Goal: Task Accomplishment & Management: Complete application form

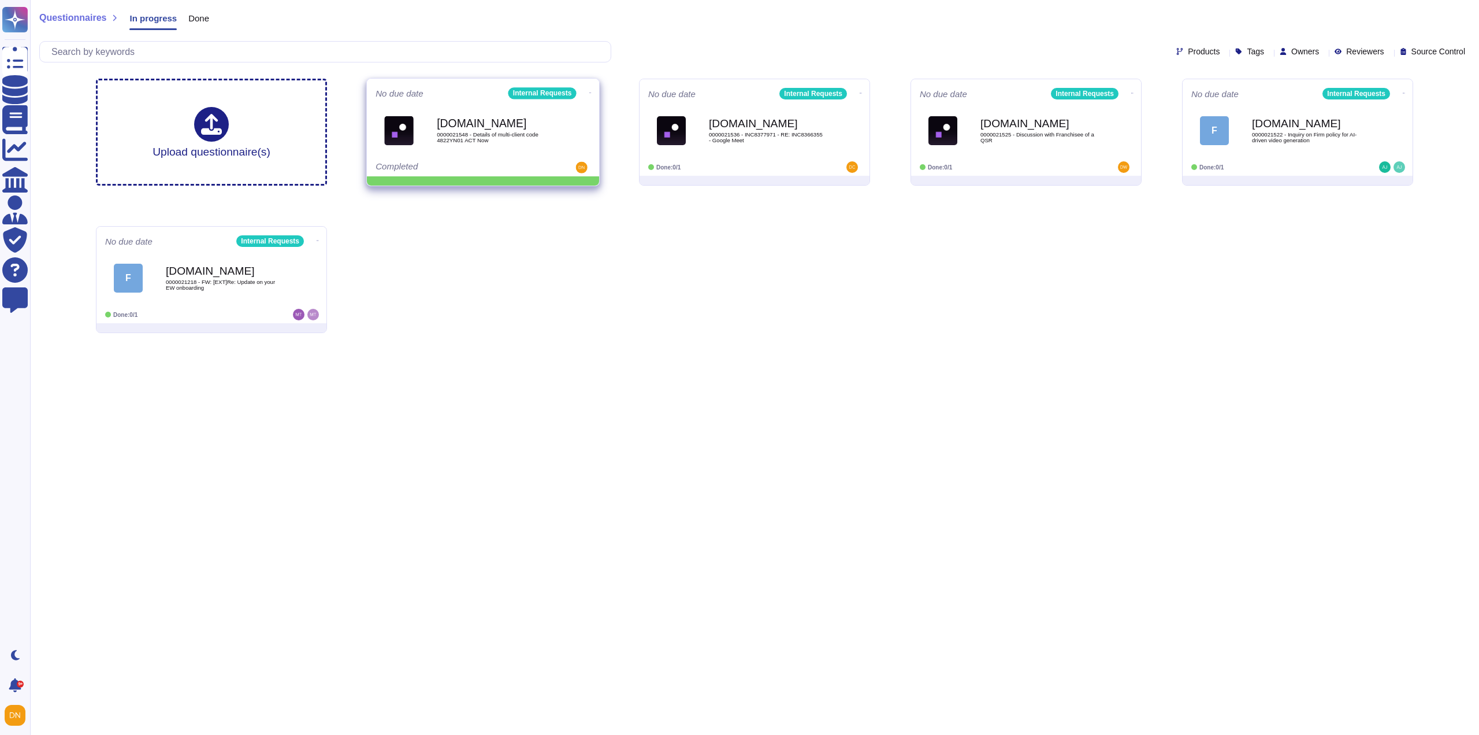
click at [589, 91] on icon at bounding box center [590, 92] width 2 height 3
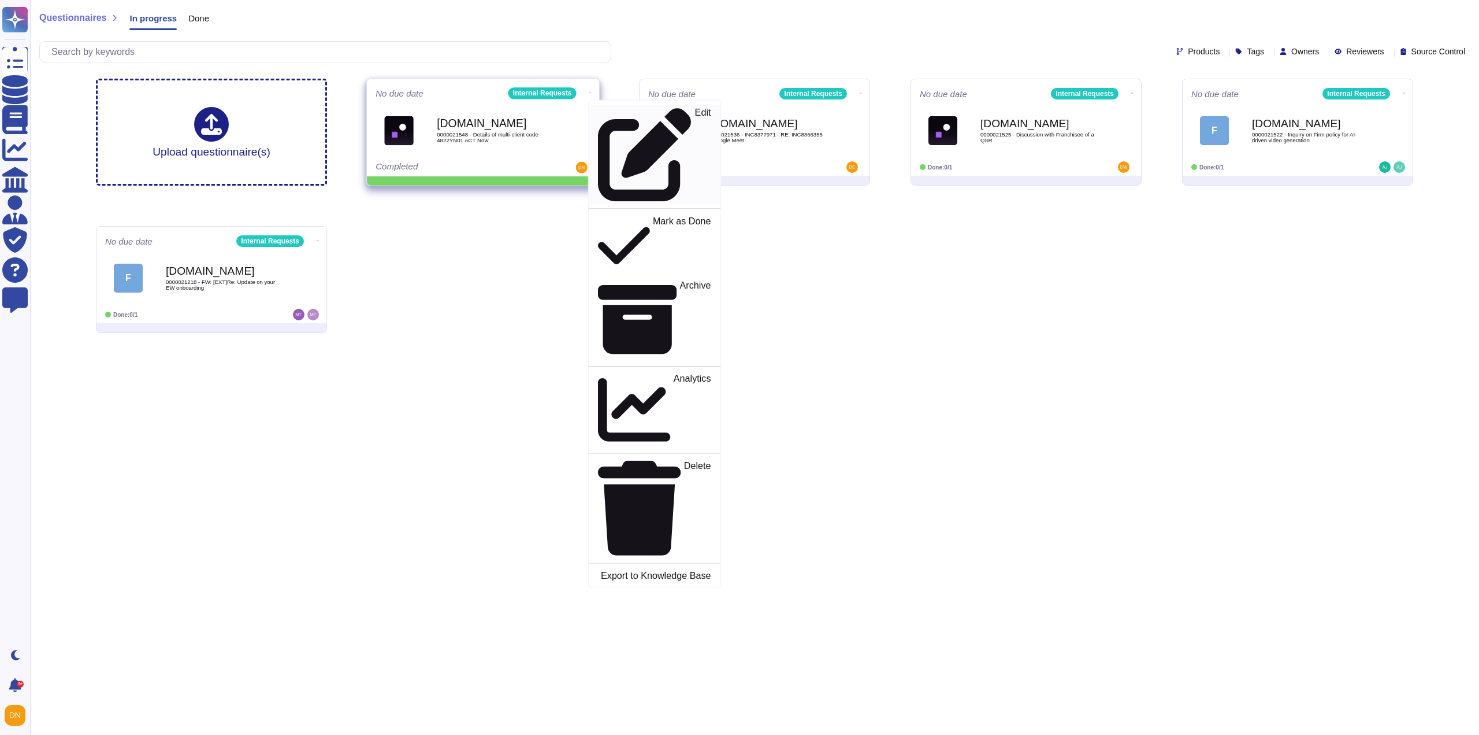
click at [695, 110] on p "Edit" at bounding box center [703, 155] width 16 height 94
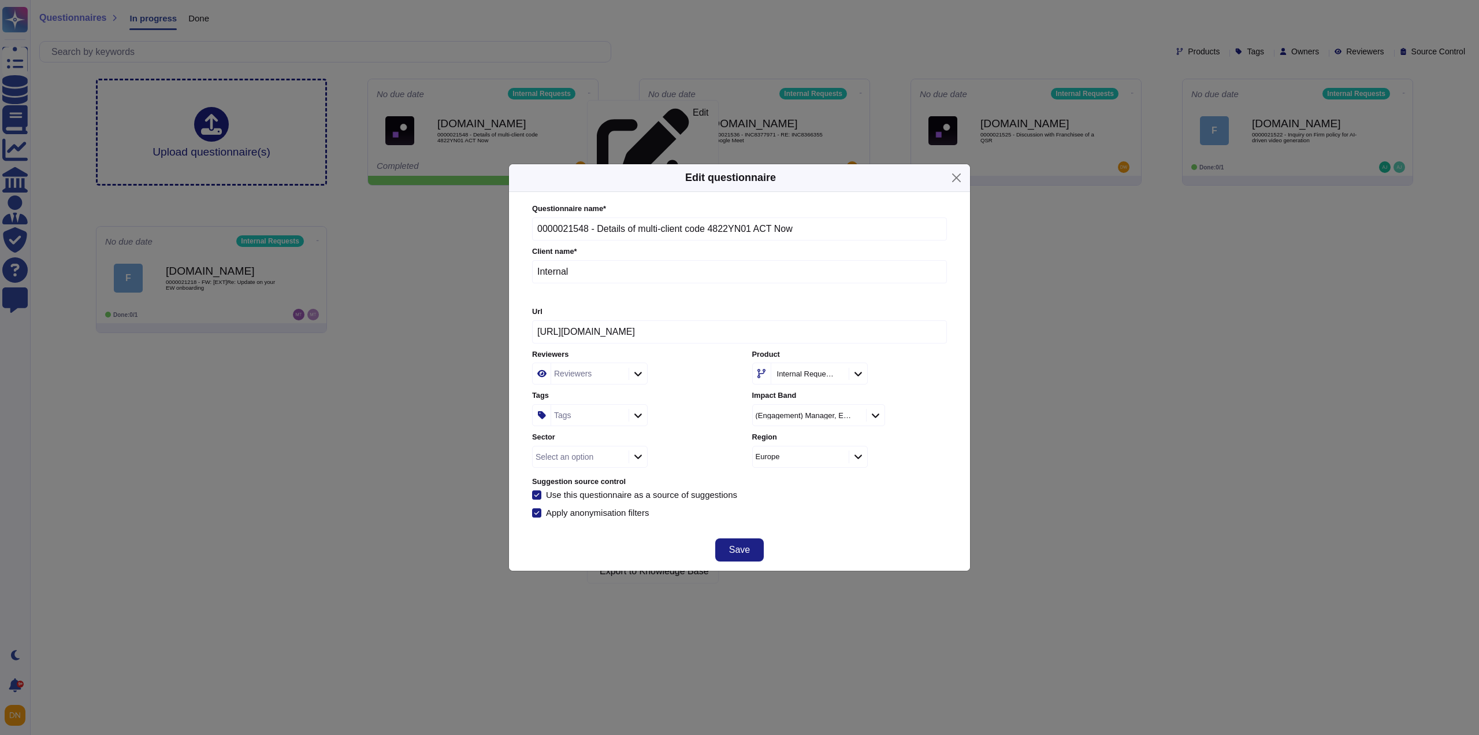
click at [607, 415] on div "Tags" at bounding box center [588, 415] width 75 height 21
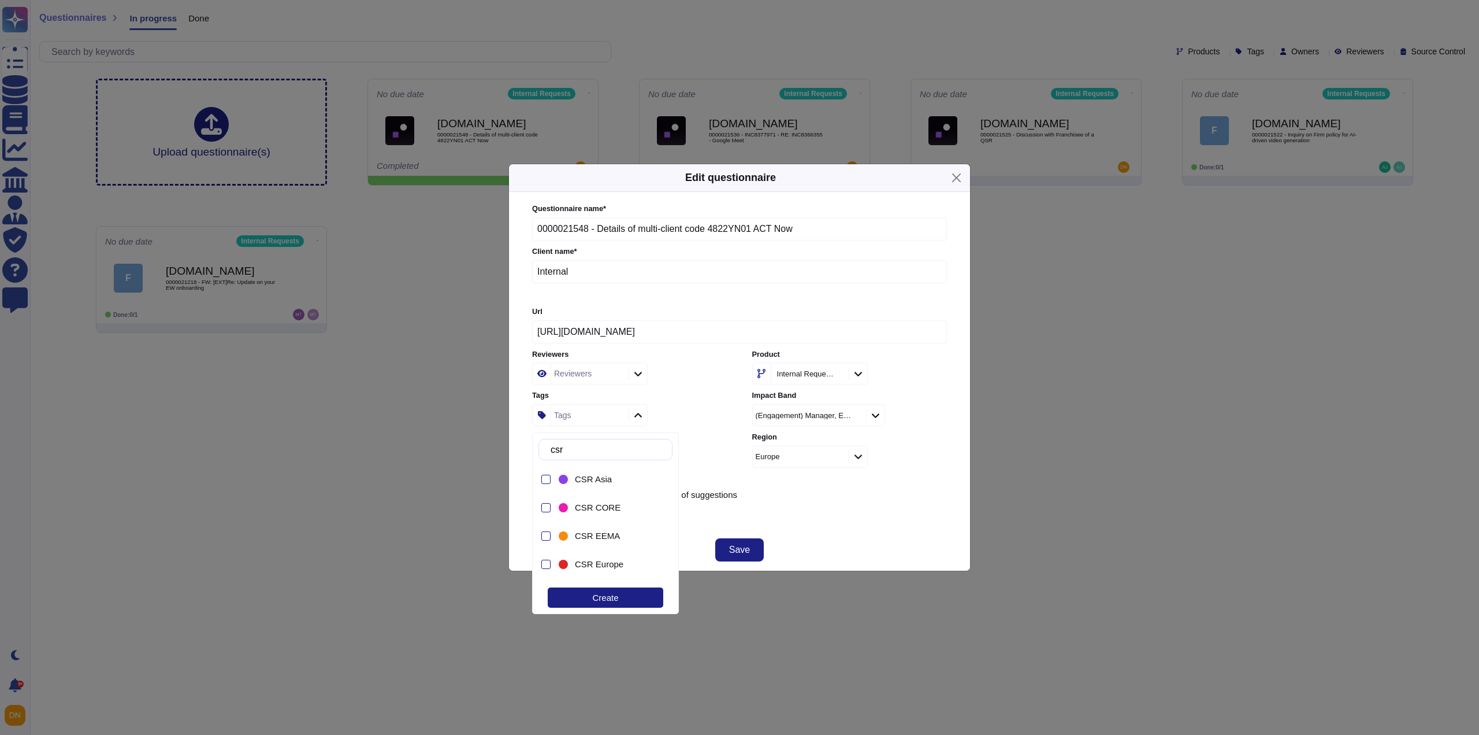
type input "csr e"
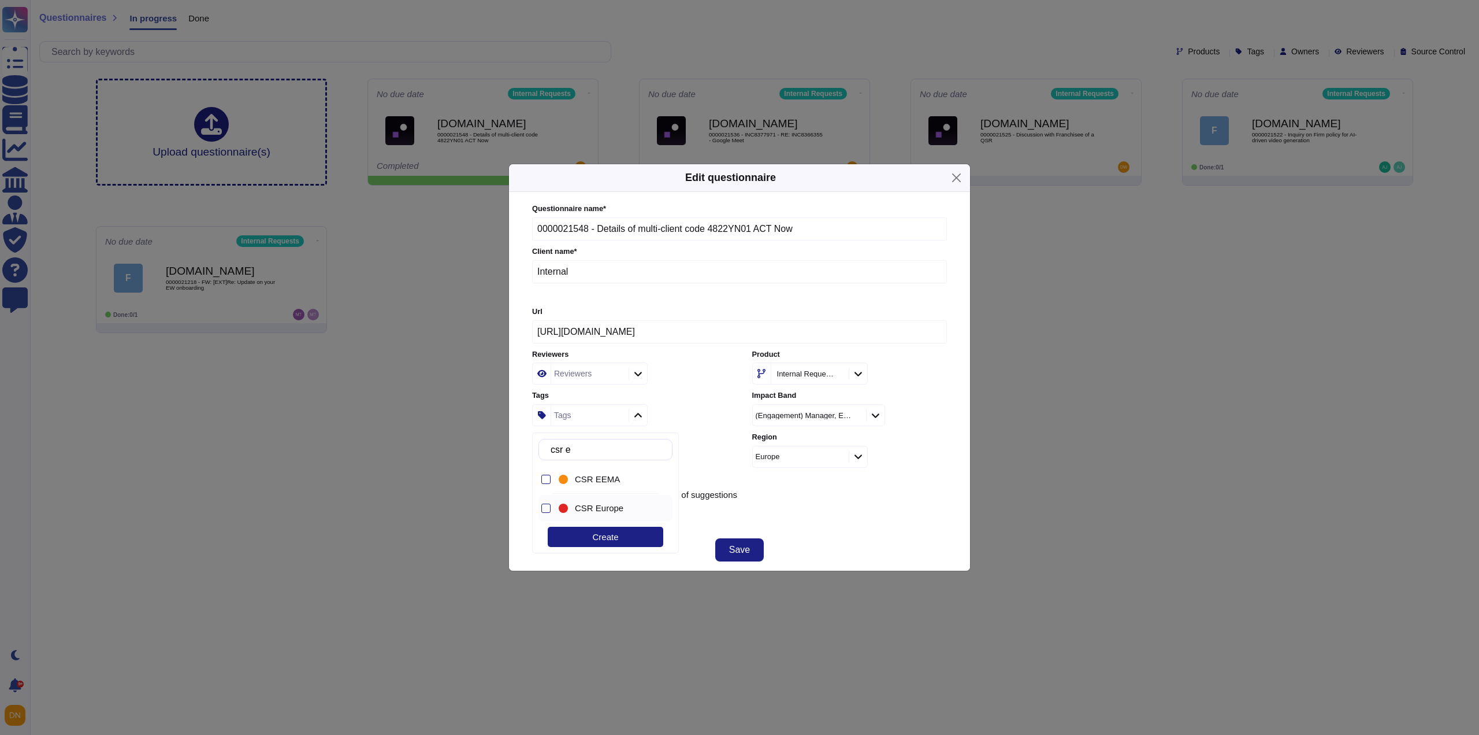
click at [613, 507] on span "CSR Europe" at bounding box center [599, 508] width 49 height 10
click at [620, 533] on div "Create" at bounding box center [606, 536] width 116 height 20
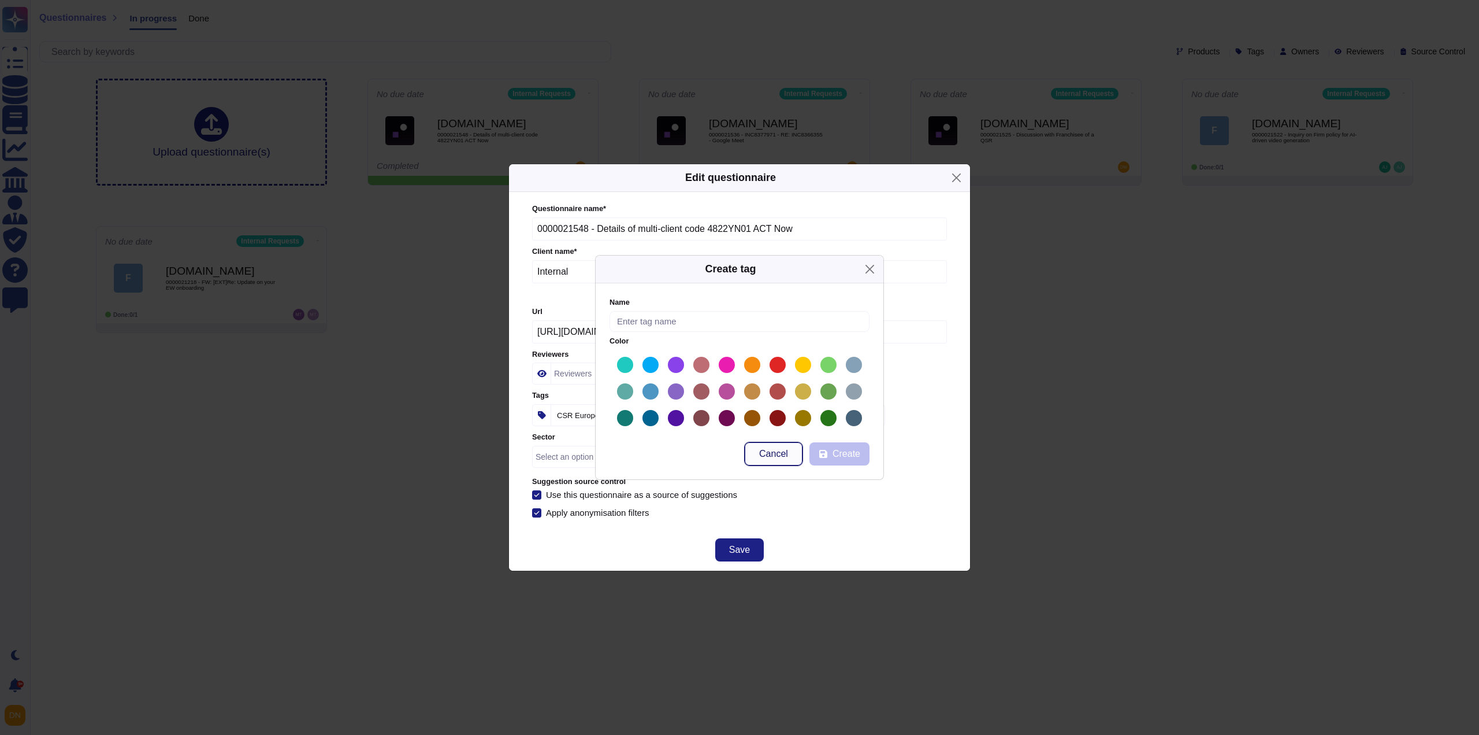
click at [778, 458] on span "Cancel" at bounding box center [773, 453] width 29 height 9
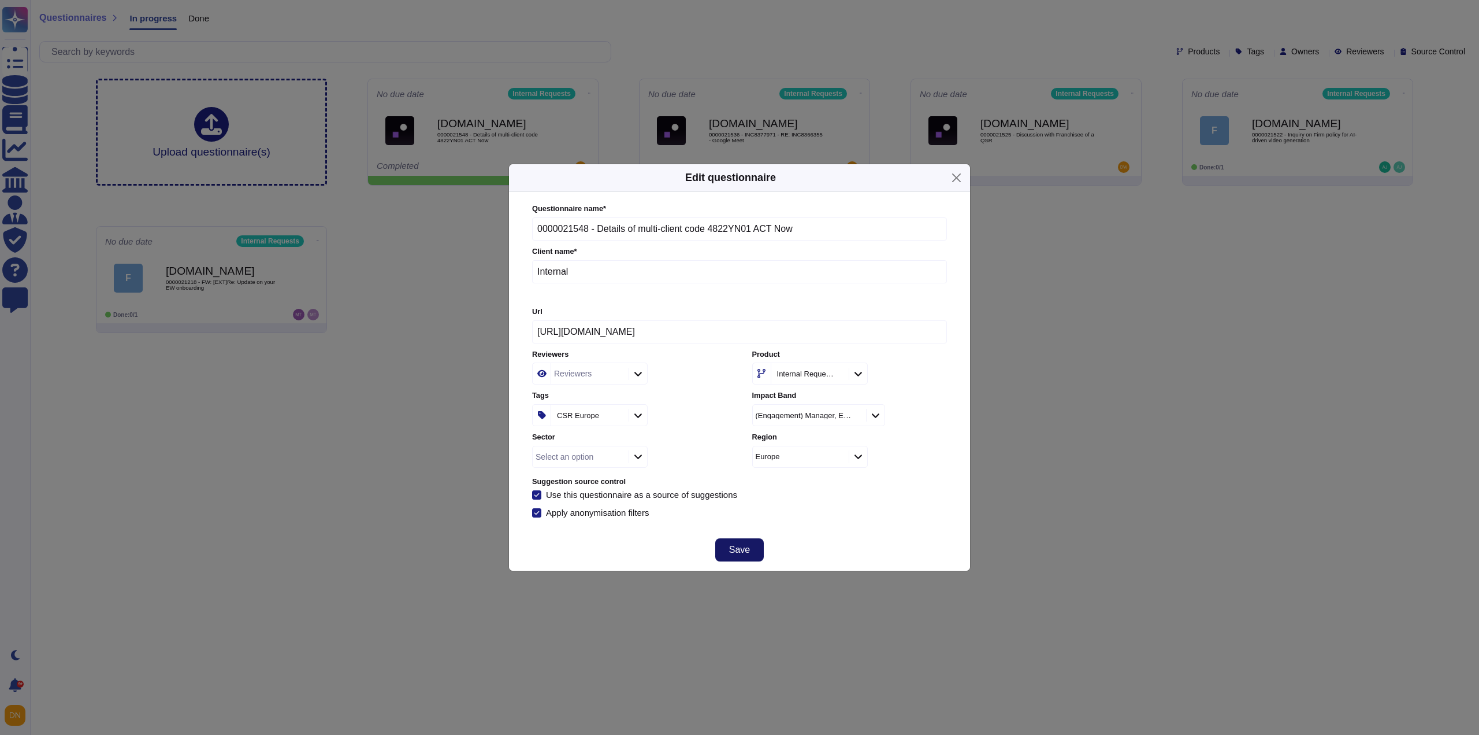
click at [759, 545] on button "Save" at bounding box center [739, 549] width 49 height 23
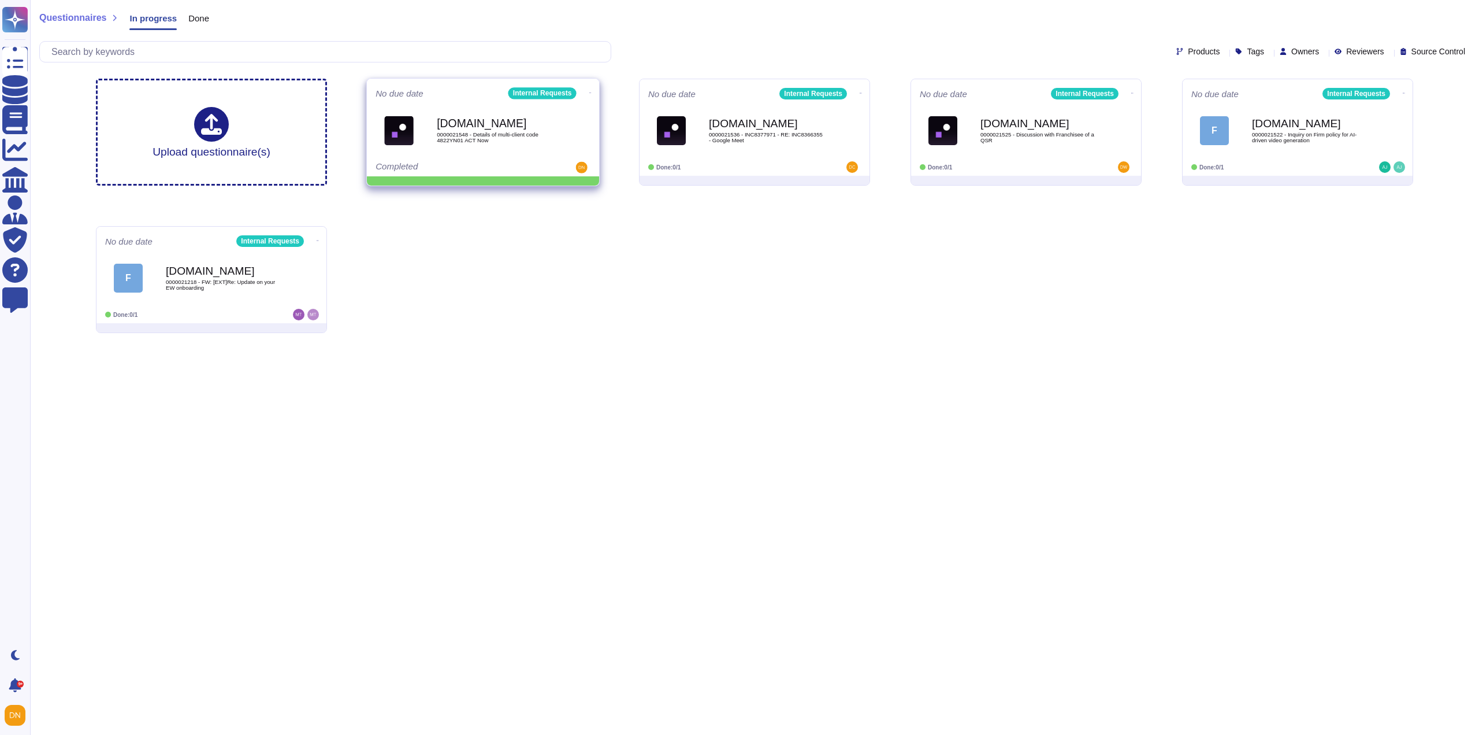
click at [590, 87] on span at bounding box center [590, 92] width 5 height 12
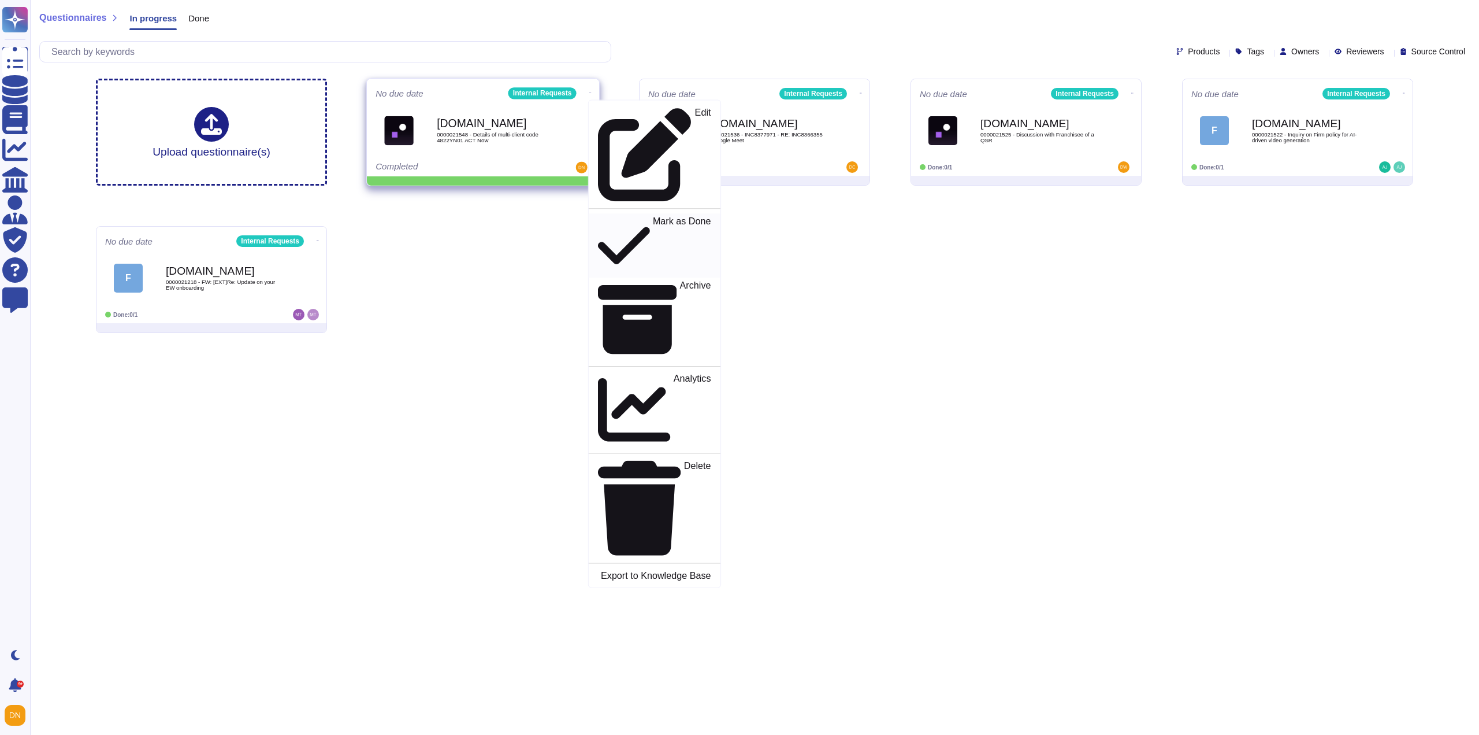
click at [598, 213] on link "Mark as Done" at bounding box center [655, 245] width 132 height 64
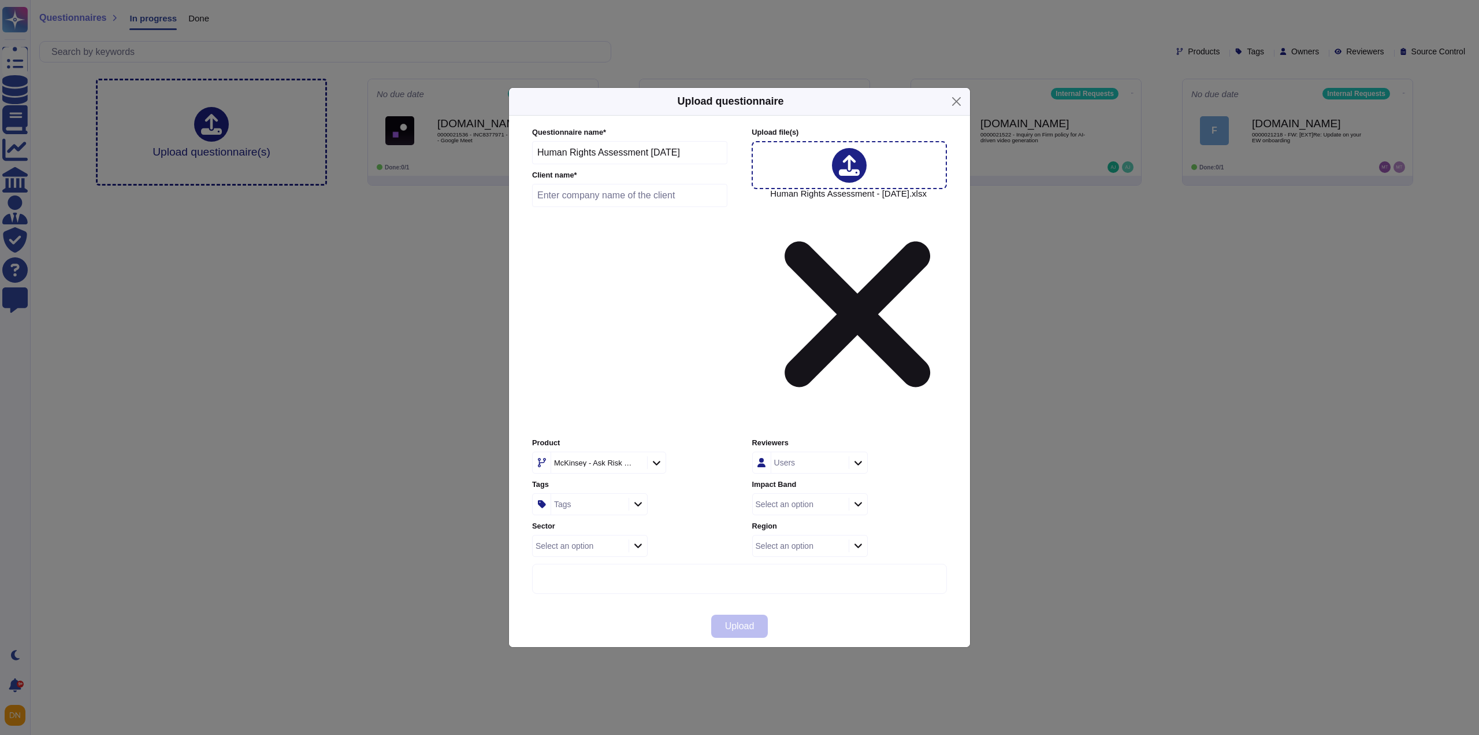
click at [642, 207] on input "text" at bounding box center [629, 195] width 195 height 23
type input "Allianz"
click at [587, 459] on div "McKinsey - Ask Risk Wide" at bounding box center [593, 463] width 79 height 8
click at [584, 409] on div "External Requests" at bounding box center [606, 417] width 134 height 26
click at [584, 494] on div "Tags" at bounding box center [588, 504] width 75 height 21
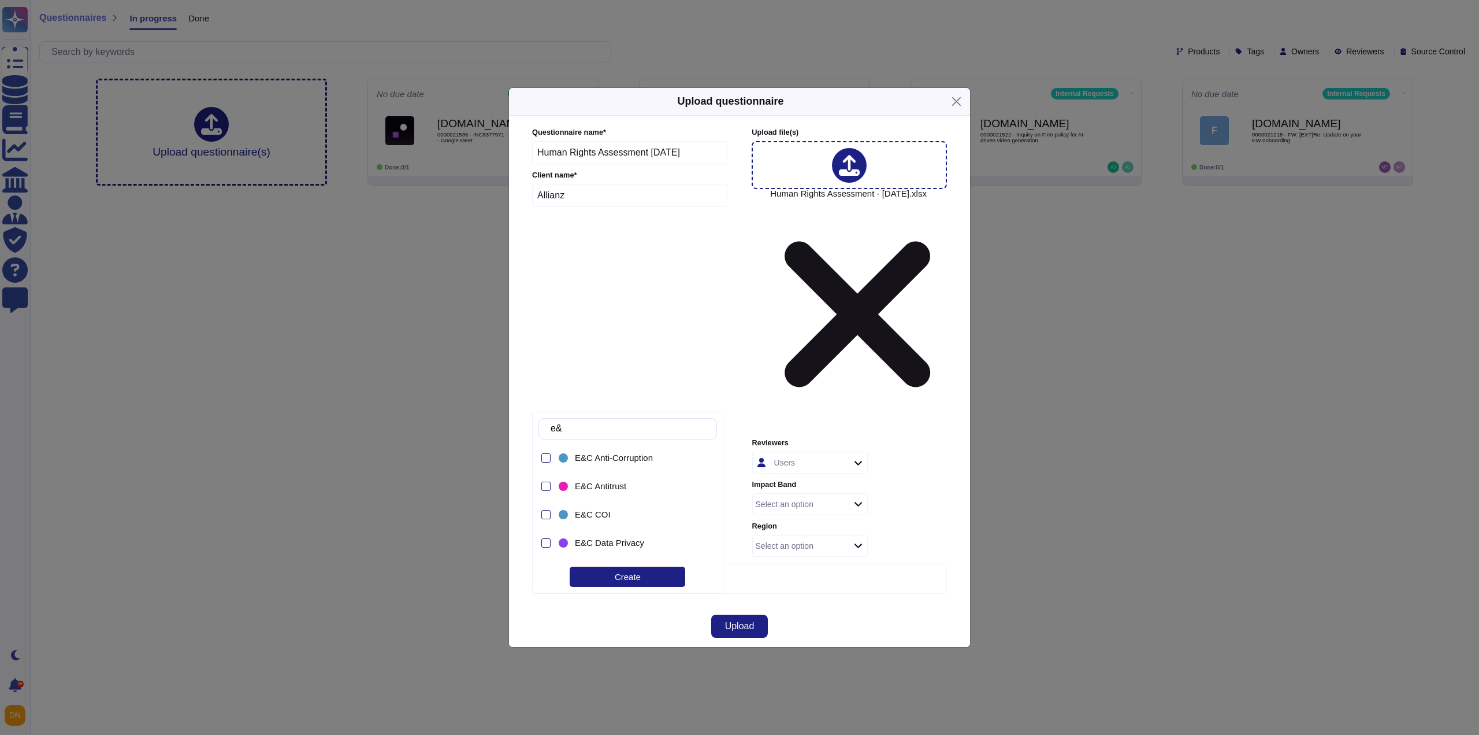
type input "e&c"
click at [633, 515] on span "E&C Government and Securities" at bounding box center [637, 519] width 125 height 10
click at [844, 605] on div "Upload" at bounding box center [739, 626] width 461 height 42
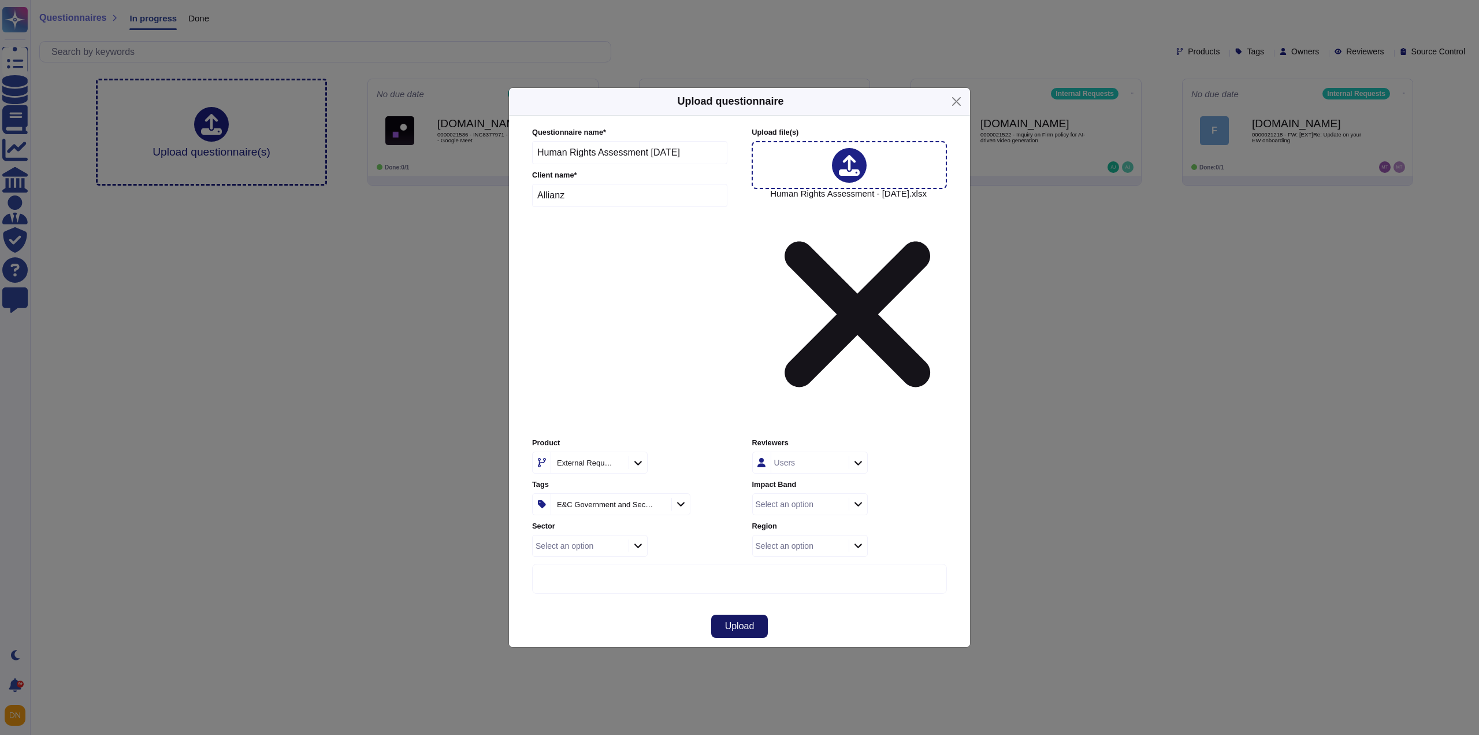
click at [751, 614] on button "Upload" at bounding box center [739, 625] width 57 height 23
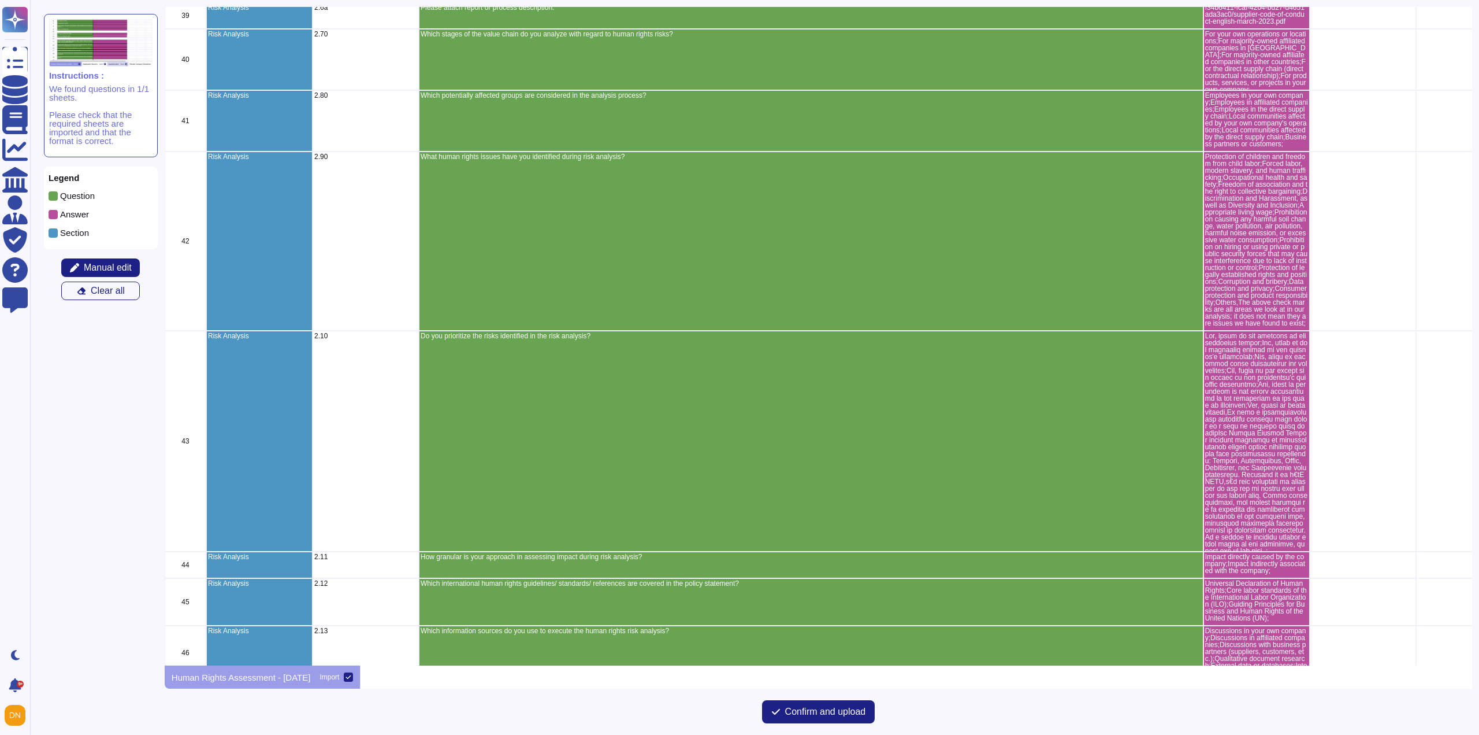
scroll to position [925, 0]
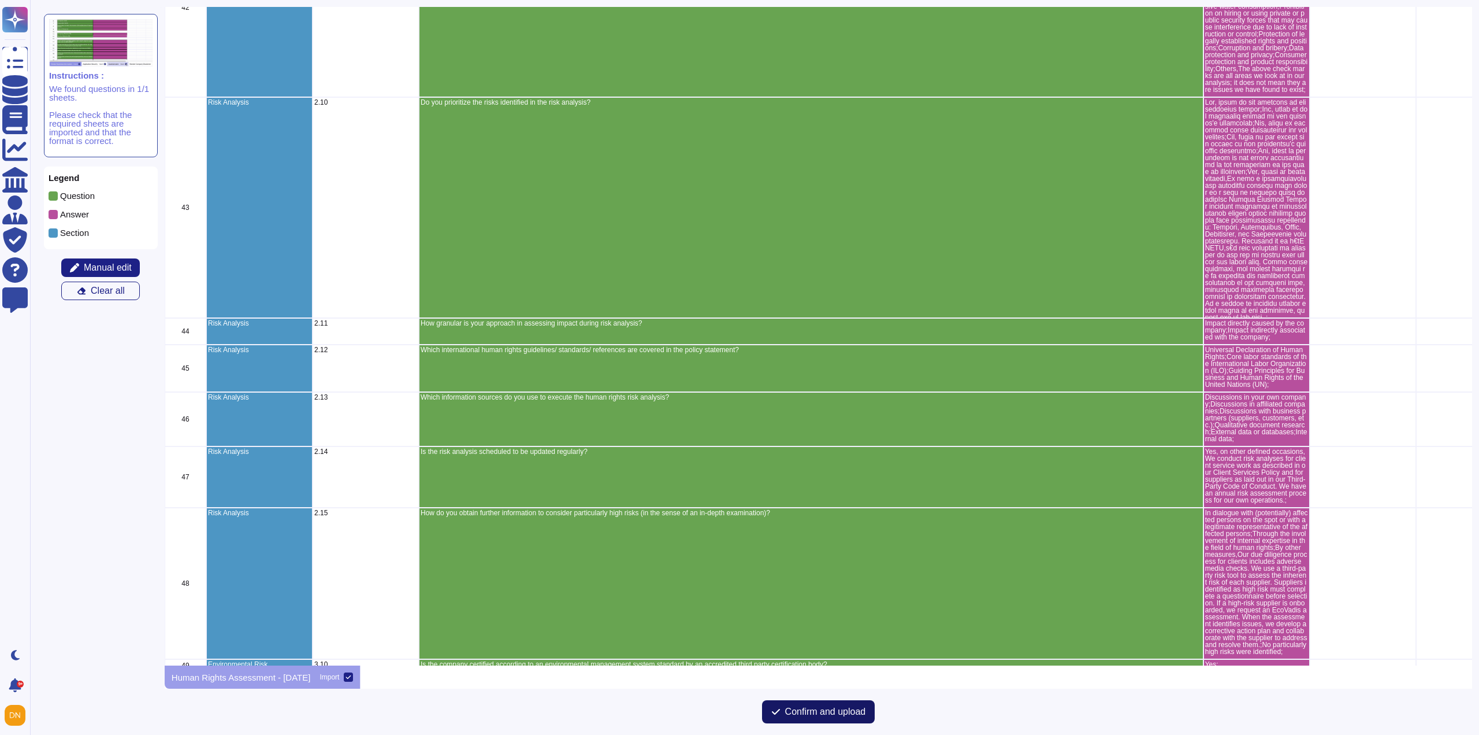
click at [813, 713] on span "Confirm and upload" at bounding box center [825, 711] width 81 height 9
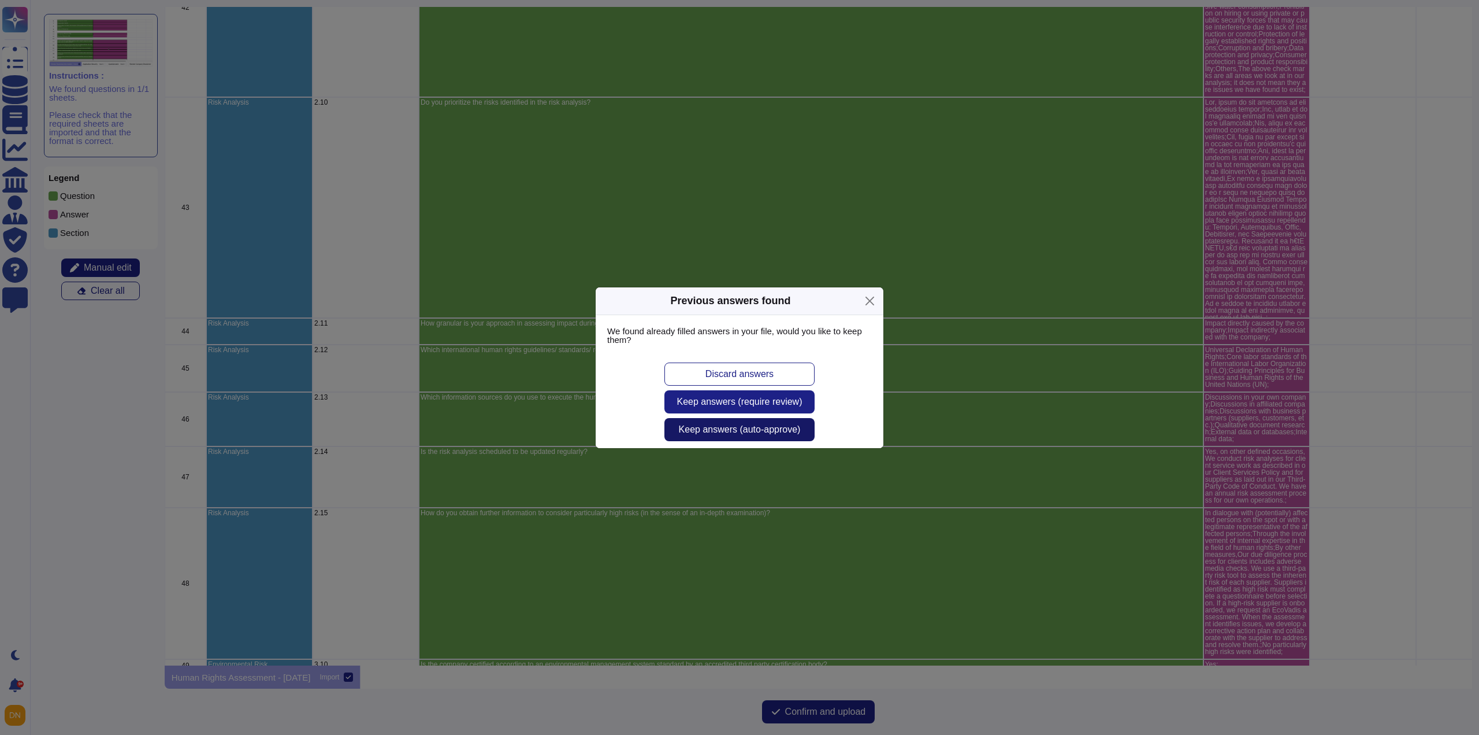
click at [748, 425] on span "Keep answers (auto-approve)" at bounding box center [740, 429] width 122 height 9
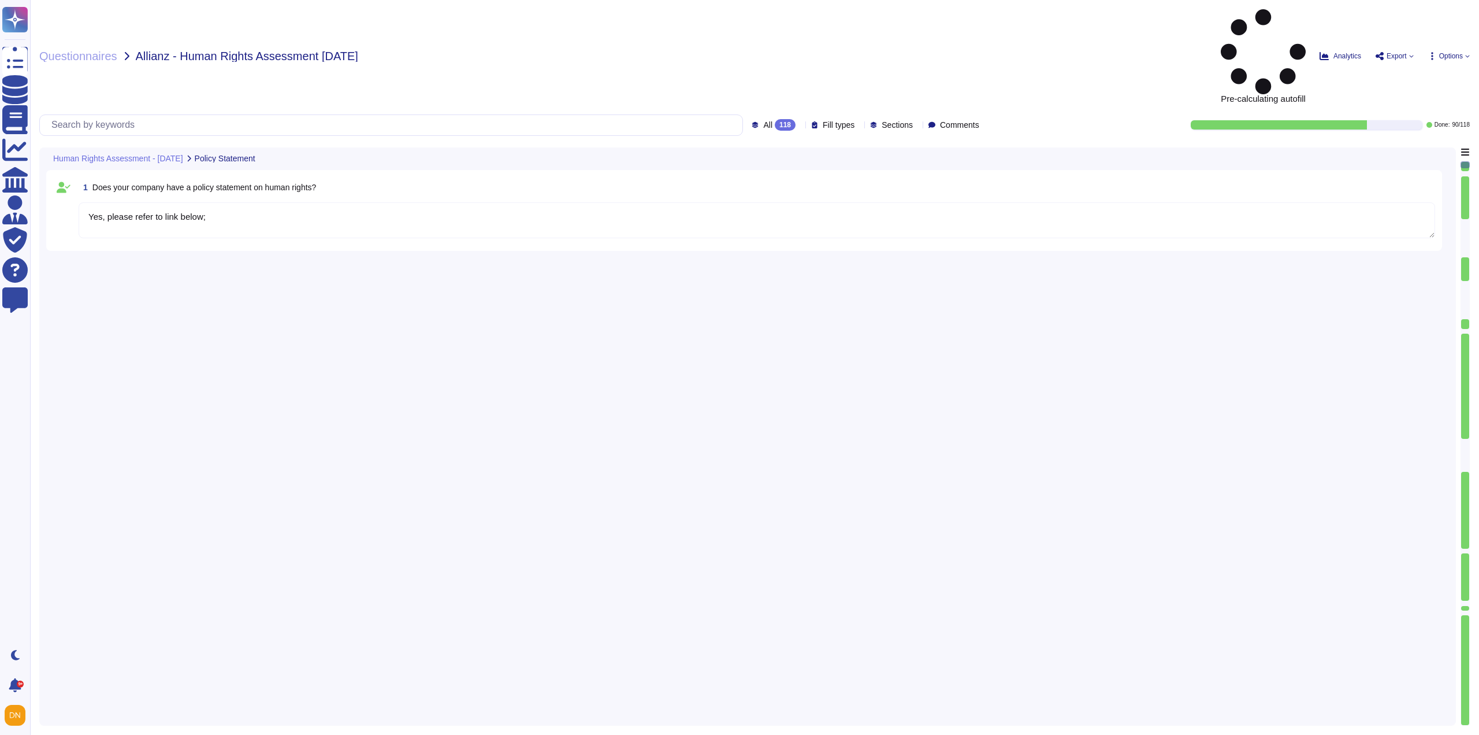
type textarea "Yes, please refer to link below;"
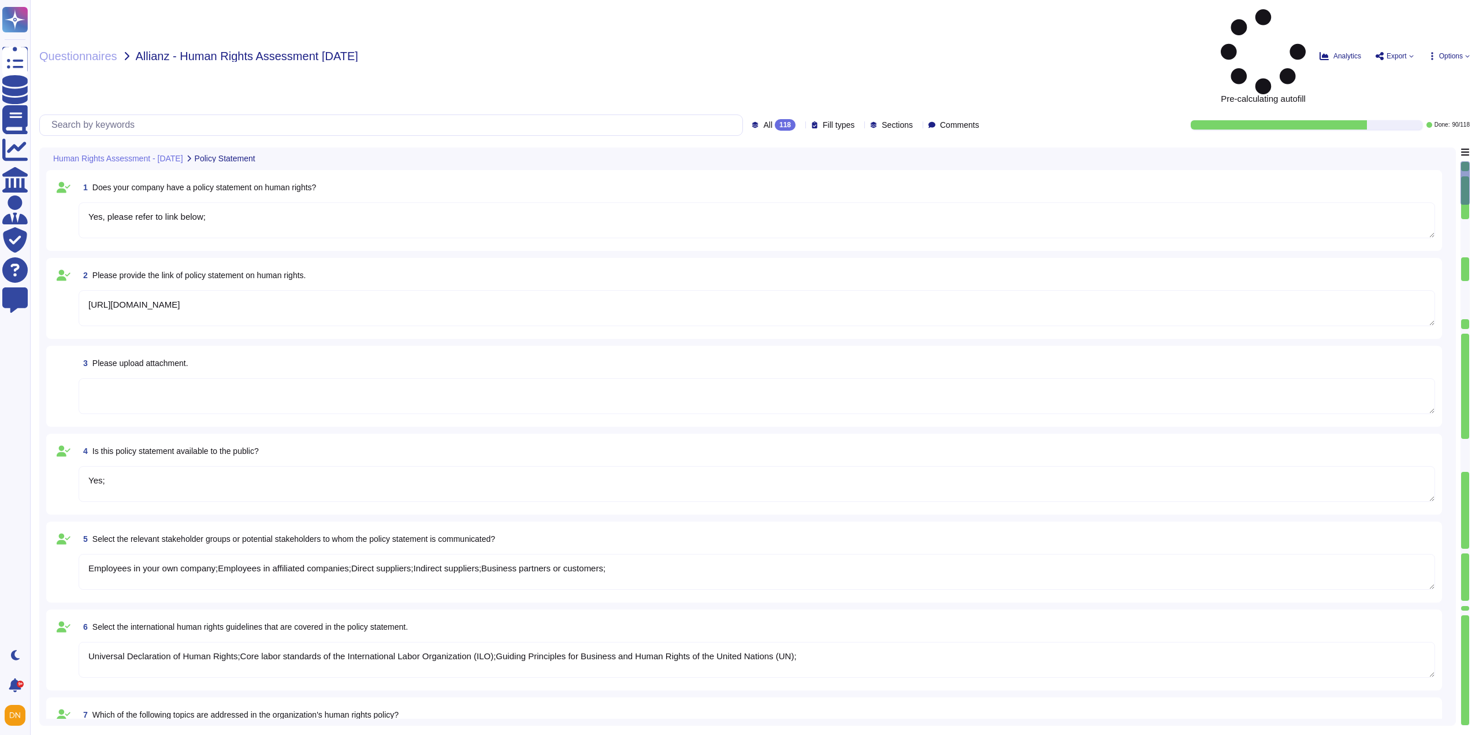
type textarea "[URL][DOMAIN_NAME]"
type textarea "Yes;"
type textarea "Employees in your own company;Employees in affiliated companies;Direct supplier…"
type textarea "Universal Declaration of Human Rights;Core labor standards of the International…"
type textarea "Protection of children and freedom from child labor;Forced labor, modern slaver…"
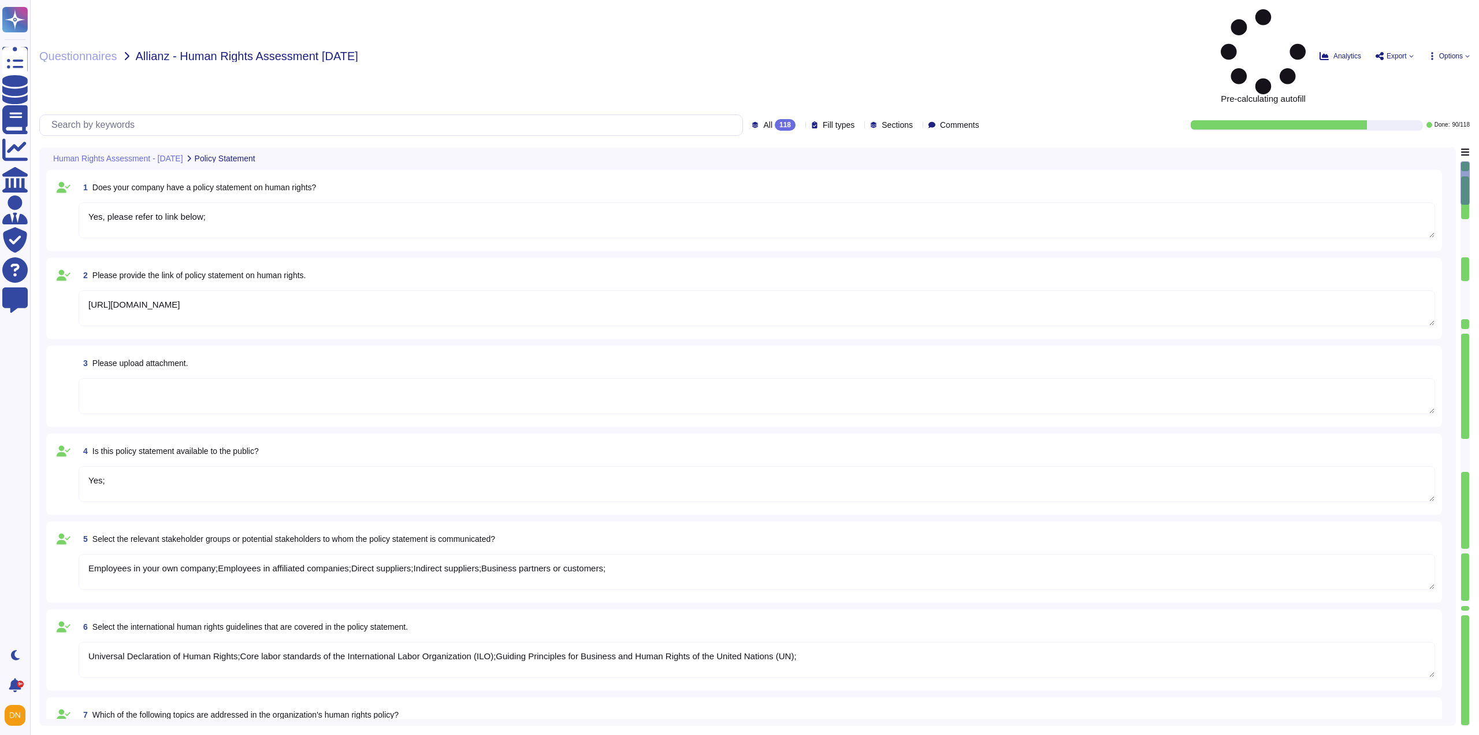
type textarea "Person belonging to national or ethnic, religious and linguistic minorities;"
type textarea "Yes;"
type textarea "Board level;Top management (up to two levels below C-Level);Junior management (…"
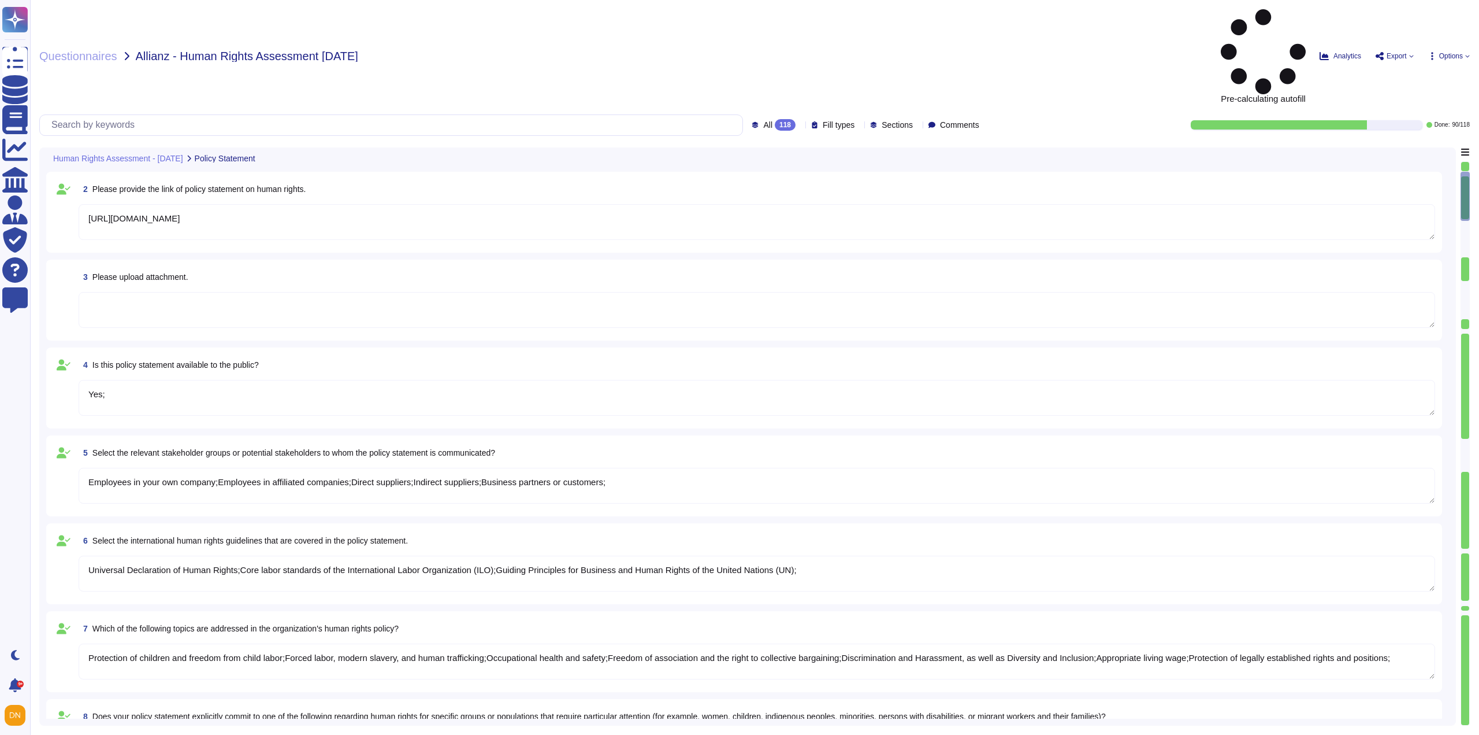
type textarea "No;"
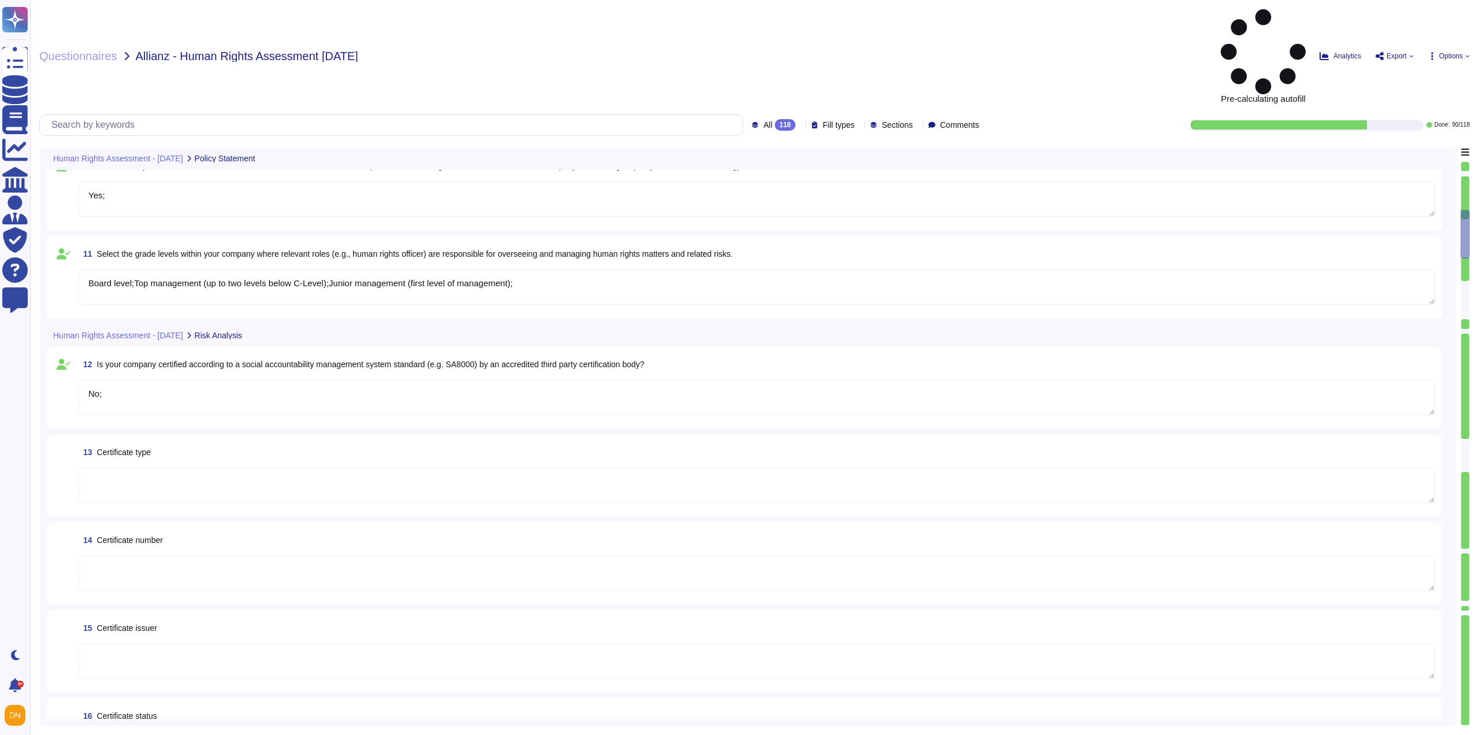
type textarea "Yes;"
type textarea "EcoVadis"
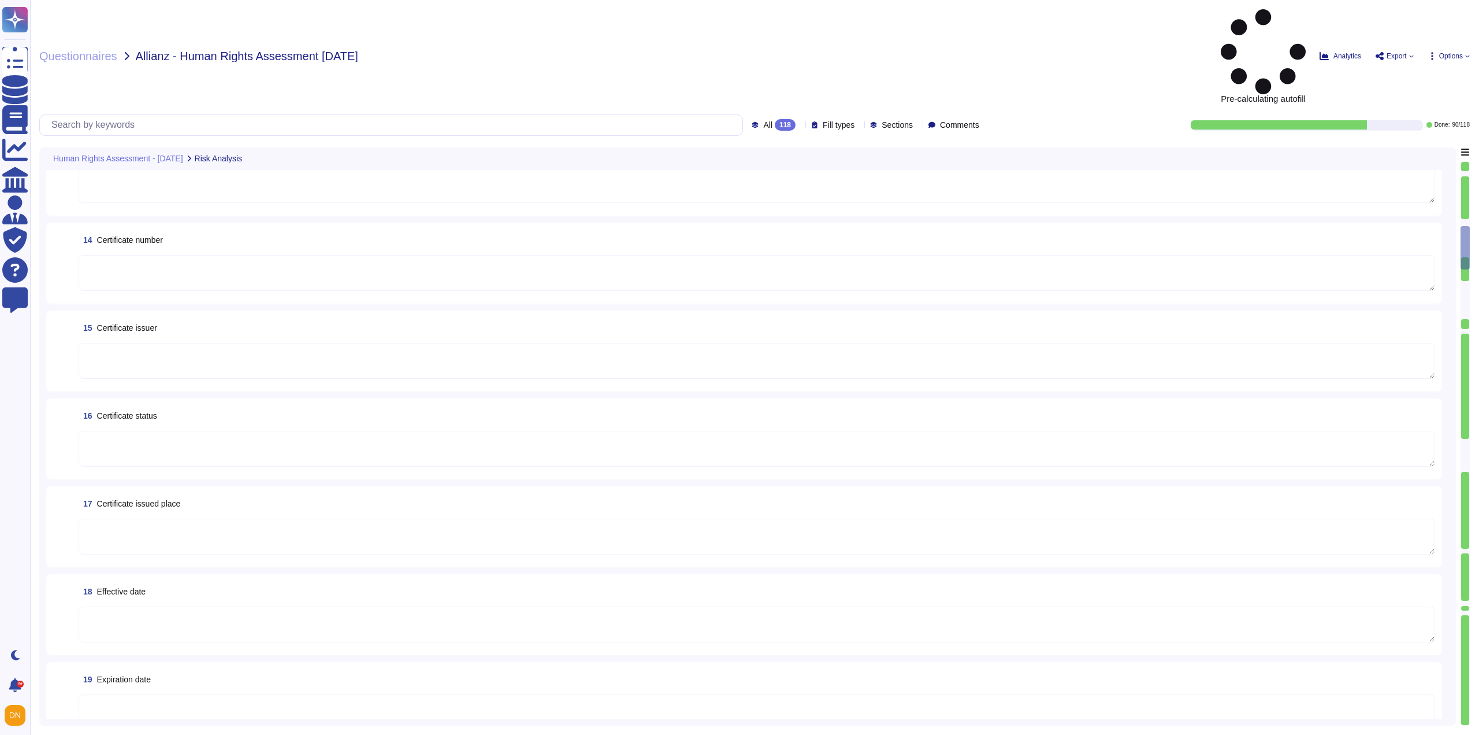
scroll to position [1040, 0]
type textarea "80"
type textarea "147f7407-61ed-4c9b-b3cd-f7a58f521853/EcoVadis 20250801.jpg"
click at [813, 121] on icon at bounding box center [815, 124] width 5 height 7
click at [763, 119] on span "All 118" at bounding box center [779, 125] width 32 height 12
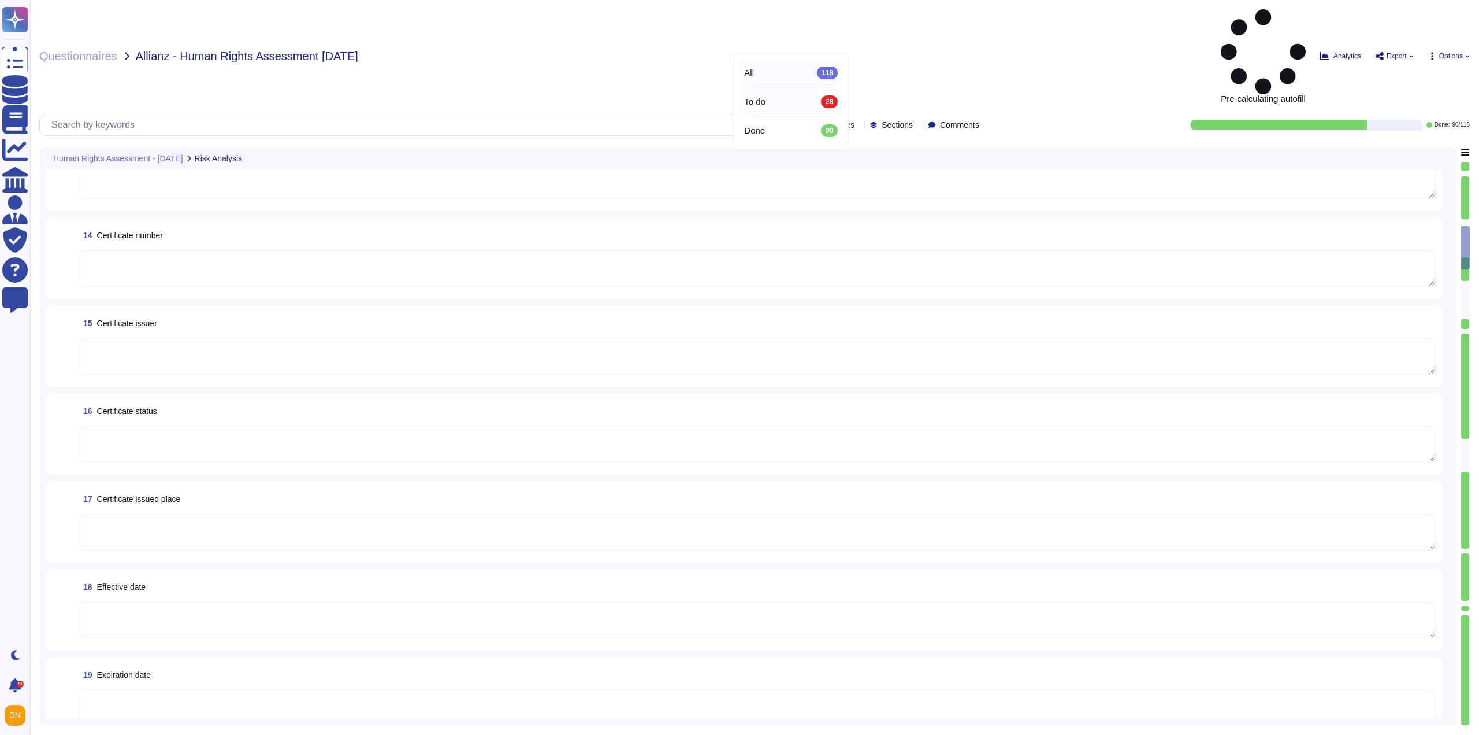
click at [771, 104] on div "To do 28" at bounding box center [791, 101] width 94 height 13
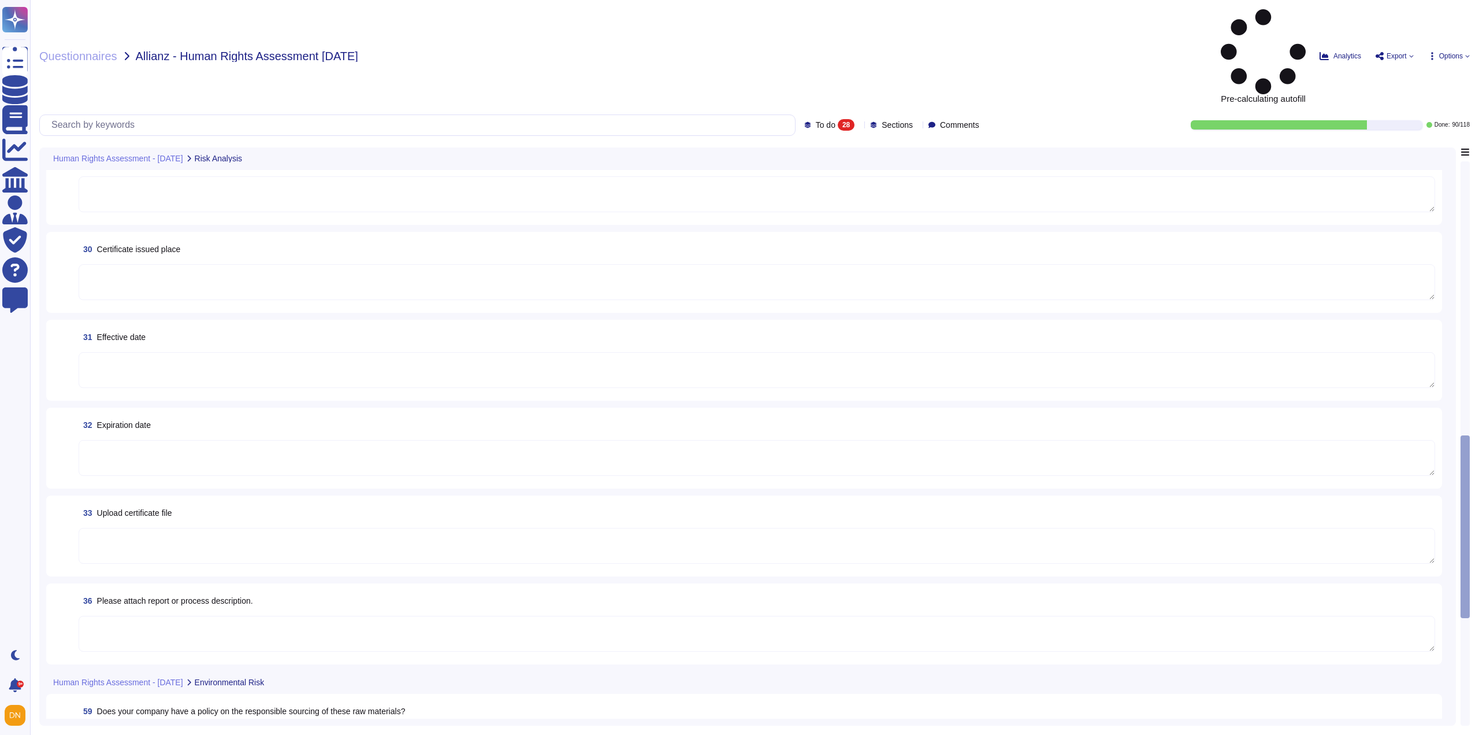
click at [1314, 239] on div "30 Certificate issued place" at bounding box center [757, 249] width 1357 height 21
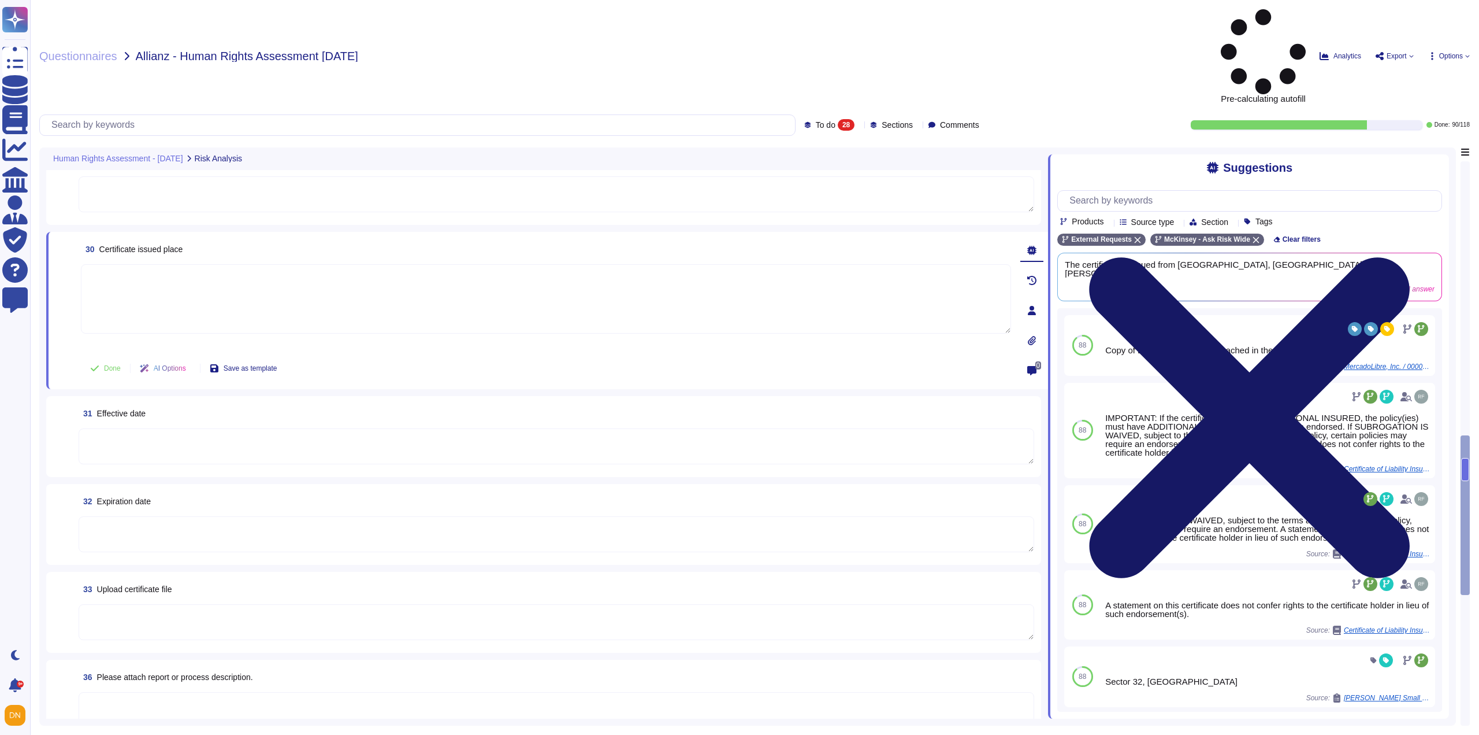
click at [1435, 161] on icon at bounding box center [1250, 417] width 385 height 513
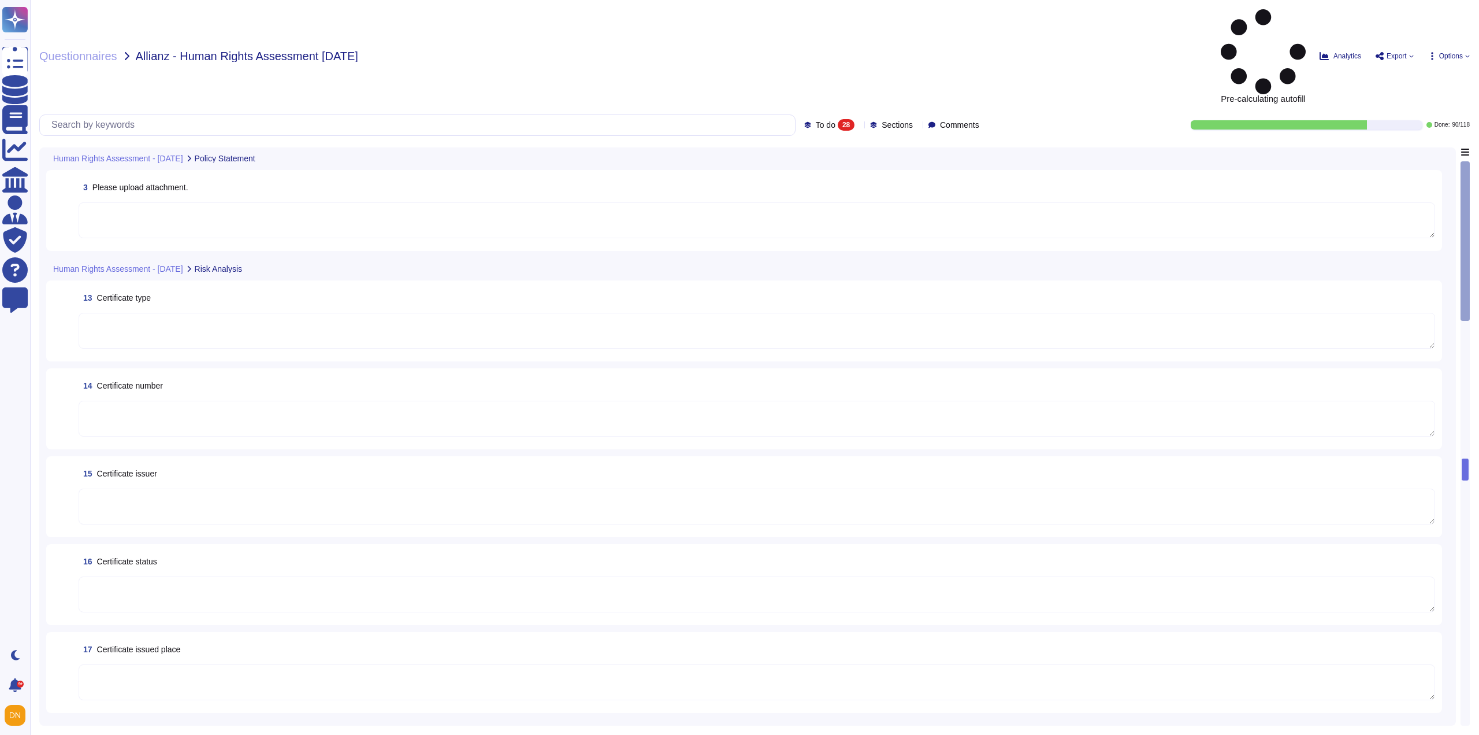
click at [426, 280] on div "13 Certificate type" at bounding box center [744, 320] width 1396 height 81
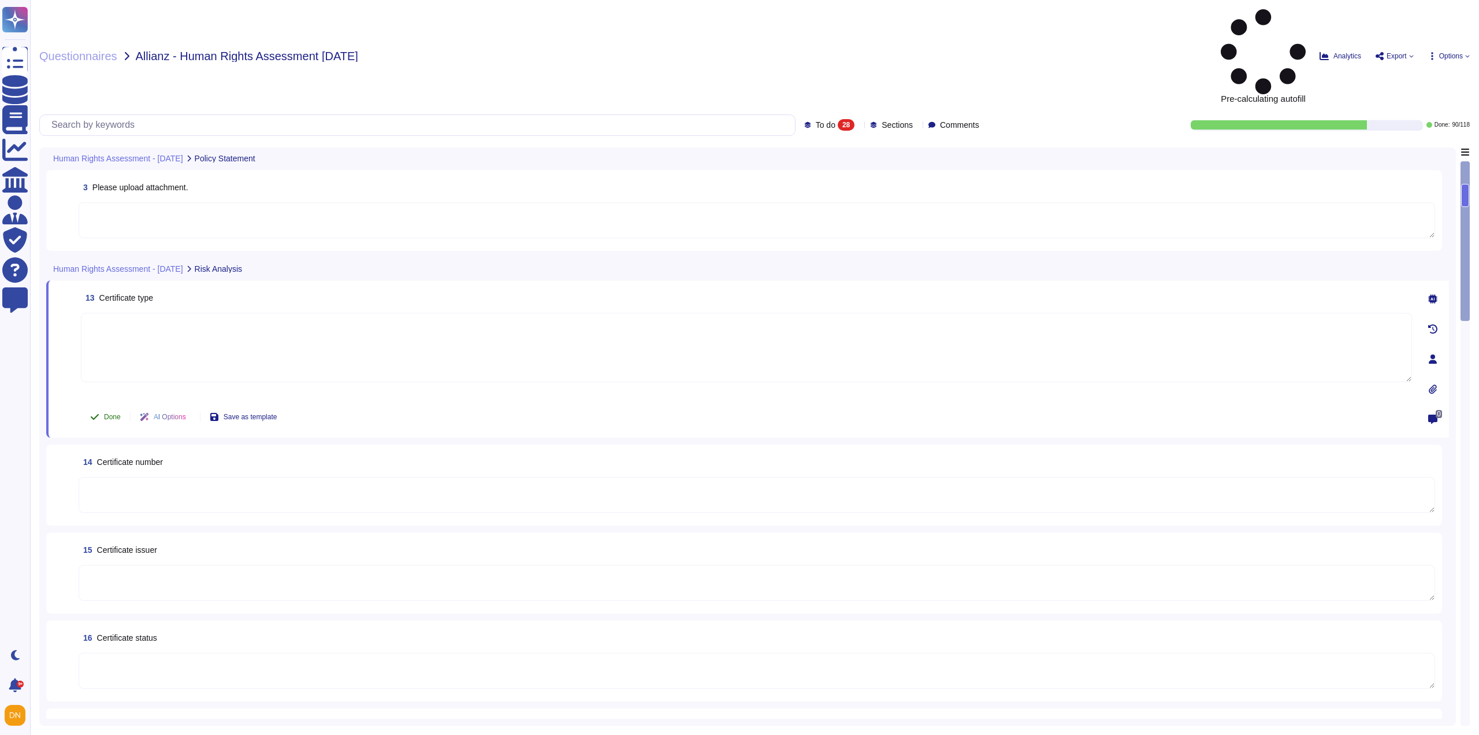
click at [120, 413] on span "Done" at bounding box center [112, 416] width 17 height 7
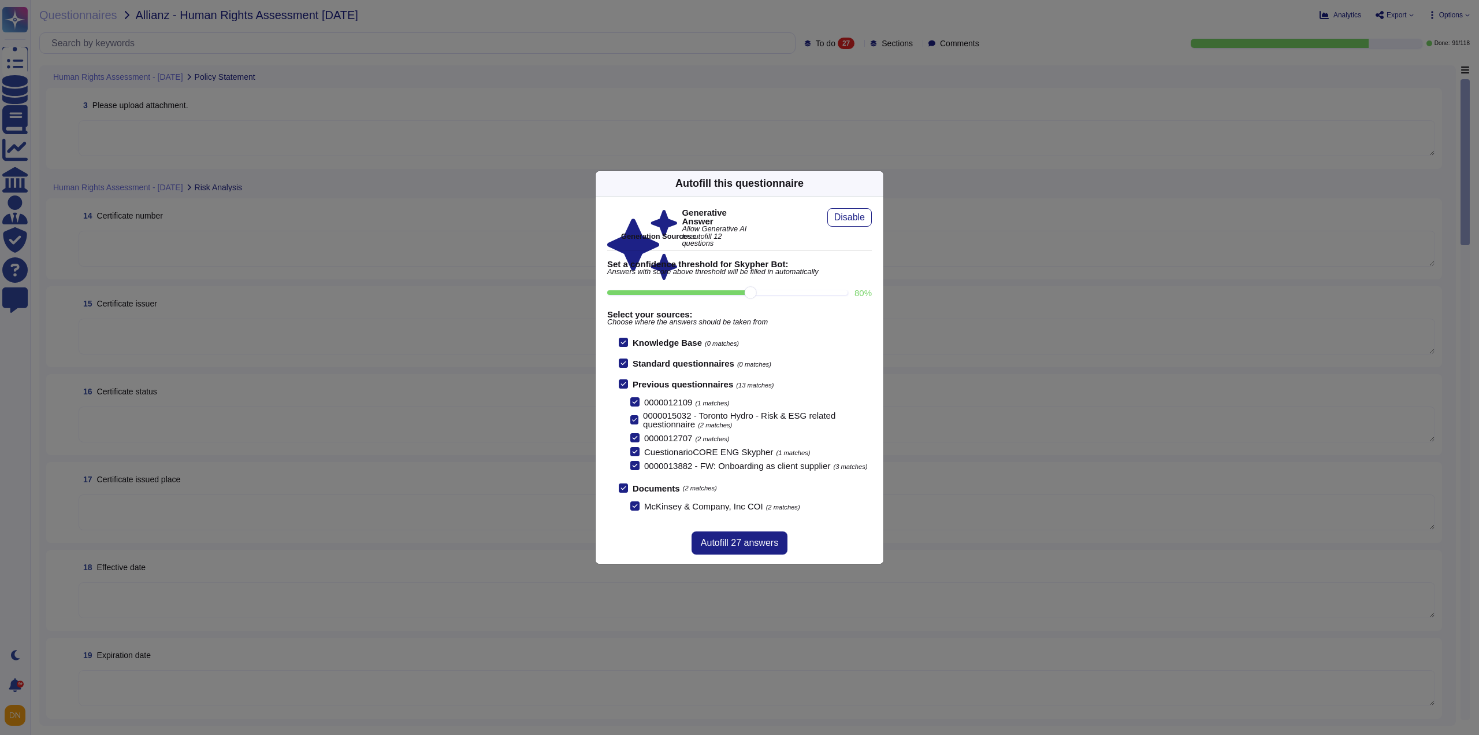
click at [895, 239] on icon at bounding box center [987, 331] width 185 height 185
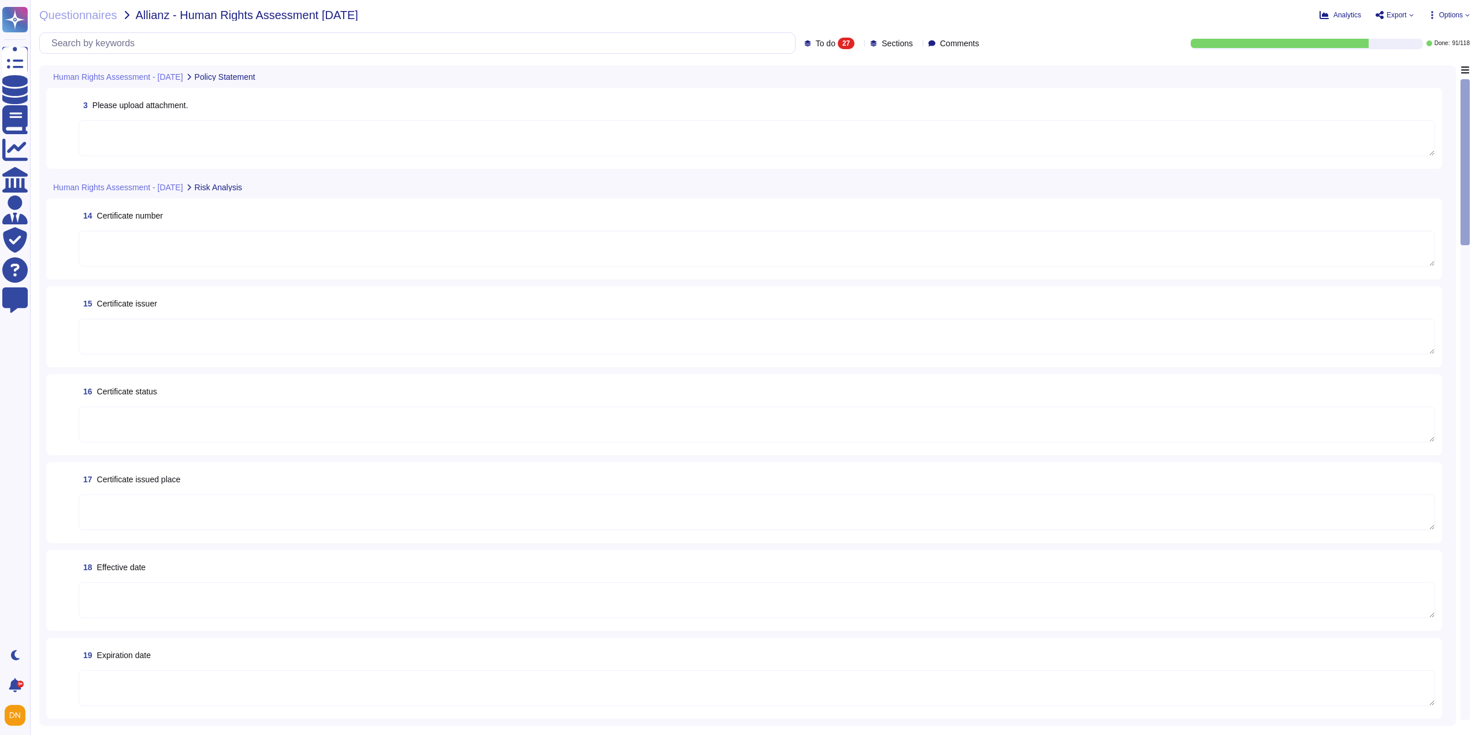
click at [354, 142] on textarea at bounding box center [757, 138] width 1357 height 36
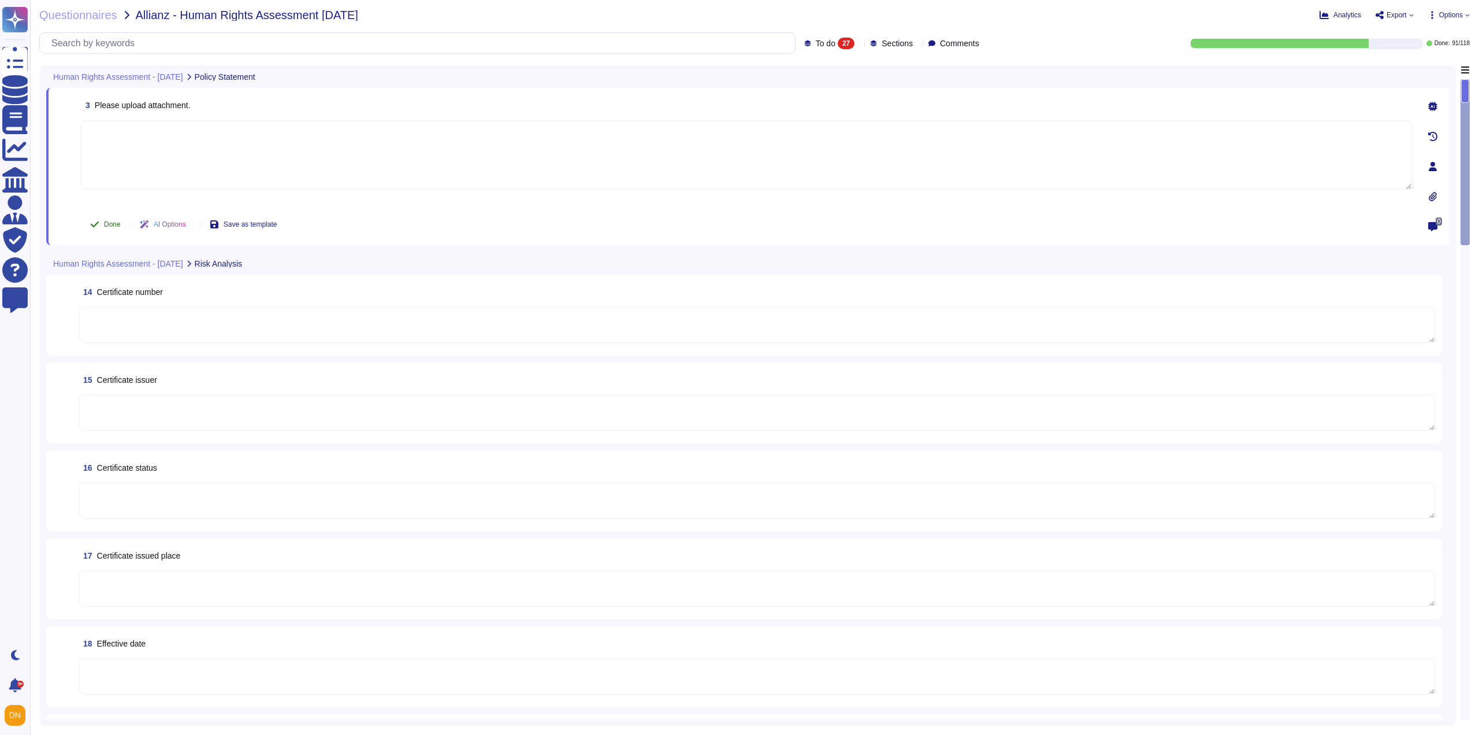
click at [95, 225] on icon at bounding box center [95, 224] width 8 height 6
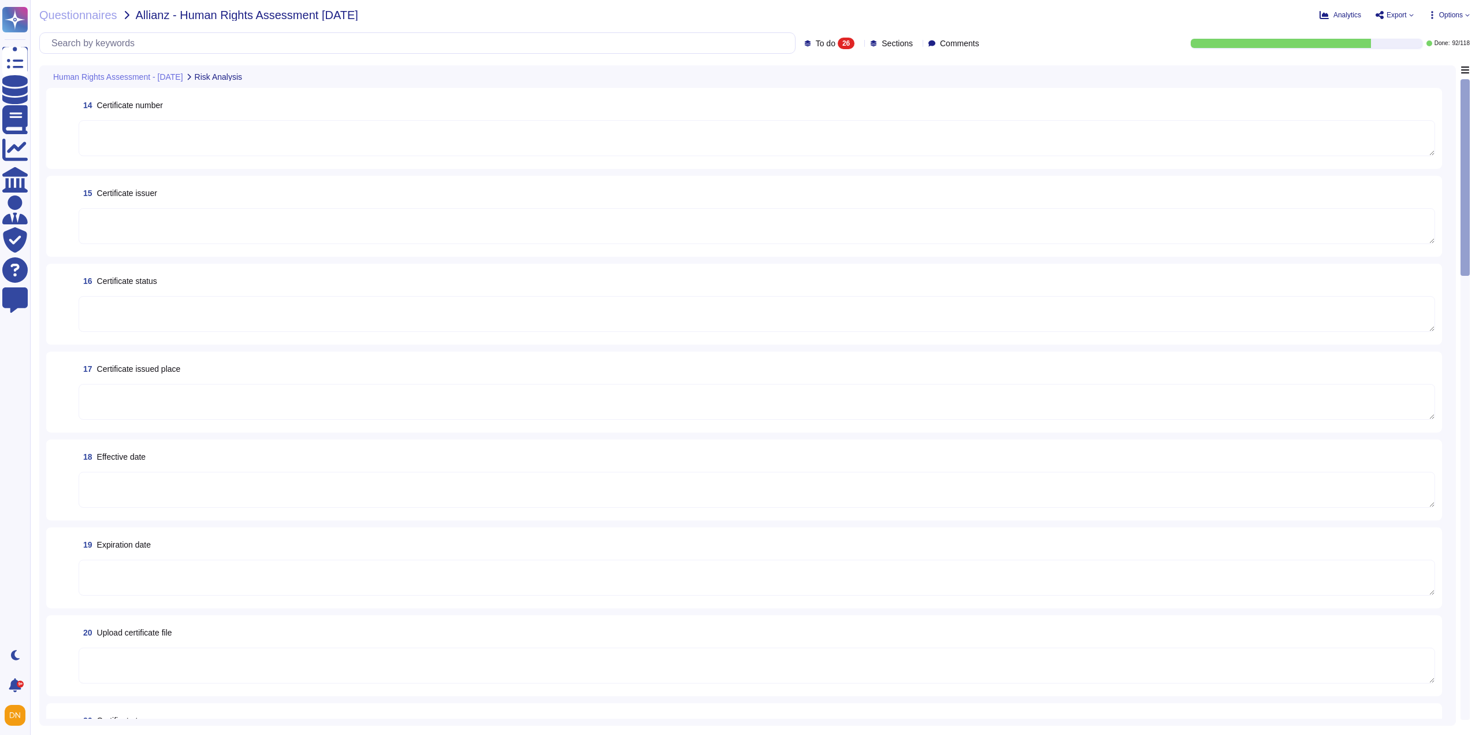
click at [142, 141] on textarea at bounding box center [757, 138] width 1357 height 36
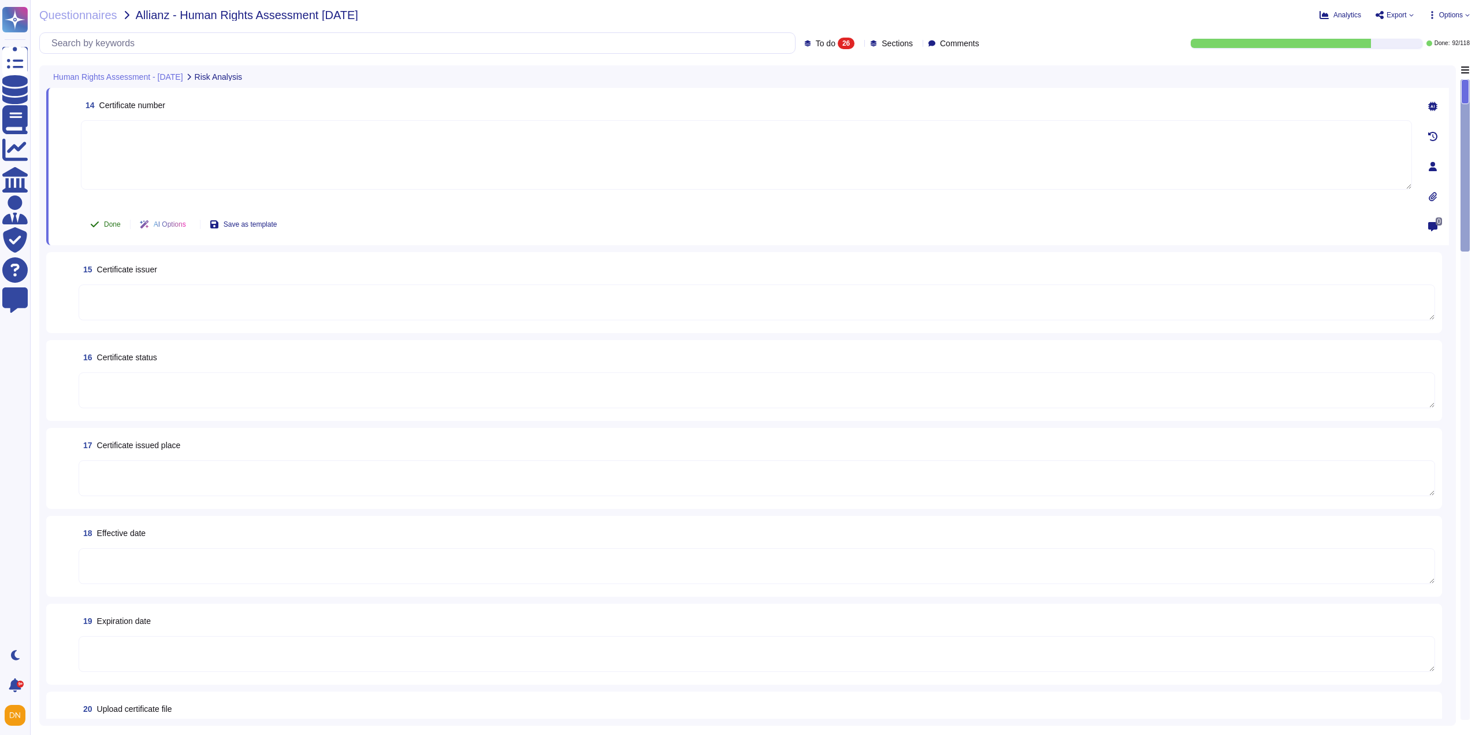
click at [110, 229] on button "Done" at bounding box center [105, 224] width 49 height 23
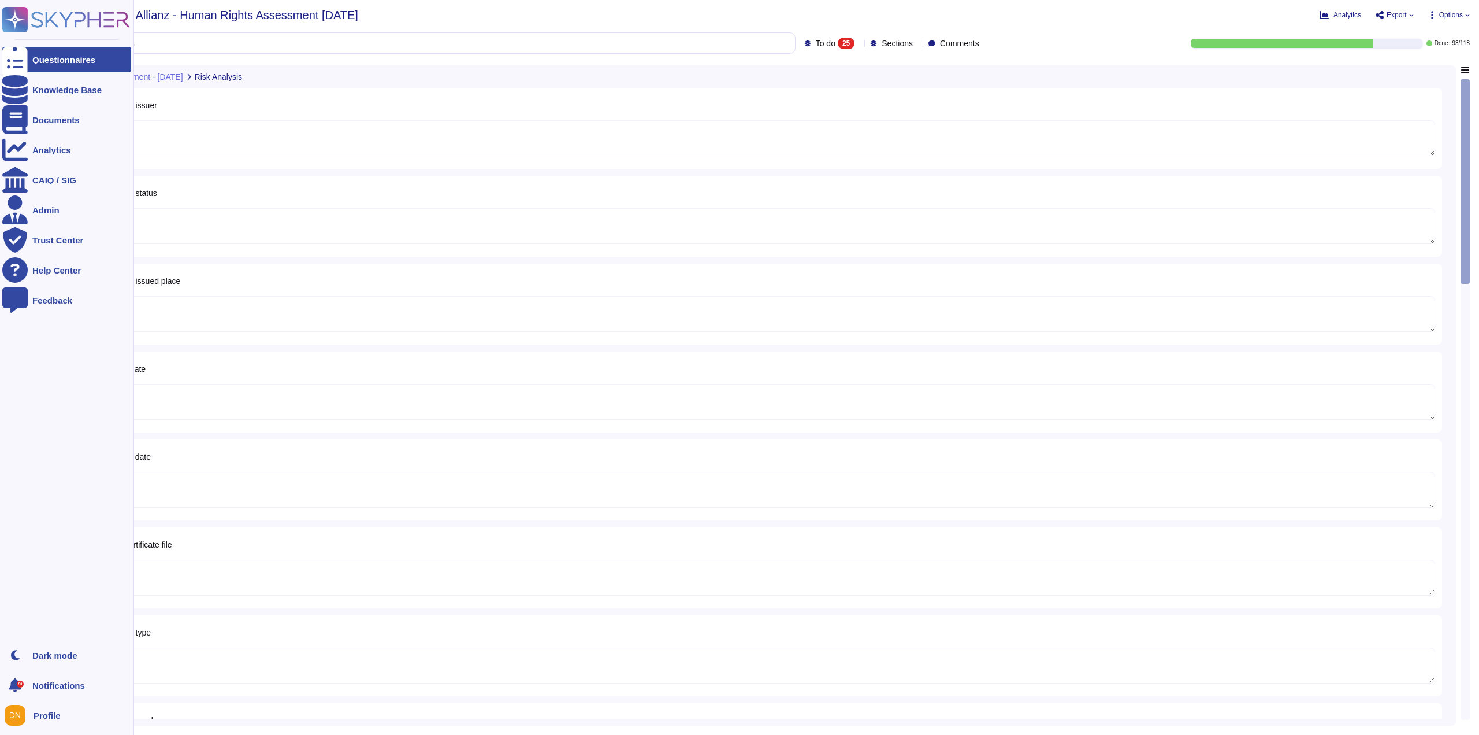
click at [14, 64] on icon at bounding box center [14, 60] width 25 height 34
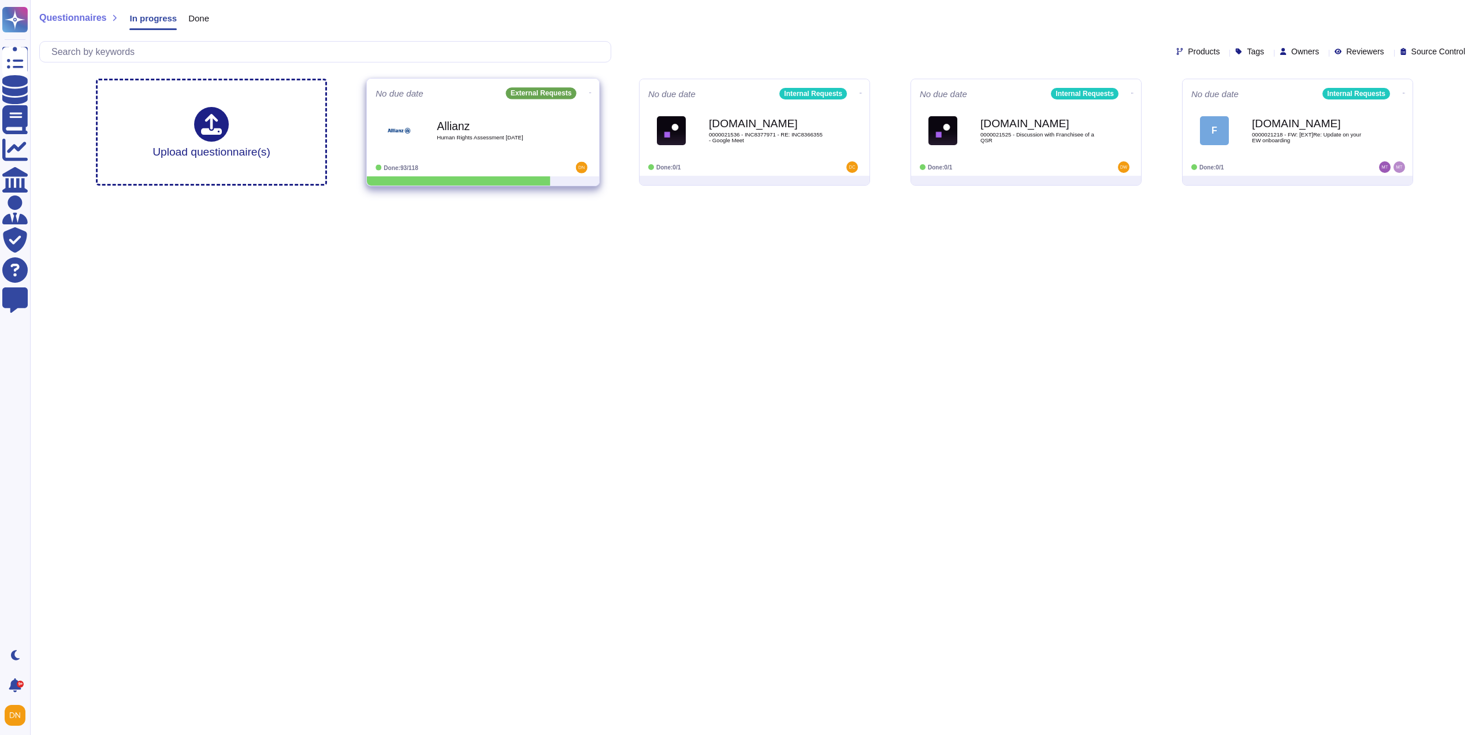
click at [462, 131] on b "Allianz" at bounding box center [495, 125] width 117 height 11
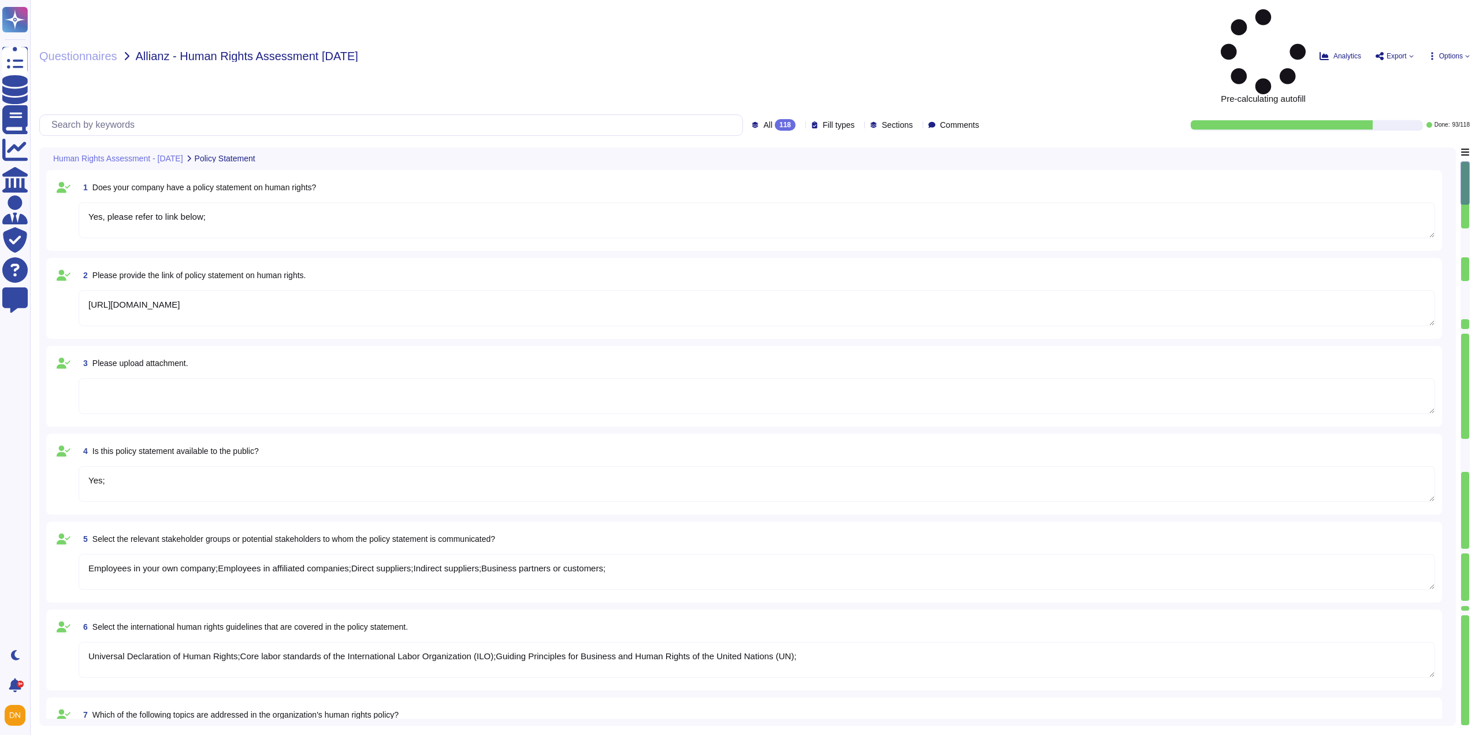
type textarea "Yes, please refer to link below;"
type textarea "[URL][DOMAIN_NAME]"
type textarea "Yes;"
type textarea "Employees in your own company;Employees in affiliated companies;Direct supplier…"
type textarea "Universal Declaration of Human Rights;Core labor standards of the International…"
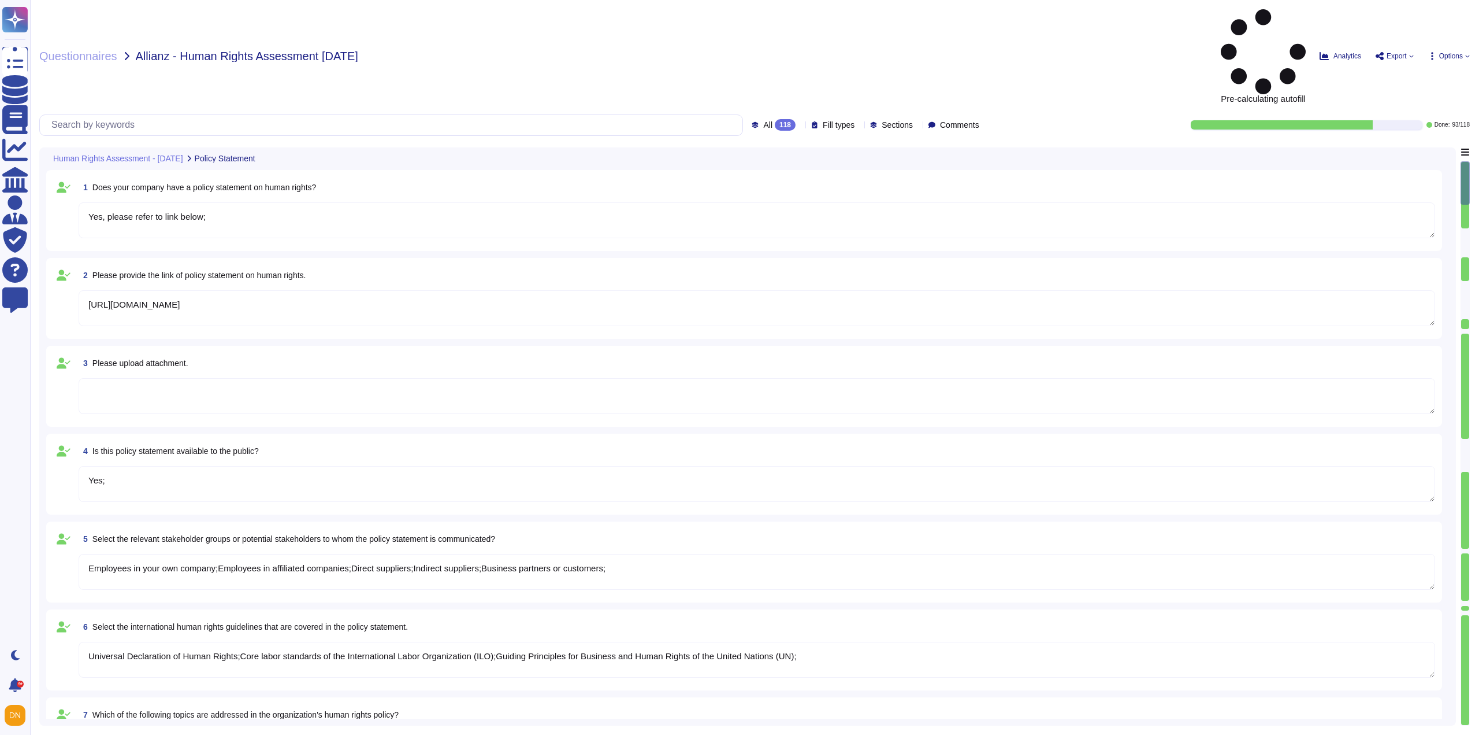
type textarea "Protection of children and freedom from child labor;Forced labor, modern slaver…"
type textarea "Person belonging to national or ethnic, religious and linguistic minorities;"
type textarea "Yes;"
type textarea "Board level;Top management (up to two levels below C-Level);Junior management (…"
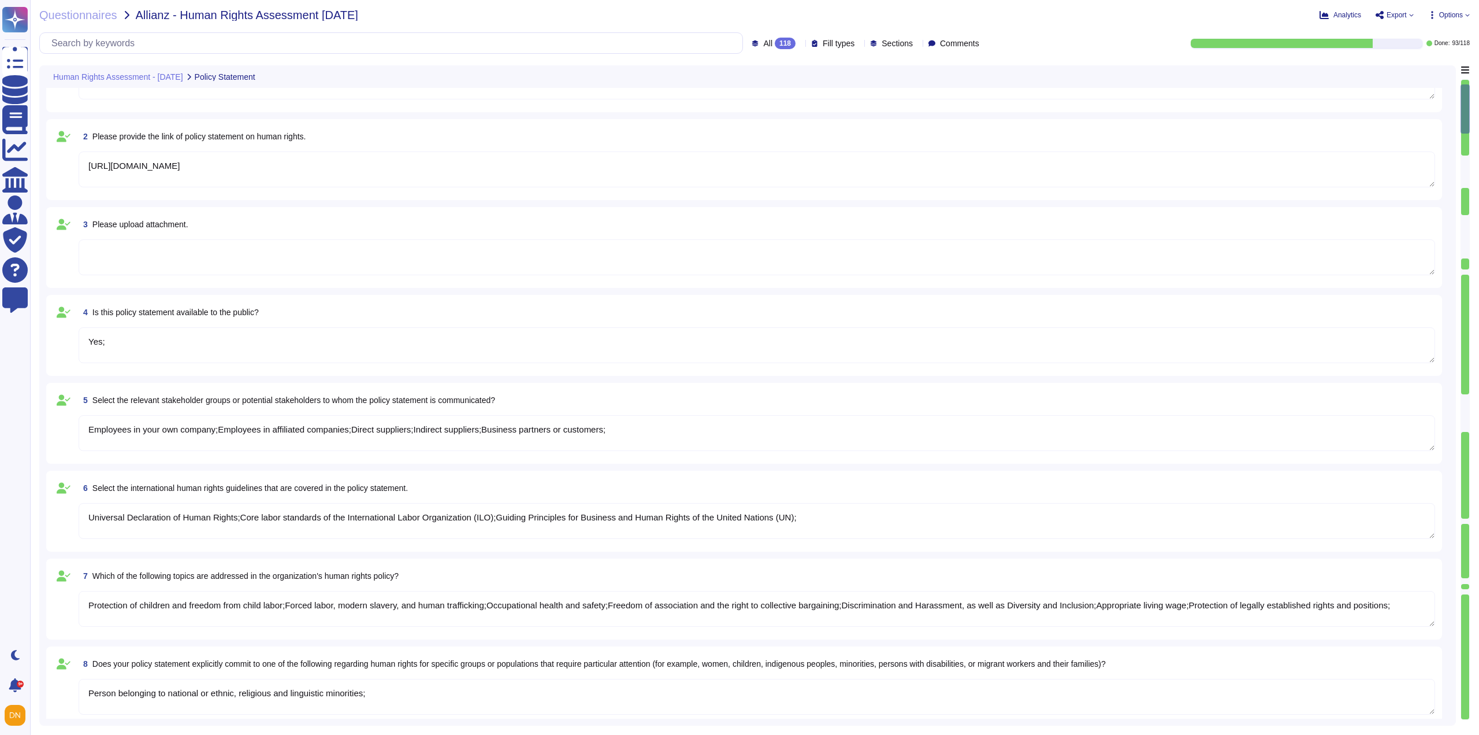
type textarea "No;"
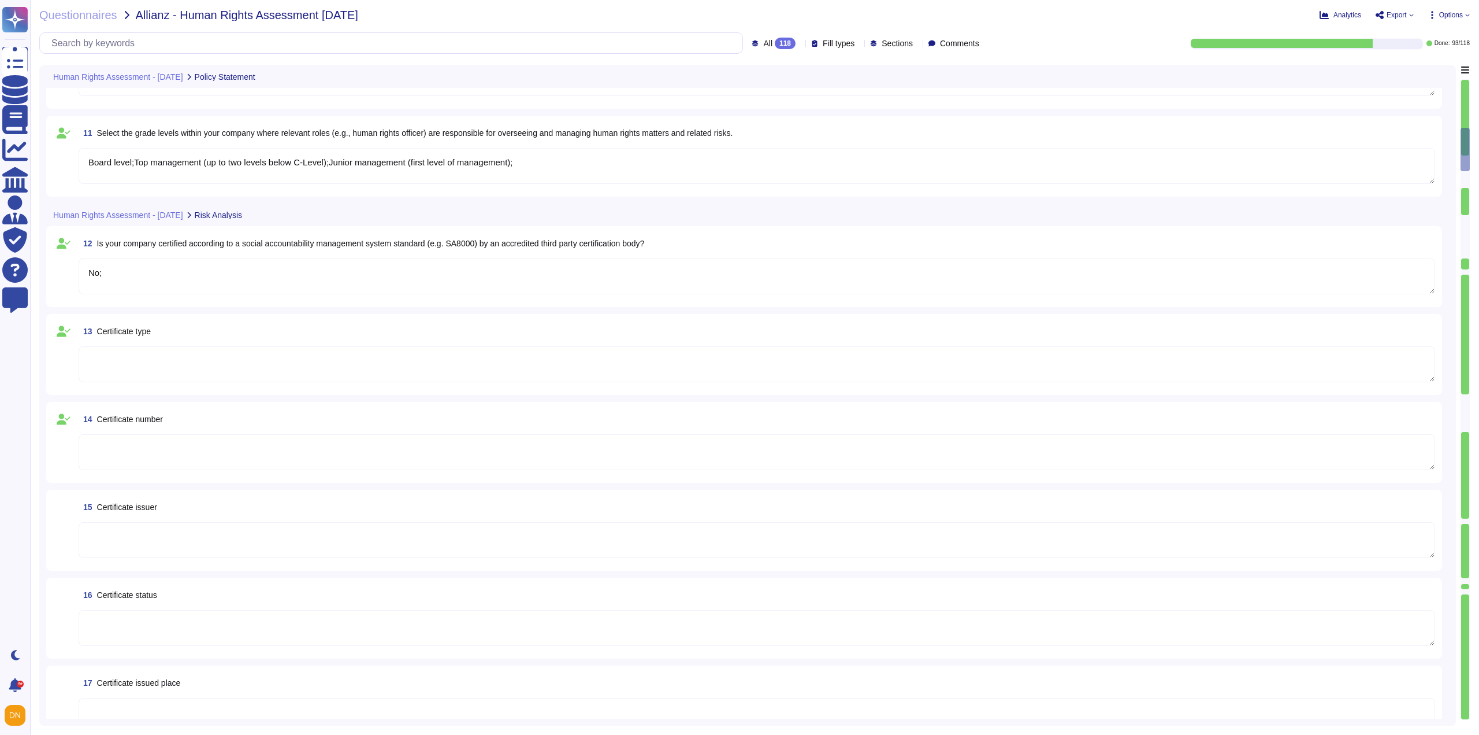
type textarea "Yes;"
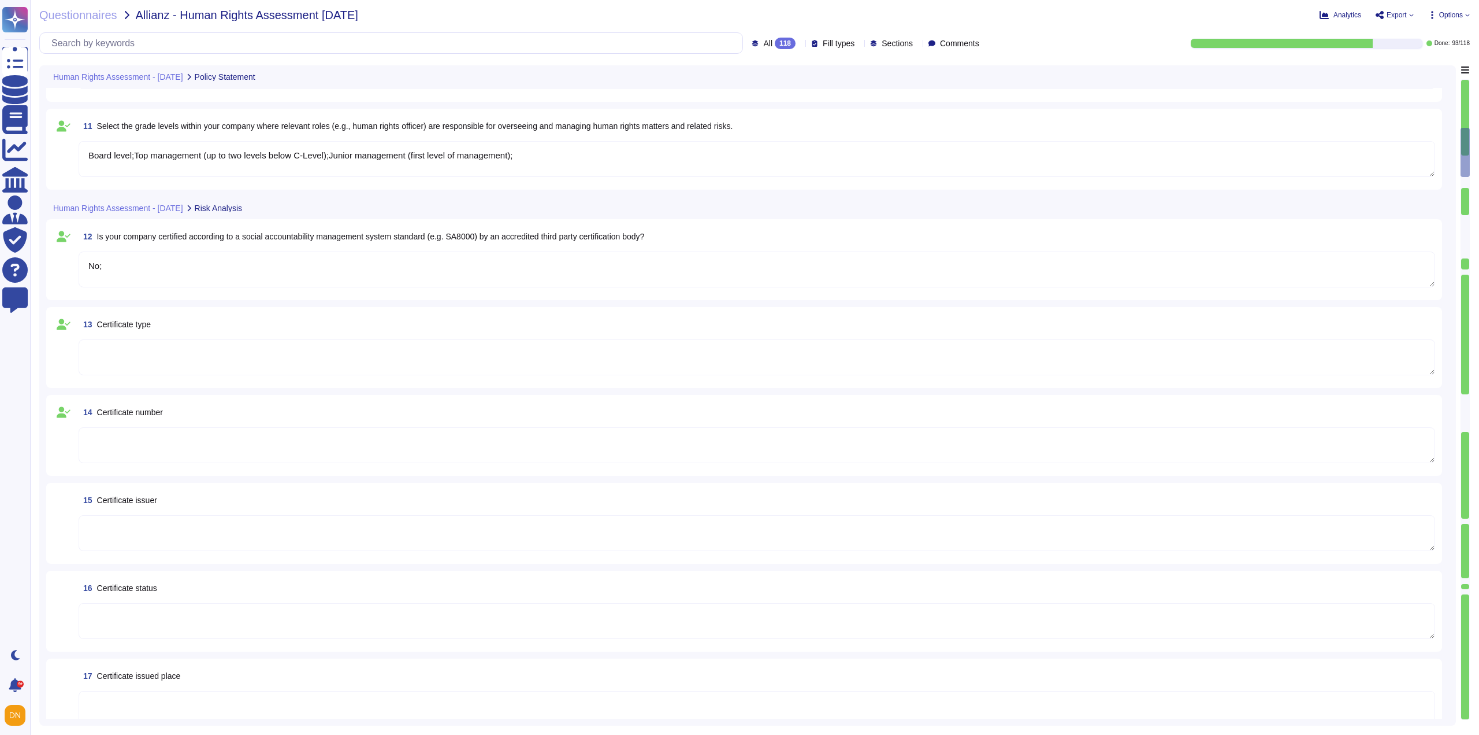
type textarea "EcoVadis"
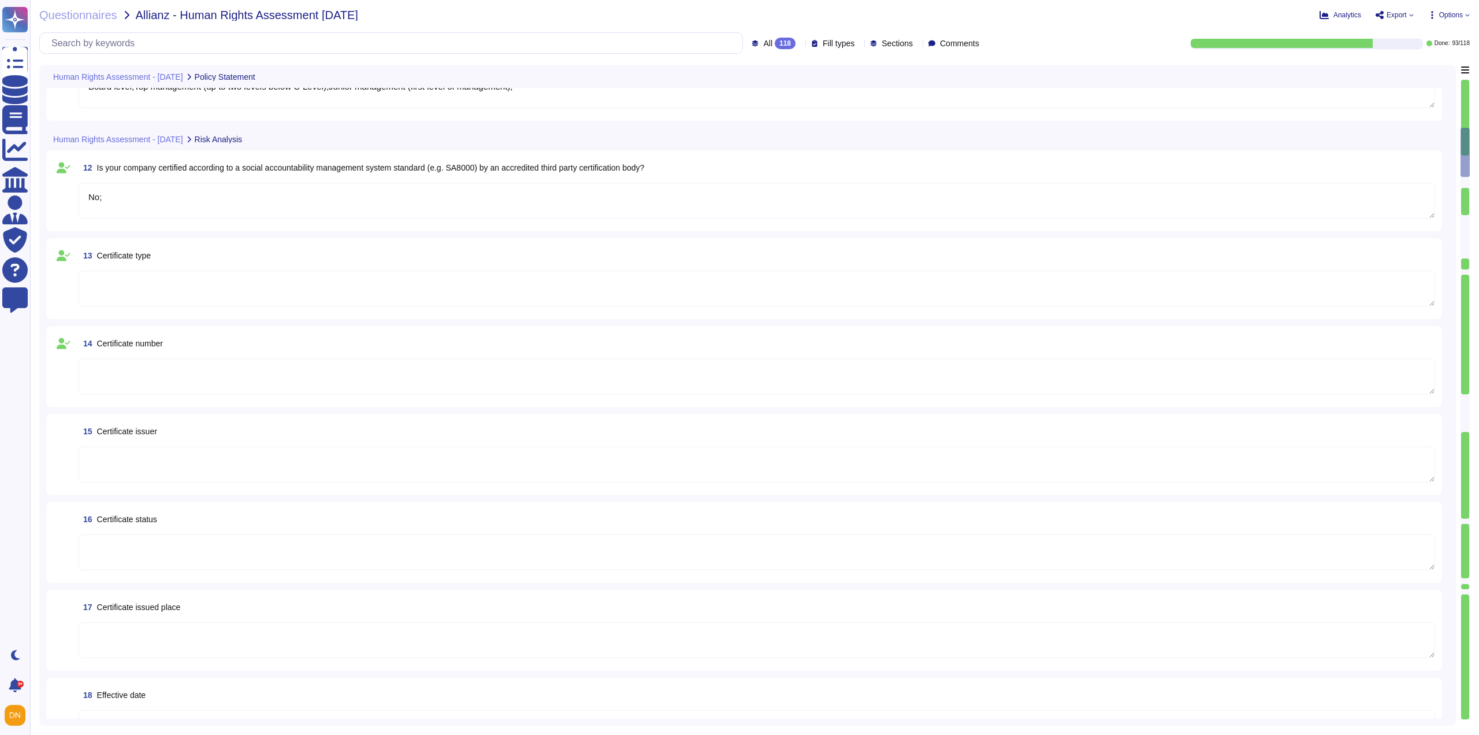
scroll to position [925, 0]
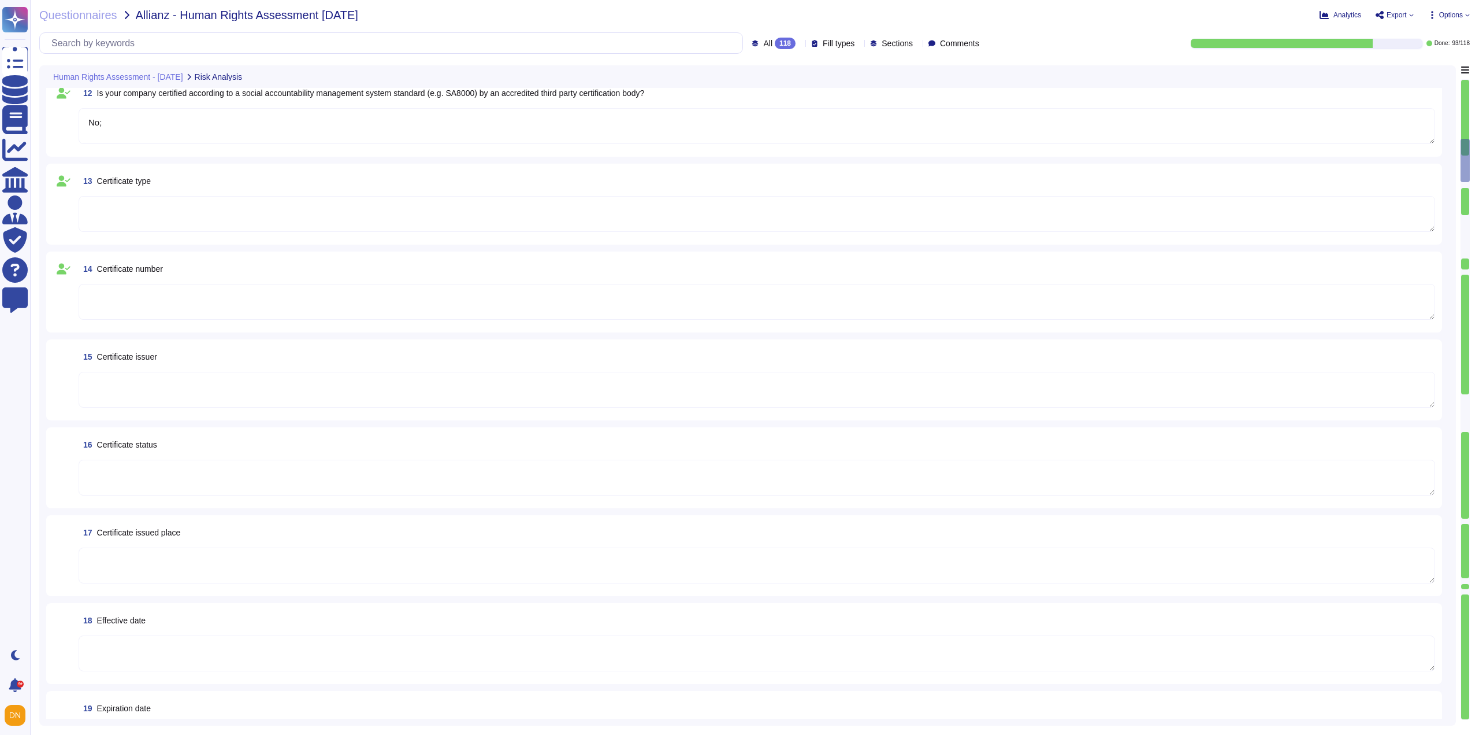
click at [1435, 230] on div at bounding box center [757, 214] width 1357 height 37
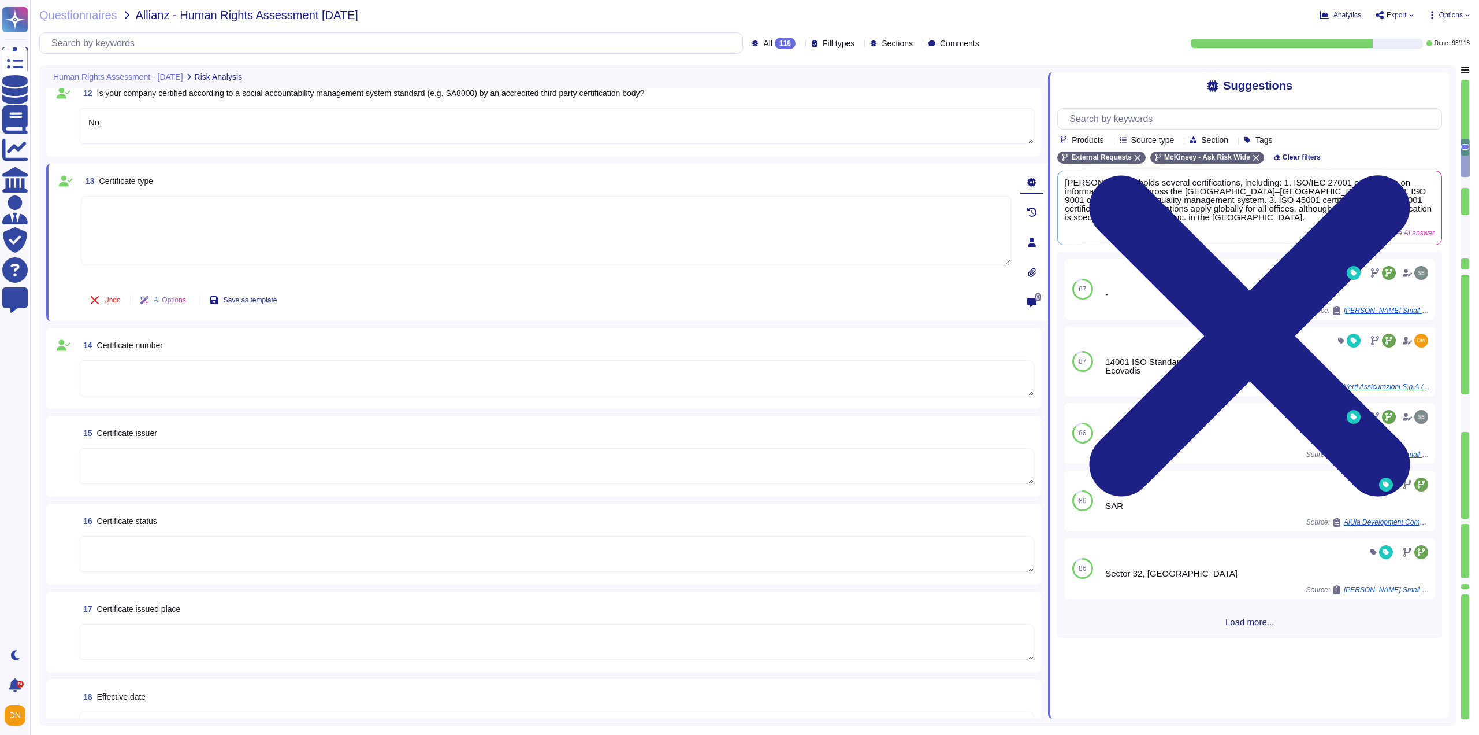
click at [1442, 87] on div "Suggestions Products Source type Section Tags External Requests McKinsey - Ask …" at bounding box center [1248, 395] width 401 height 646
click at [119, 370] on textarea at bounding box center [557, 378] width 956 height 36
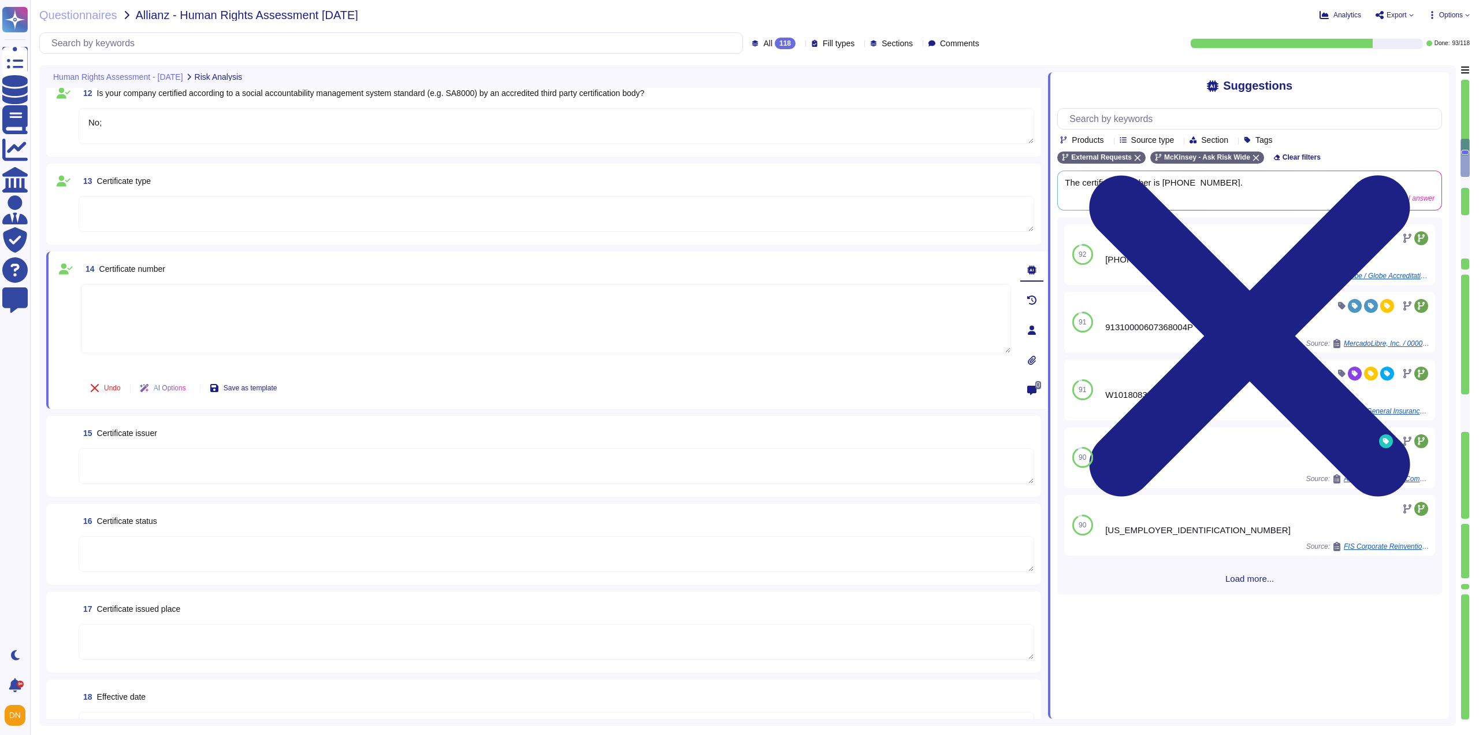
click at [112, 447] on div "15 Certificate issuer" at bounding box center [543, 455] width 981 height 67
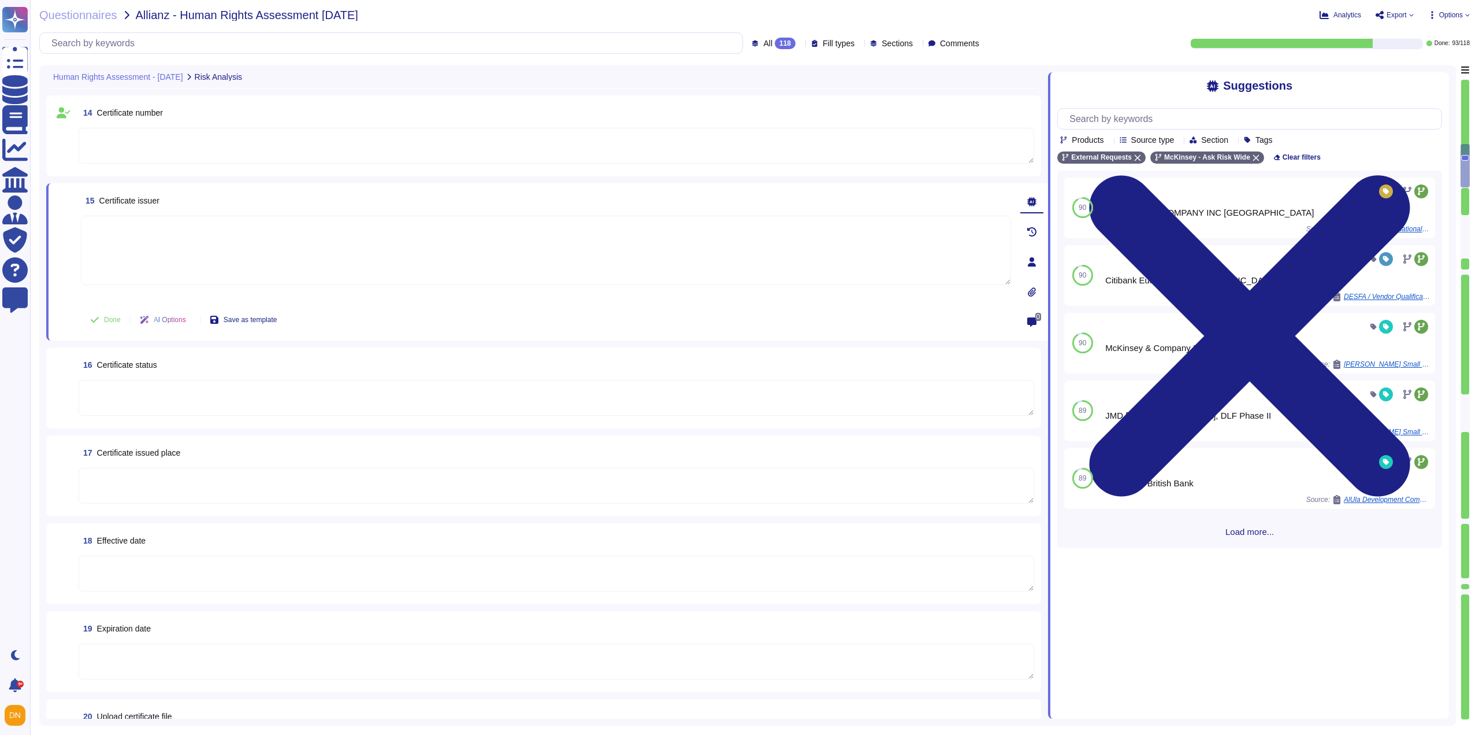
scroll to position [1098, 0]
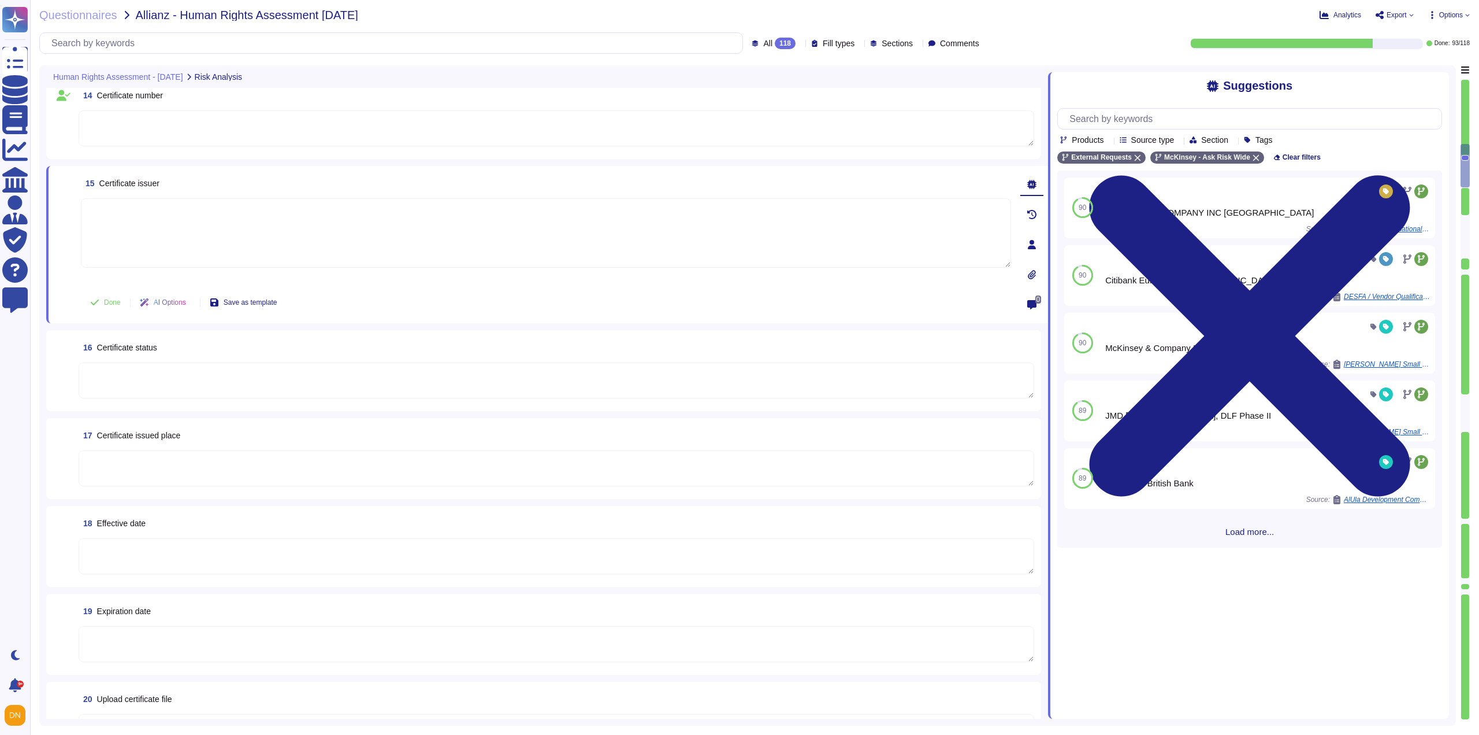
type textarea "EcoVadis"
type textarea "80"
click at [106, 295] on button "Done" at bounding box center [105, 302] width 49 height 23
click at [108, 384] on textarea at bounding box center [557, 380] width 956 height 36
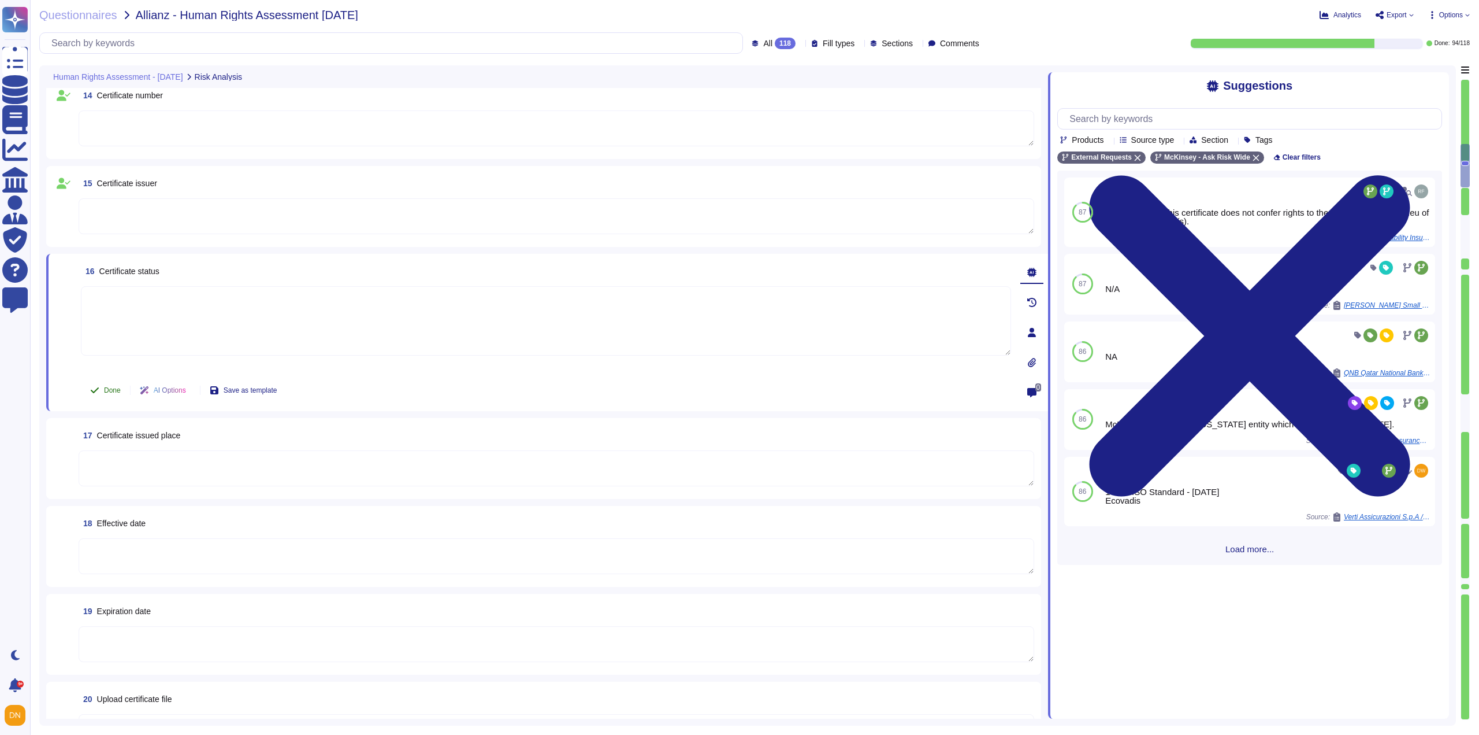
click at [105, 393] on span "Done" at bounding box center [112, 390] width 17 height 7
click at [120, 460] on textarea at bounding box center [557, 468] width 956 height 36
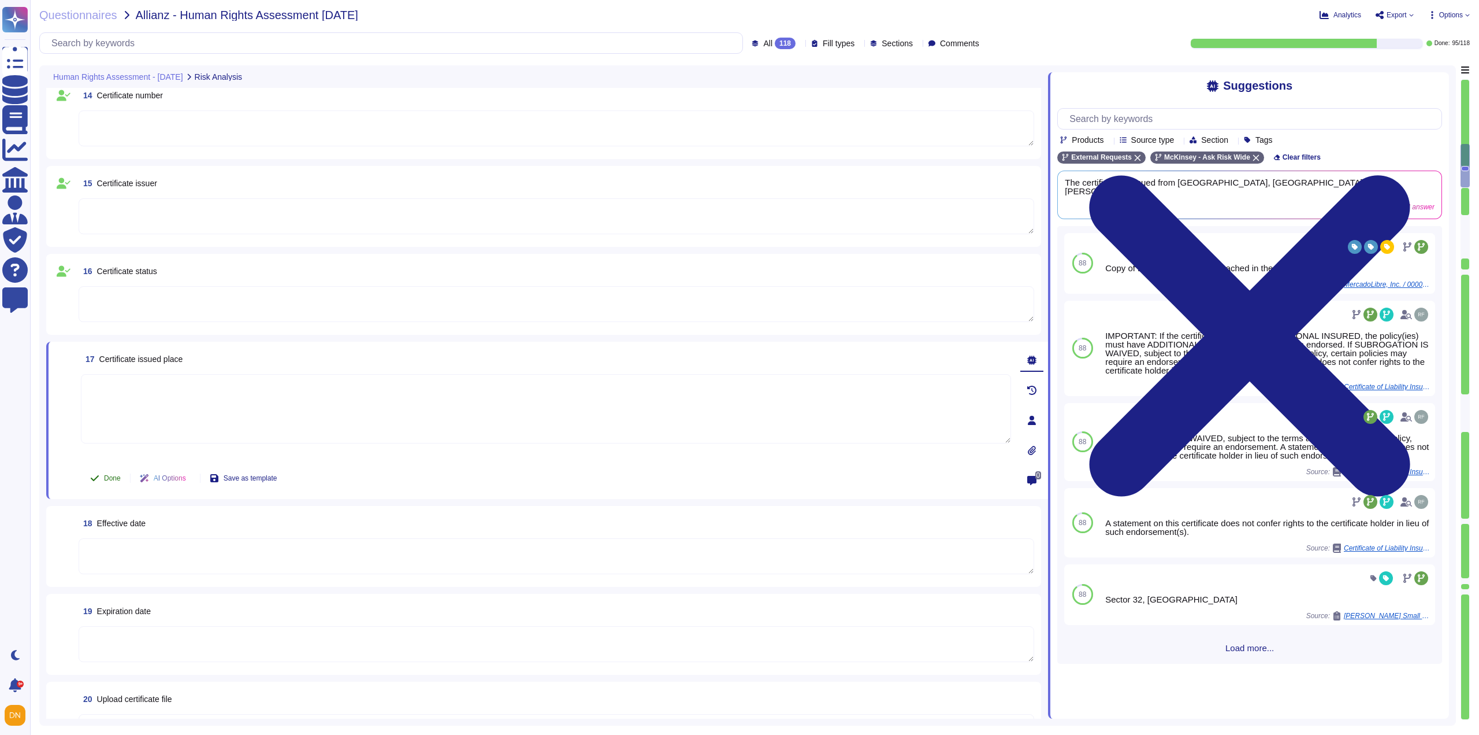
click at [113, 479] on span "Done" at bounding box center [112, 477] width 17 height 7
click at [124, 548] on textarea at bounding box center [557, 556] width 956 height 36
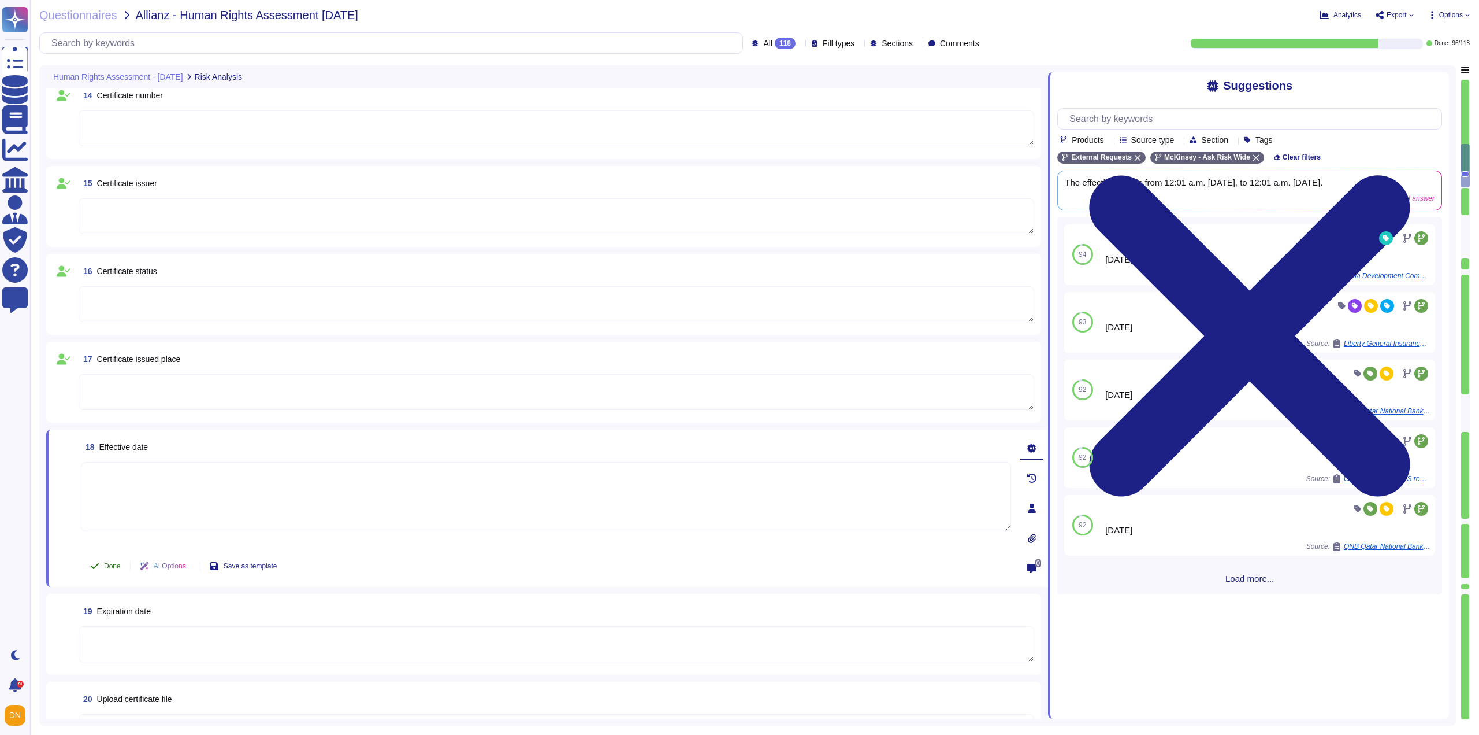
click at [113, 562] on span "Done" at bounding box center [112, 565] width 17 height 7
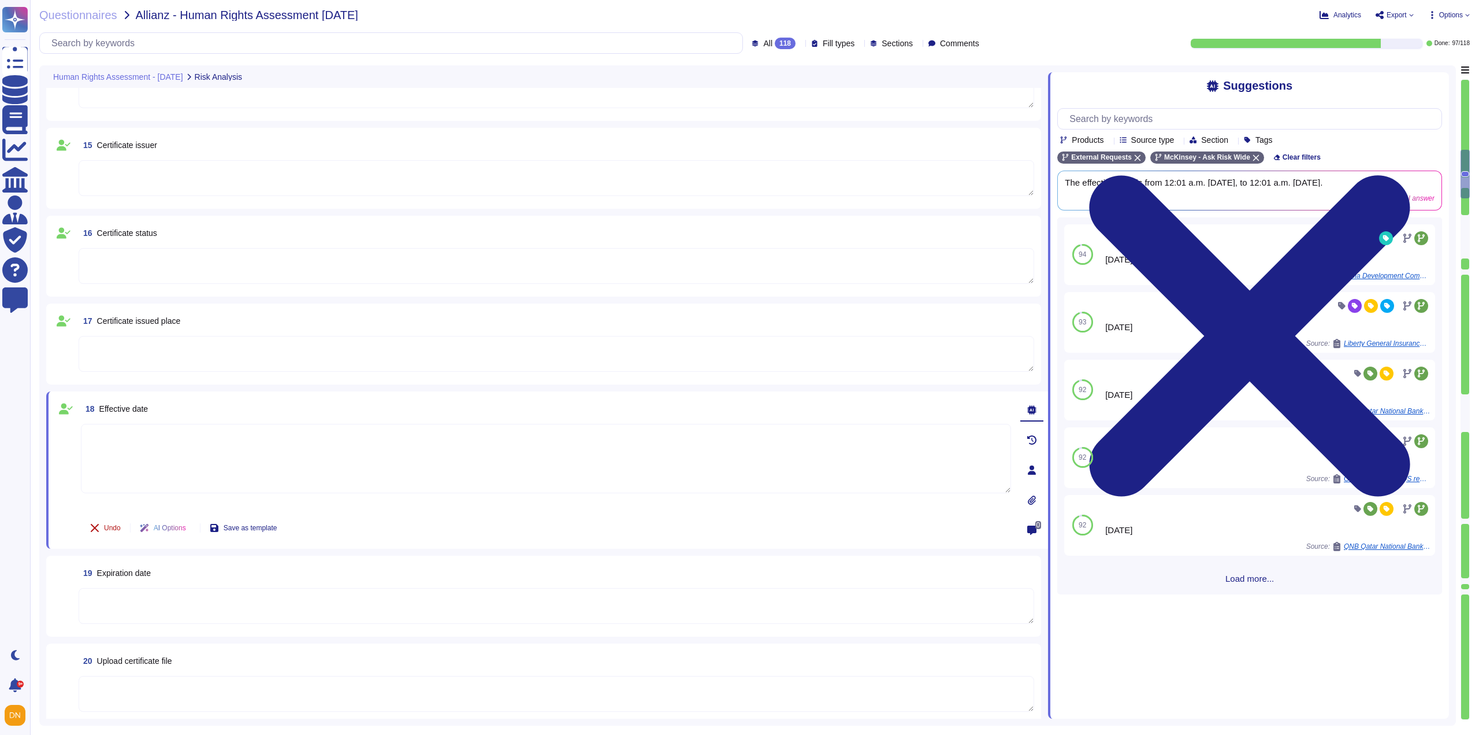
type textarea "147f7407-61ed-4c9b-b3cd-f7a58f521853/EcoVadis 20250801.jpg"
type textarea "No;"
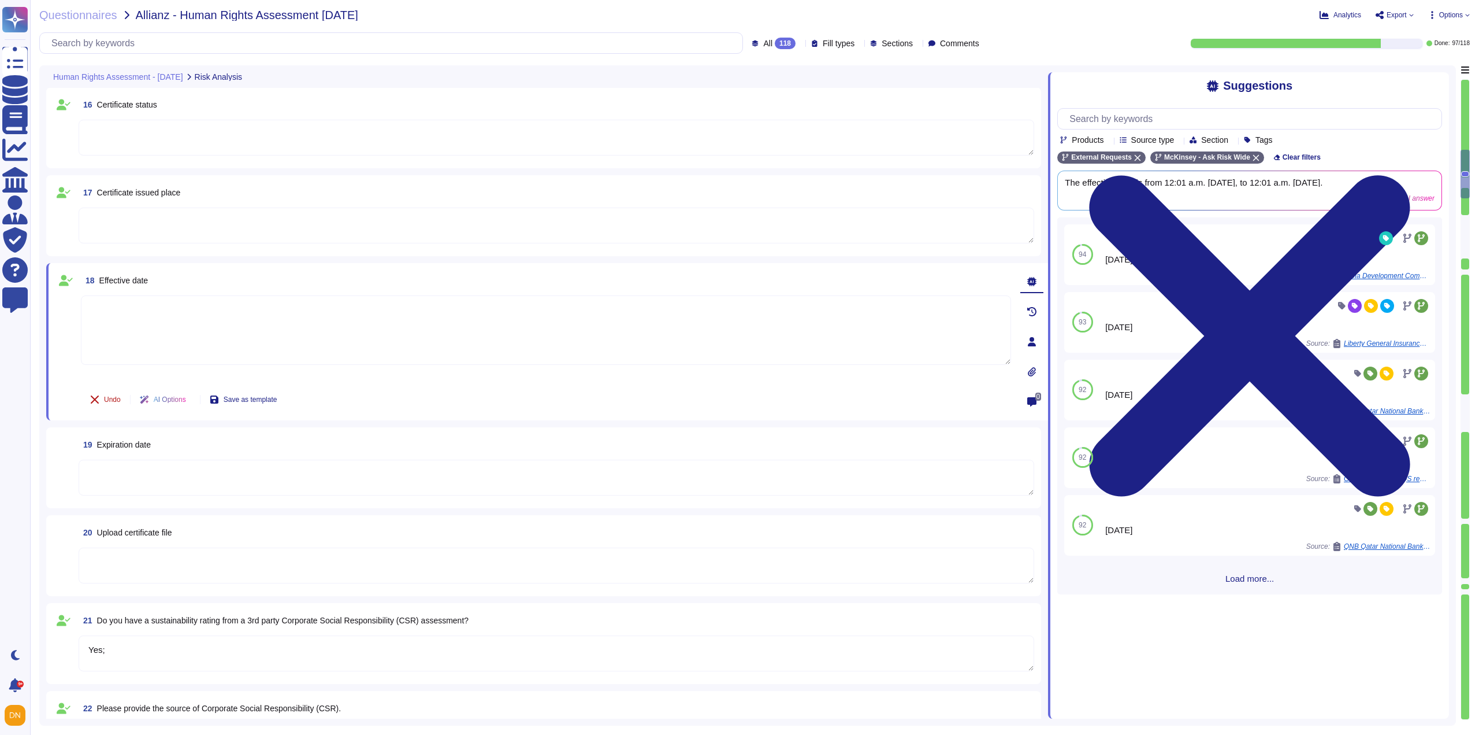
scroll to position [1271, 0]
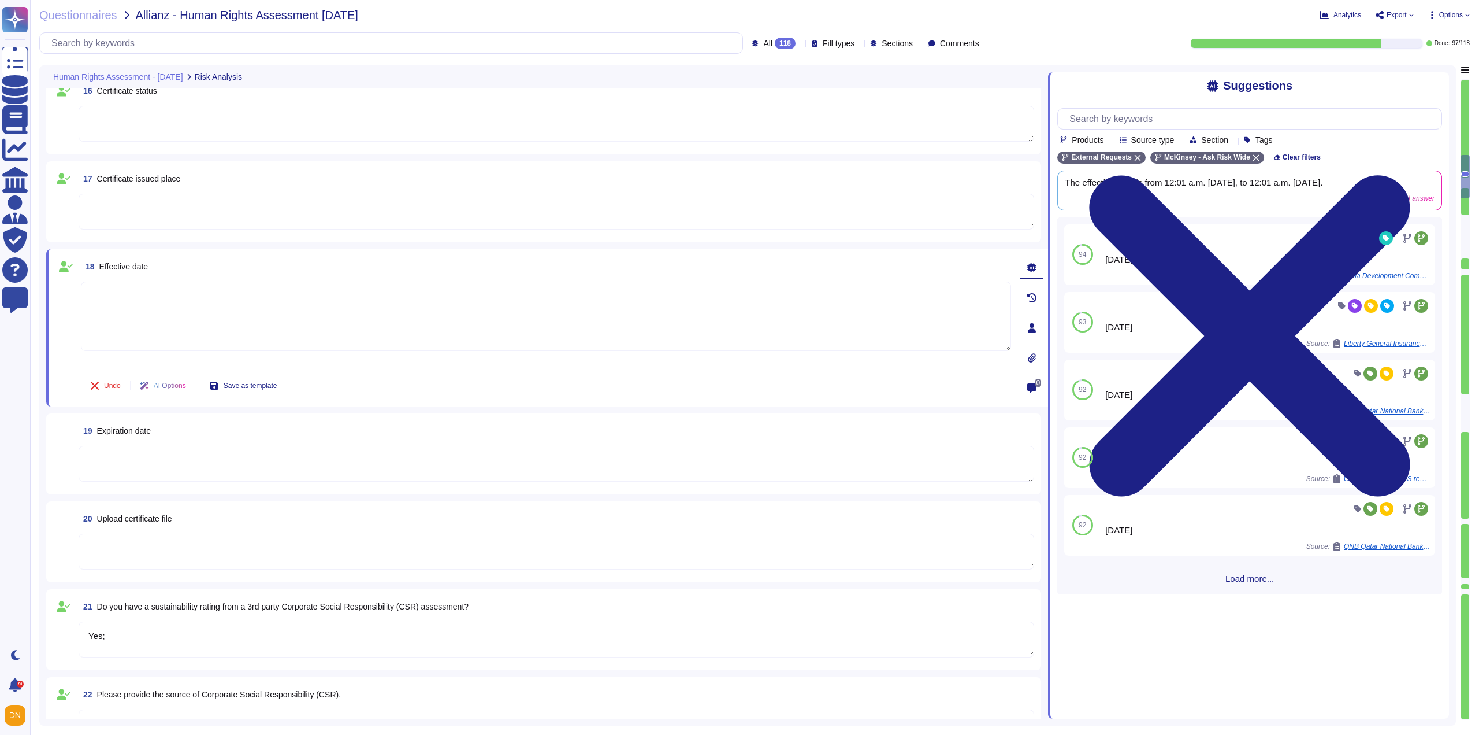
click at [128, 476] on textarea at bounding box center [557, 464] width 956 height 36
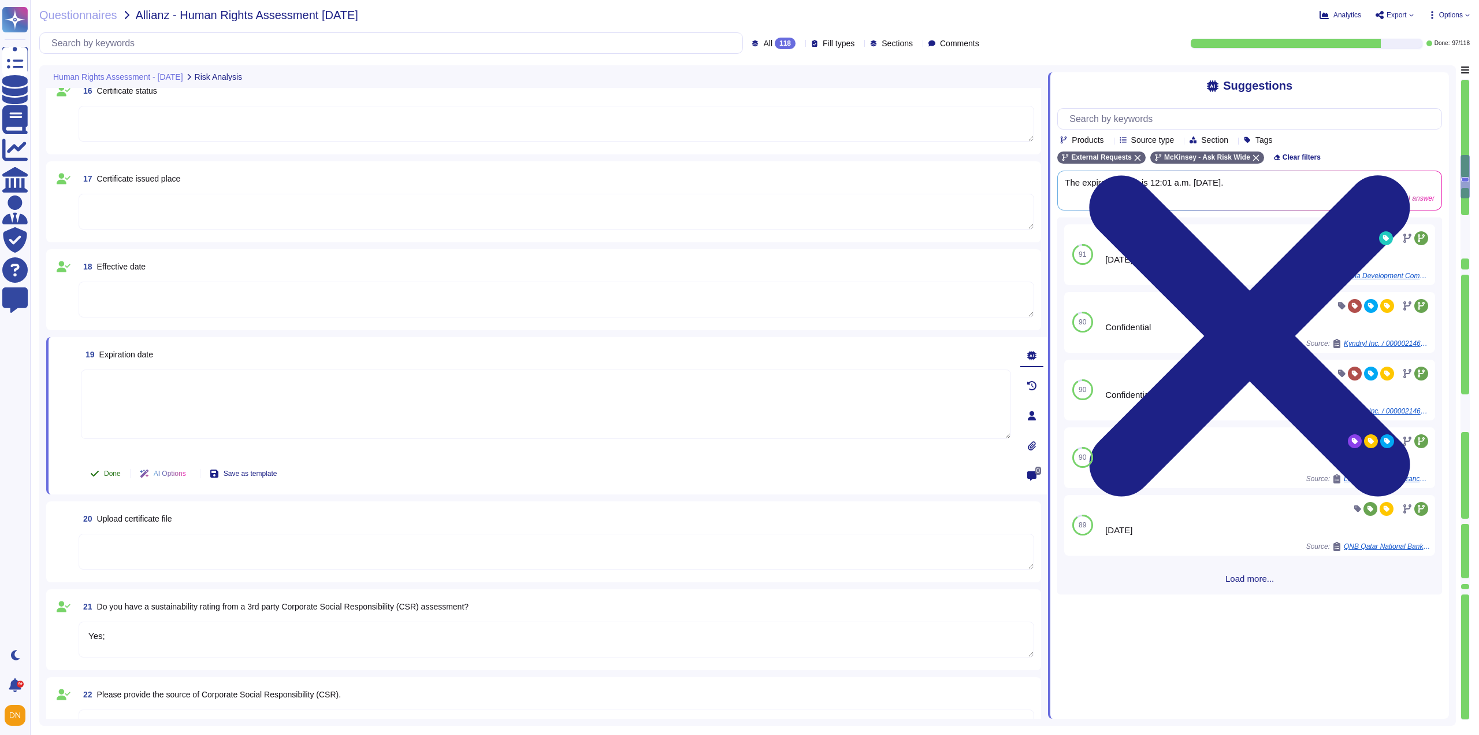
click at [113, 472] on span "Done" at bounding box center [112, 473] width 17 height 7
click at [114, 541] on textarea at bounding box center [557, 551] width 956 height 36
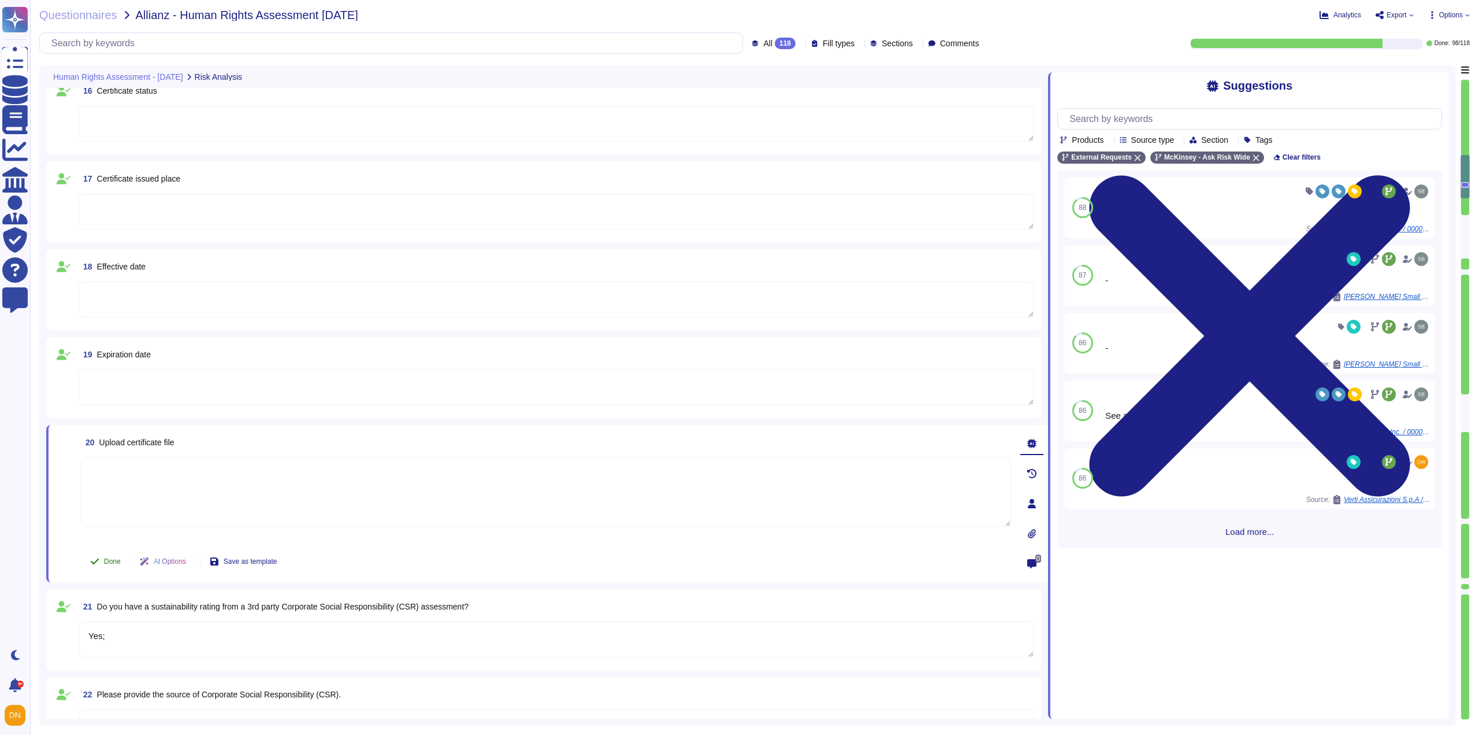
click at [114, 558] on span "Done" at bounding box center [112, 561] width 17 height 7
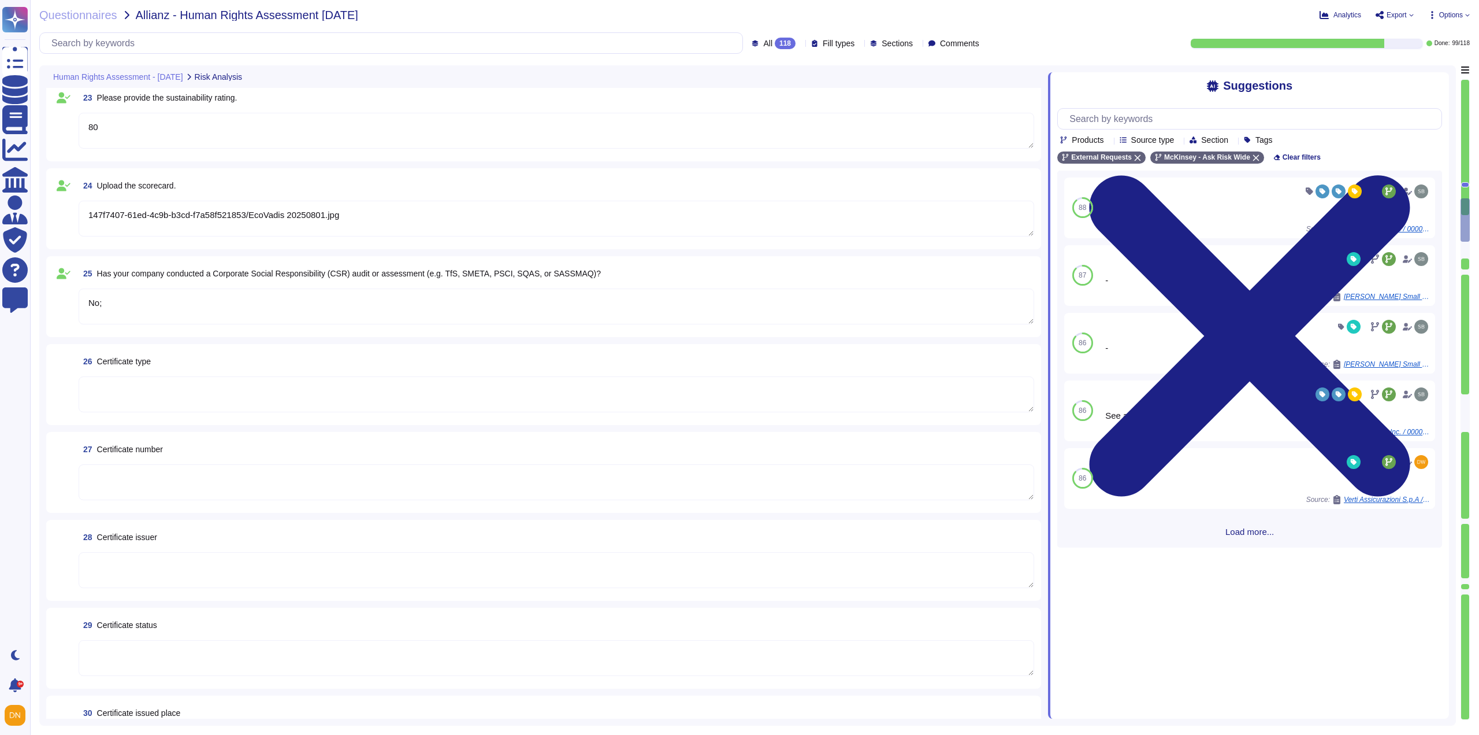
type textarea "Yes;"
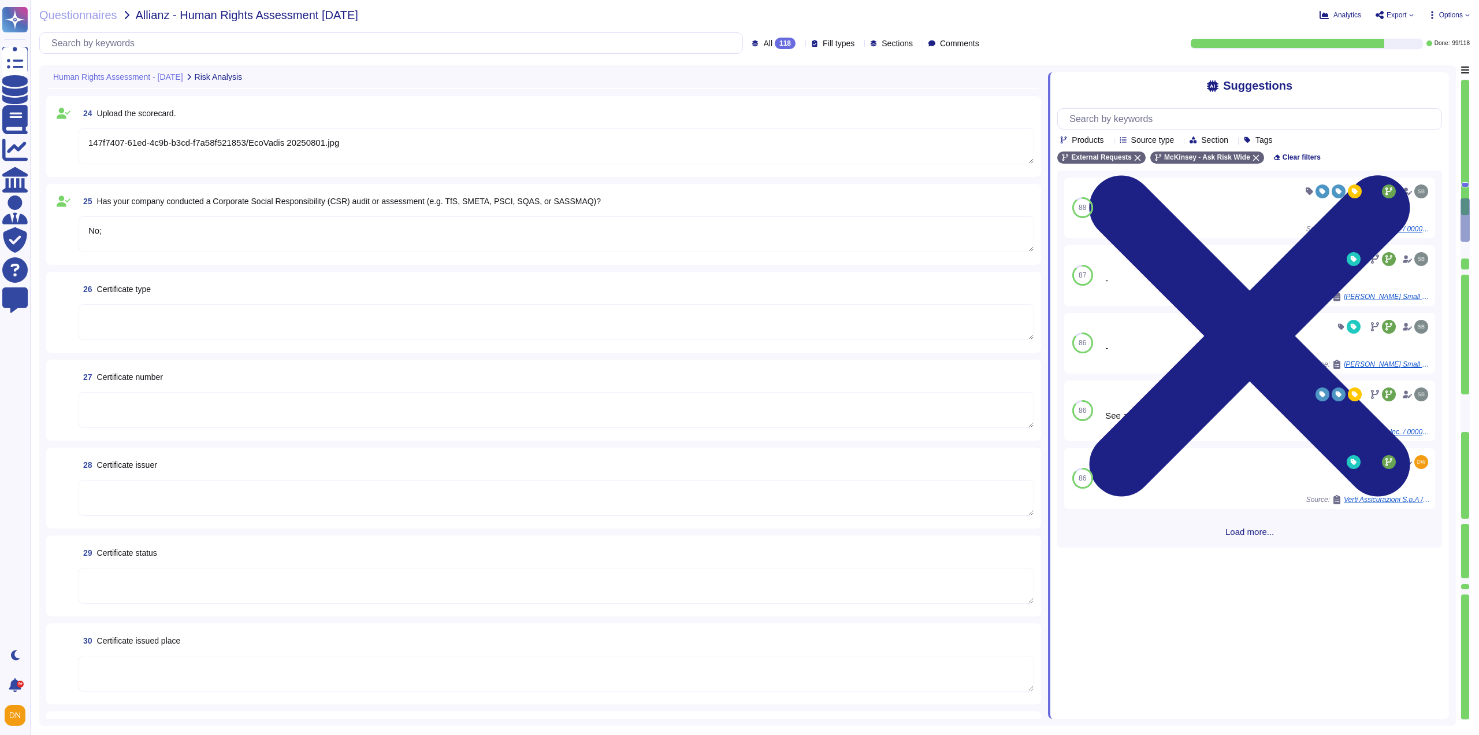
scroll to position [2080, 0]
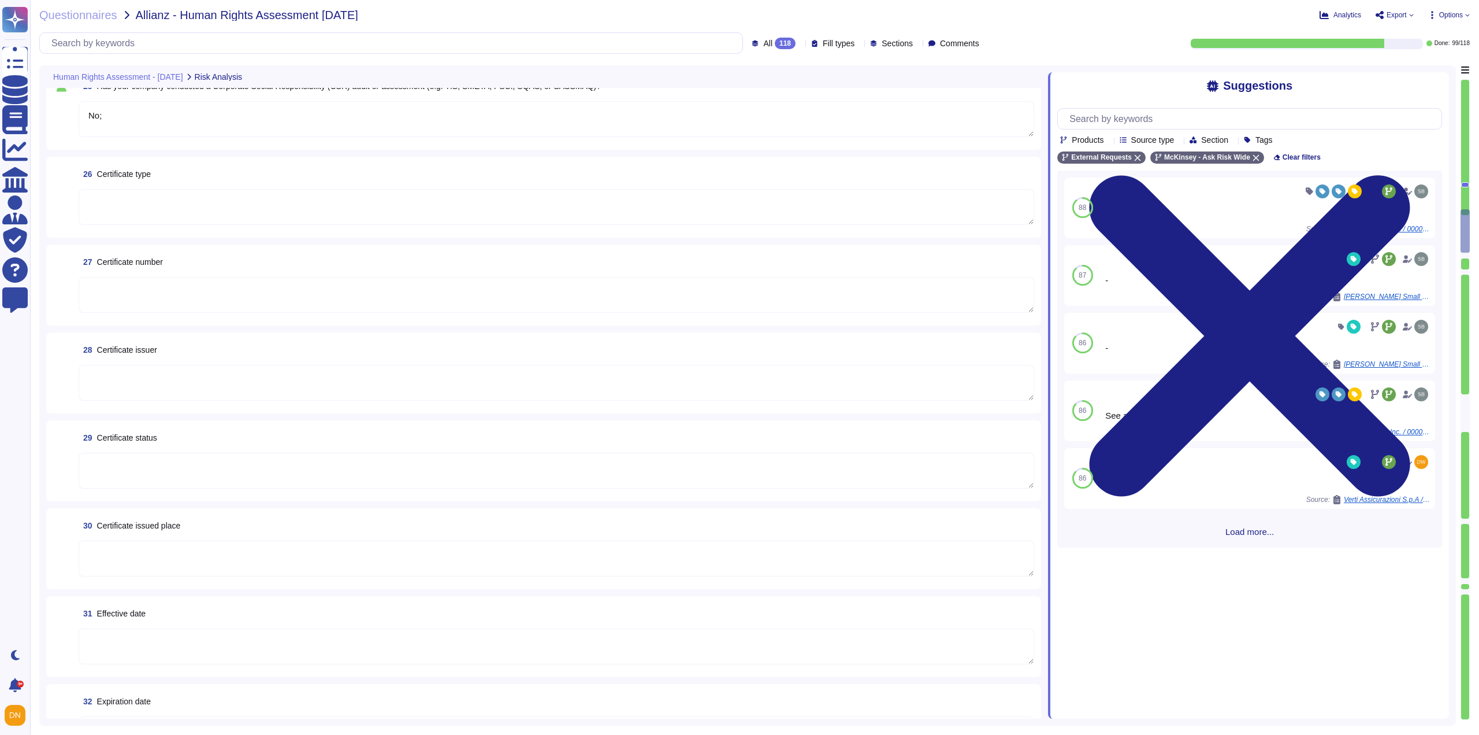
type textarea "No;"
click at [142, 192] on textarea at bounding box center [557, 207] width 956 height 36
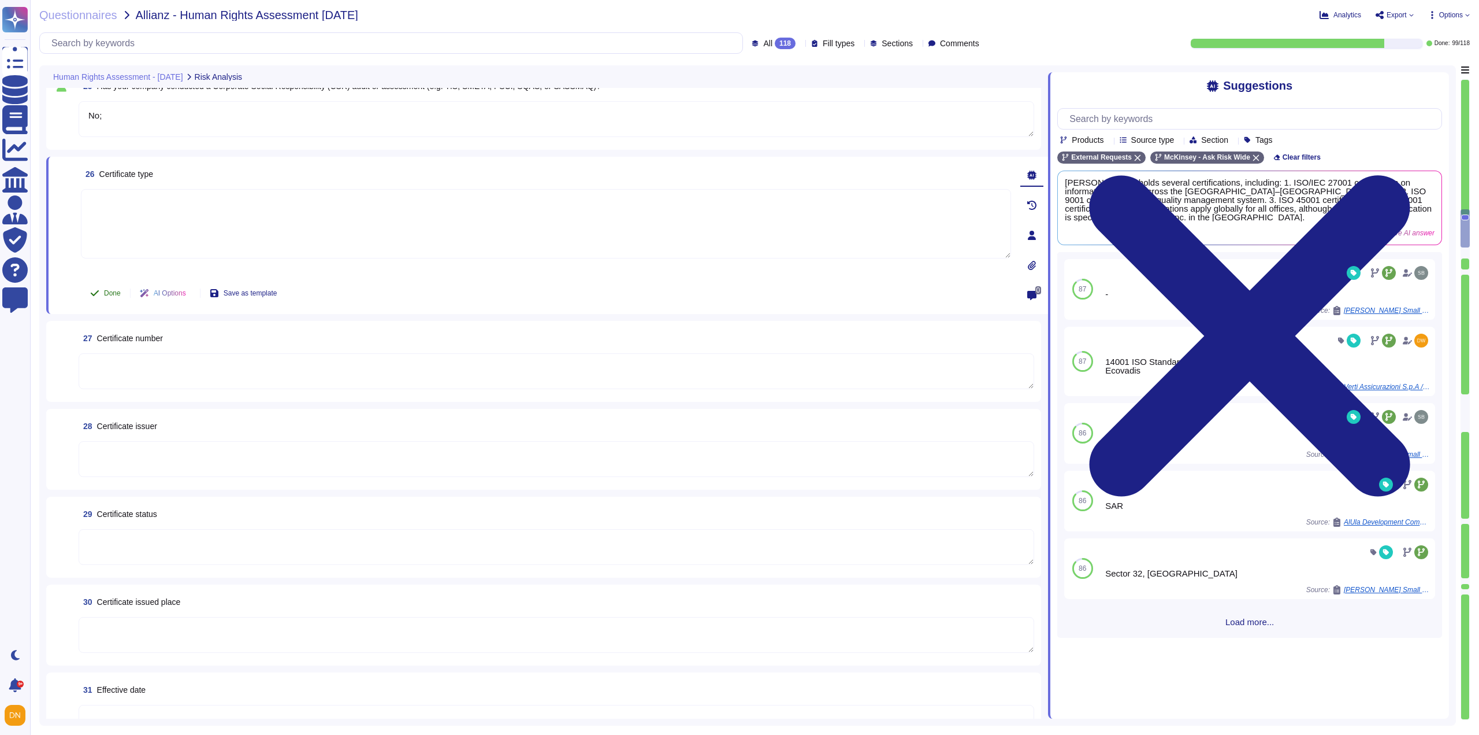
click at [112, 291] on span "Done" at bounding box center [112, 293] width 17 height 7
click at [112, 372] on textarea at bounding box center [557, 371] width 956 height 36
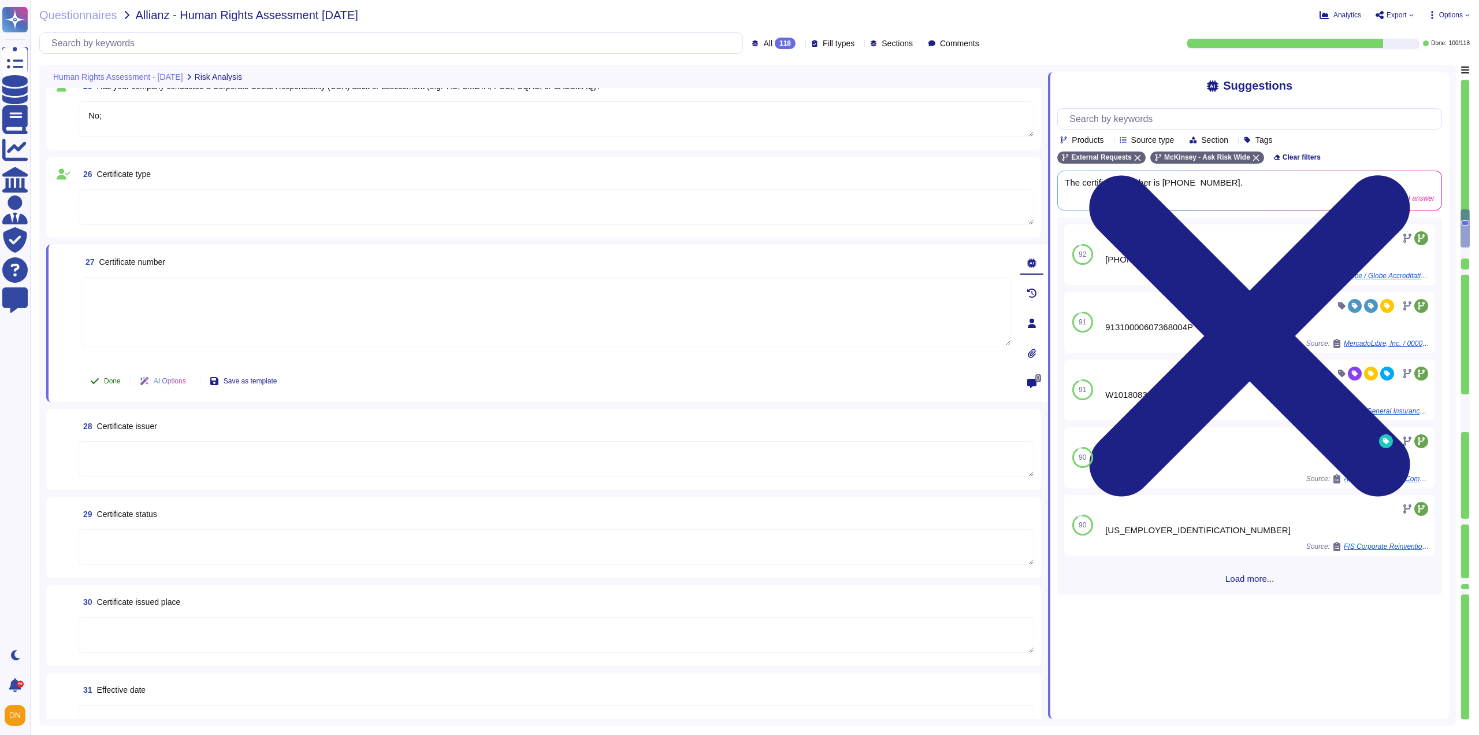
click at [102, 384] on button "Done" at bounding box center [105, 380] width 49 height 23
click at [129, 457] on textarea at bounding box center [557, 459] width 956 height 36
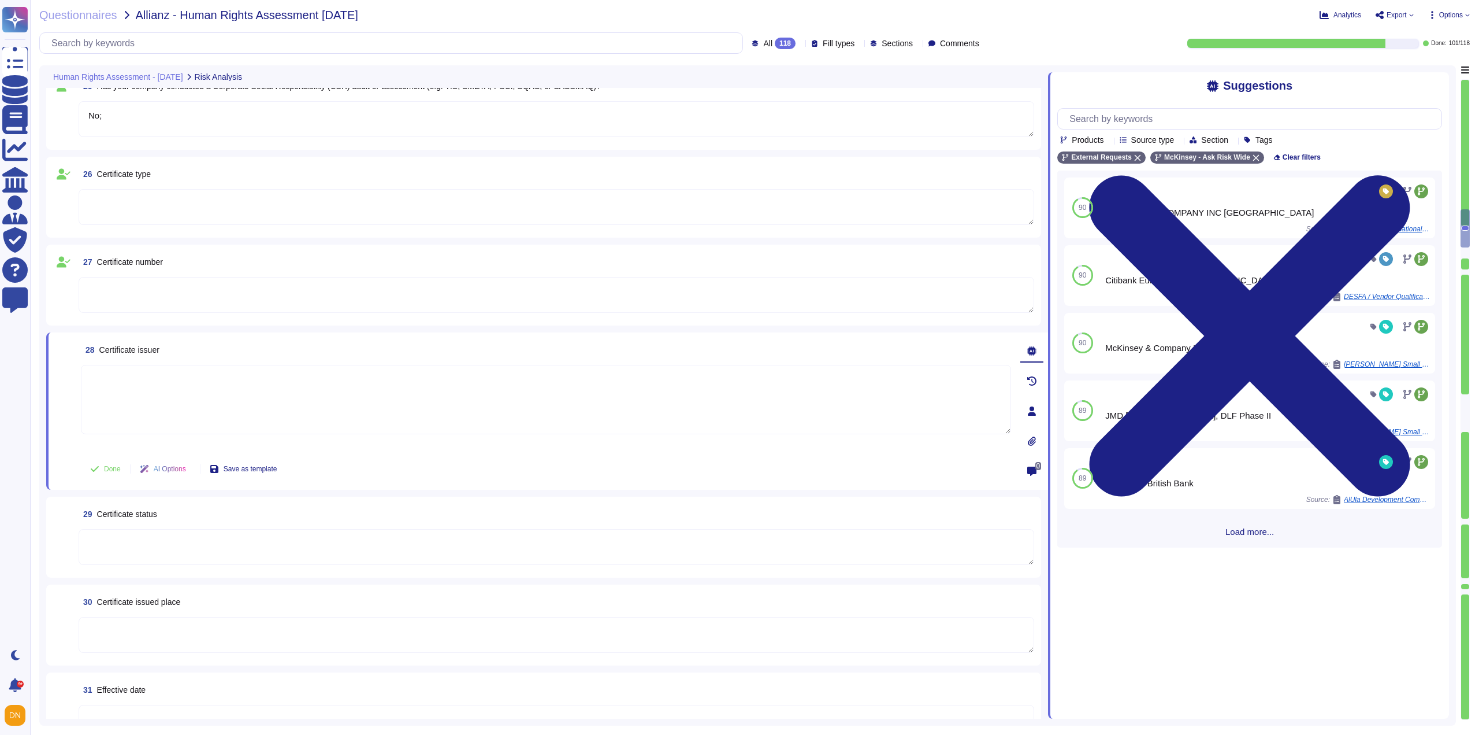
drag, startPoint x: 107, startPoint y: 476, endPoint x: 107, endPoint y: 483, distance: 7.0
click at [106, 476] on button "Done" at bounding box center [105, 468] width 49 height 23
click at [117, 537] on textarea at bounding box center [557, 547] width 956 height 36
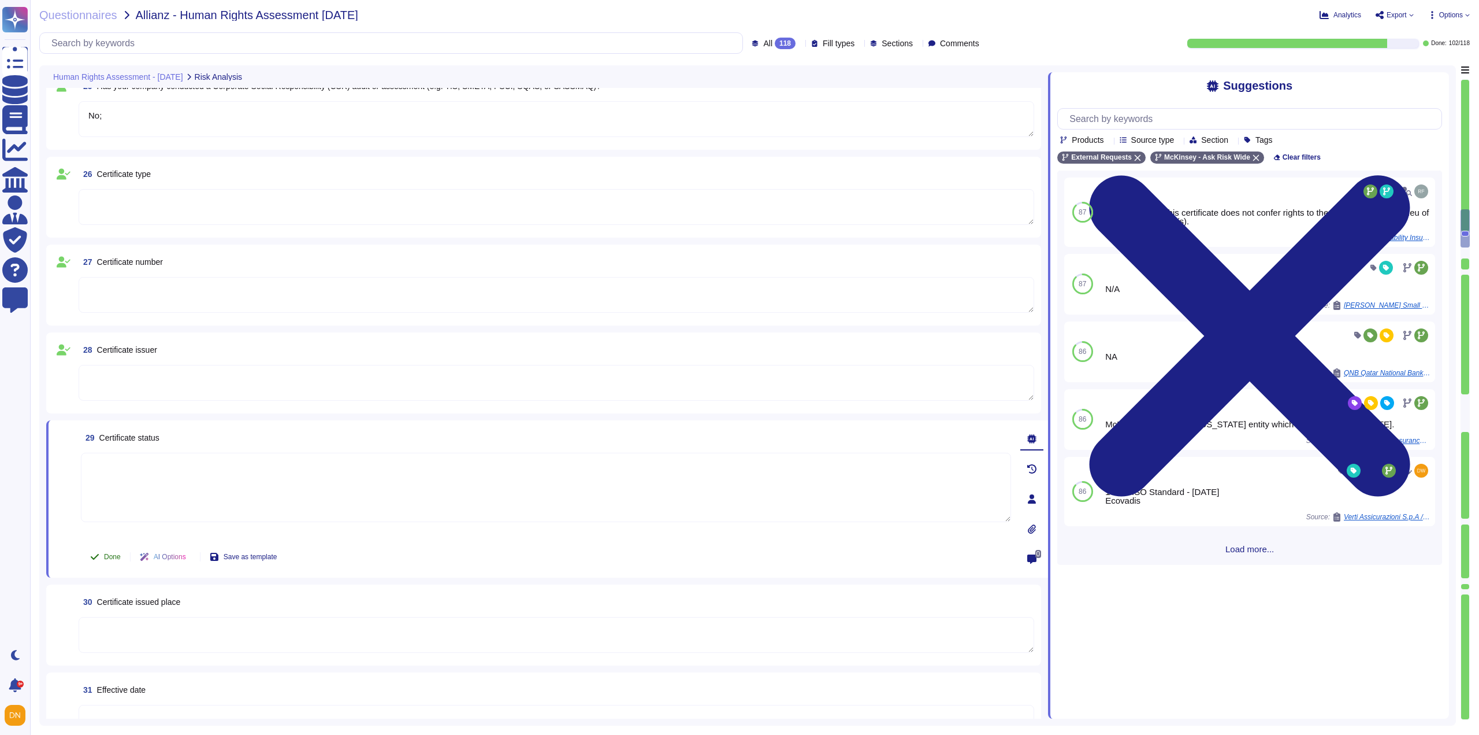
click at [112, 558] on span "Done" at bounding box center [112, 556] width 17 height 7
click at [121, 629] on textarea at bounding box center [557, 635] width 956 height 36
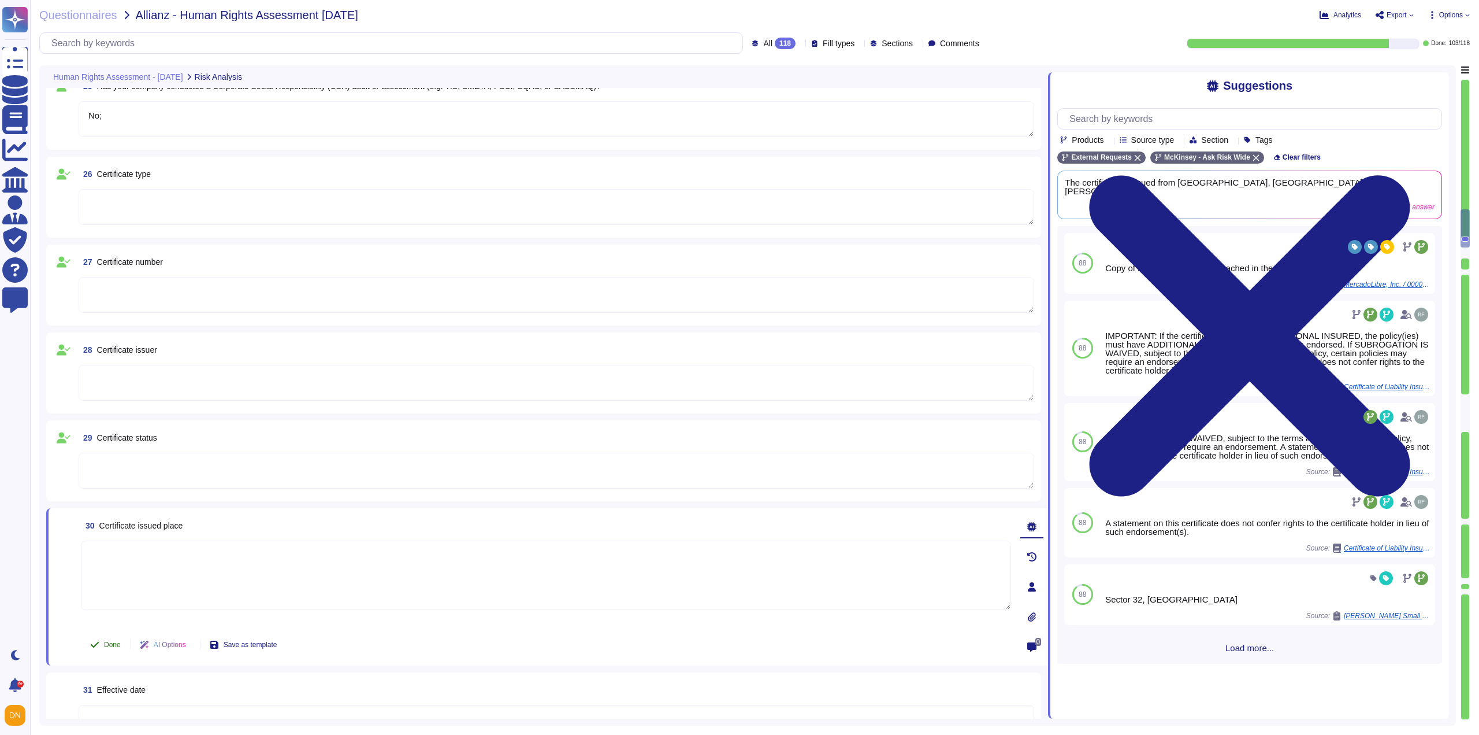
click at [112, 648] on button "Done" at bounding box center [105, 644] width 49 height 23
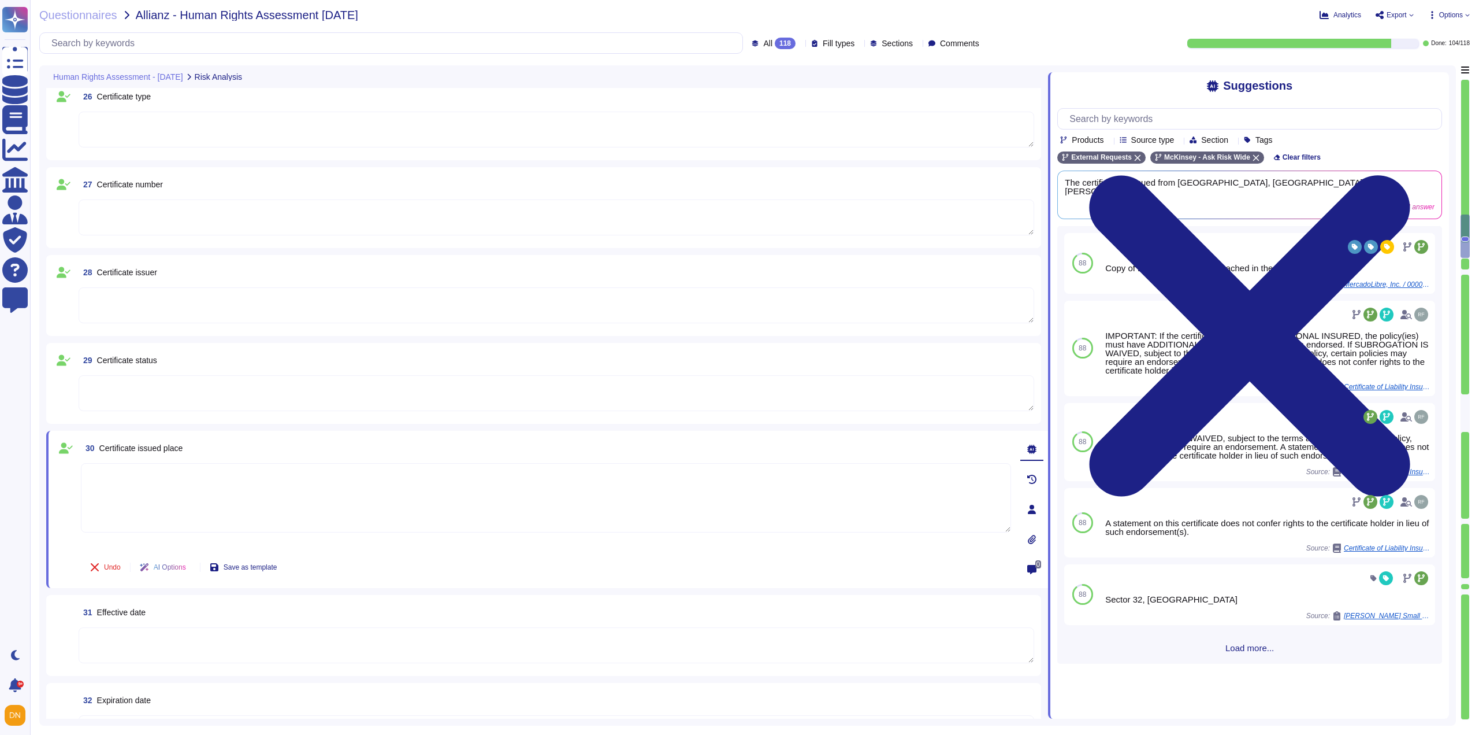
scroll to position [2254, 0]
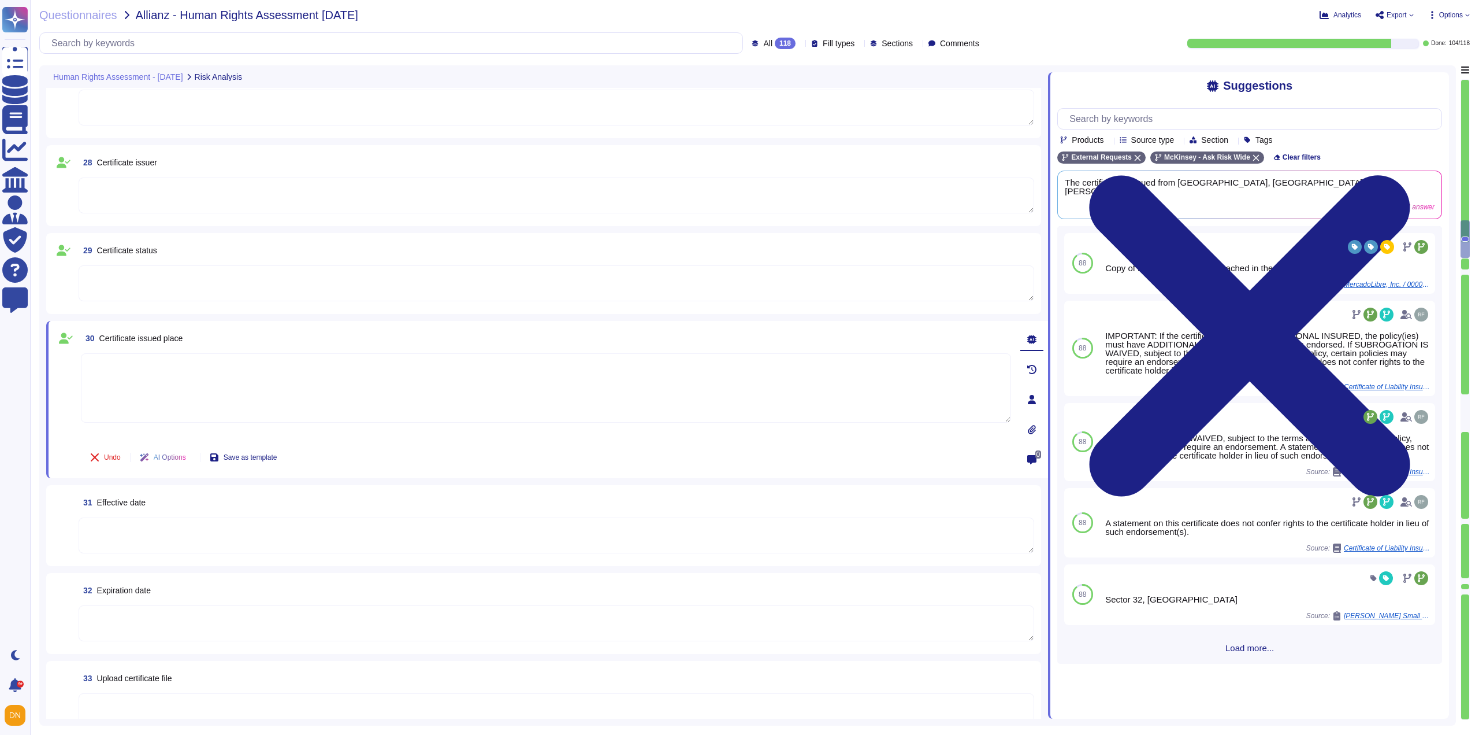
type textarea "Yes;"
click at [139, 551] on textarea at bounding box center [557, 535] width 956 height 36
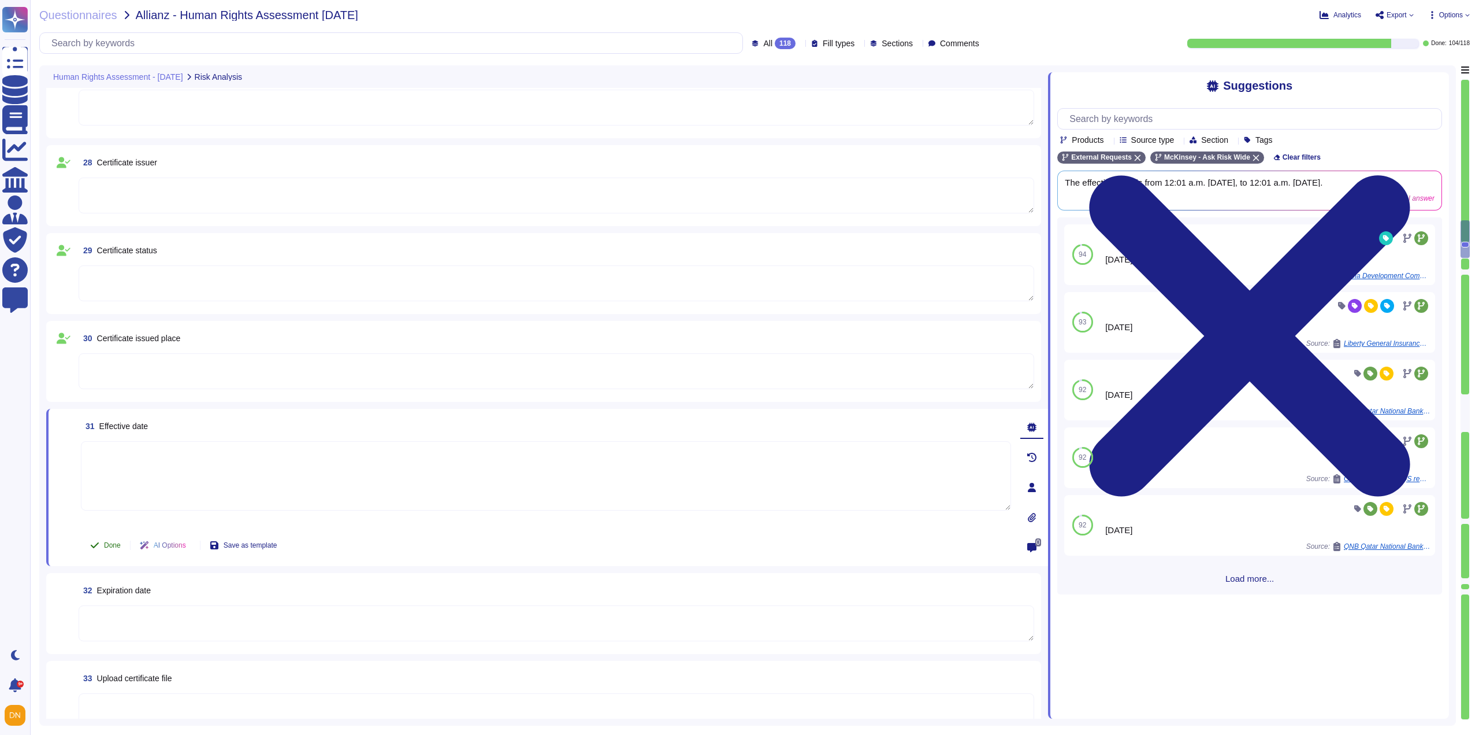
click at [108, 546] on span "Done" at bounding box center [112, 544] width 17 height 7
click at [123, 617] on textarea at bounding box center [557, 623] width 956 height 36
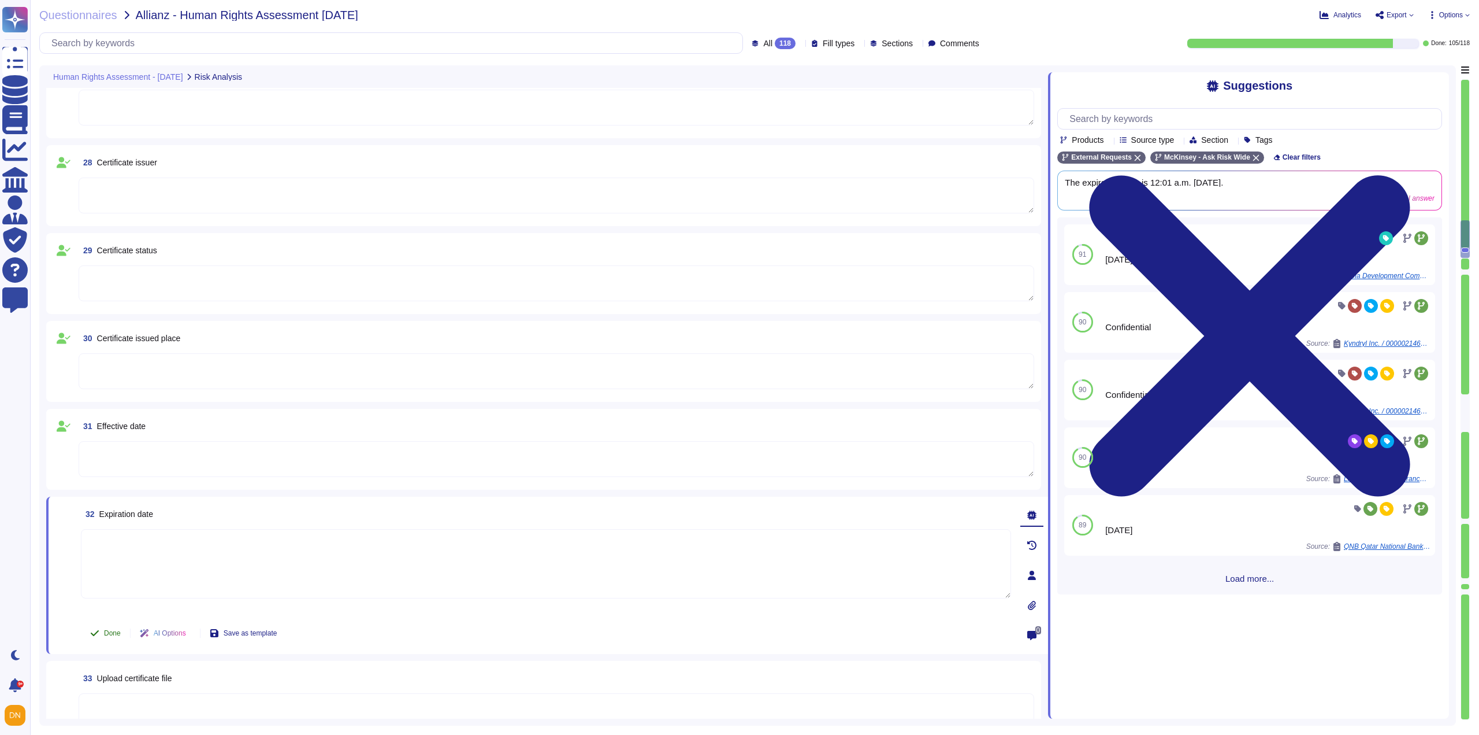
click at [107, 634] on span "Done" at bounding box center [112, 632] width 17 height 7
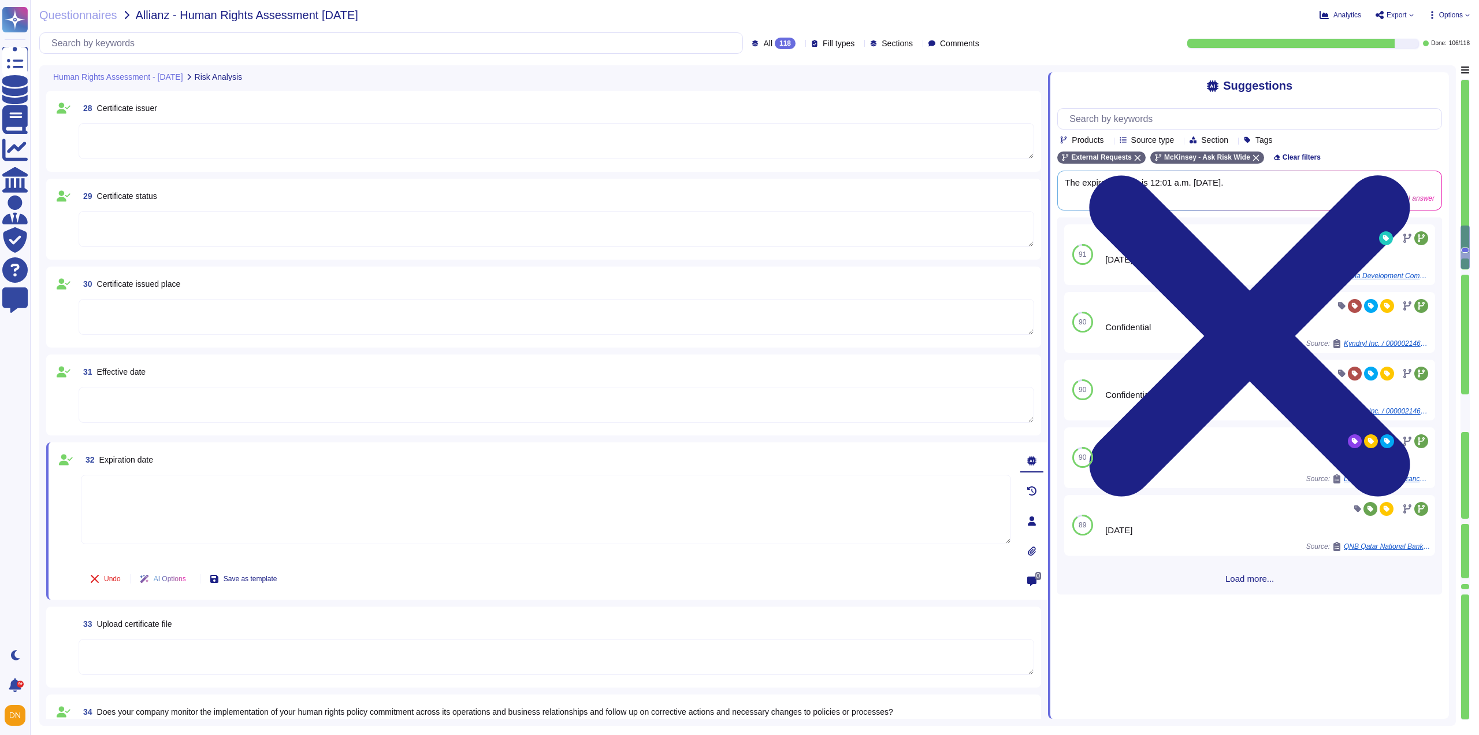
scroll to position [2427, 0]
type textarea "f34b6411-fcaf-4204-bd27-d4651ada3ac0/supplier-code-of-conduct-english-march-202…"
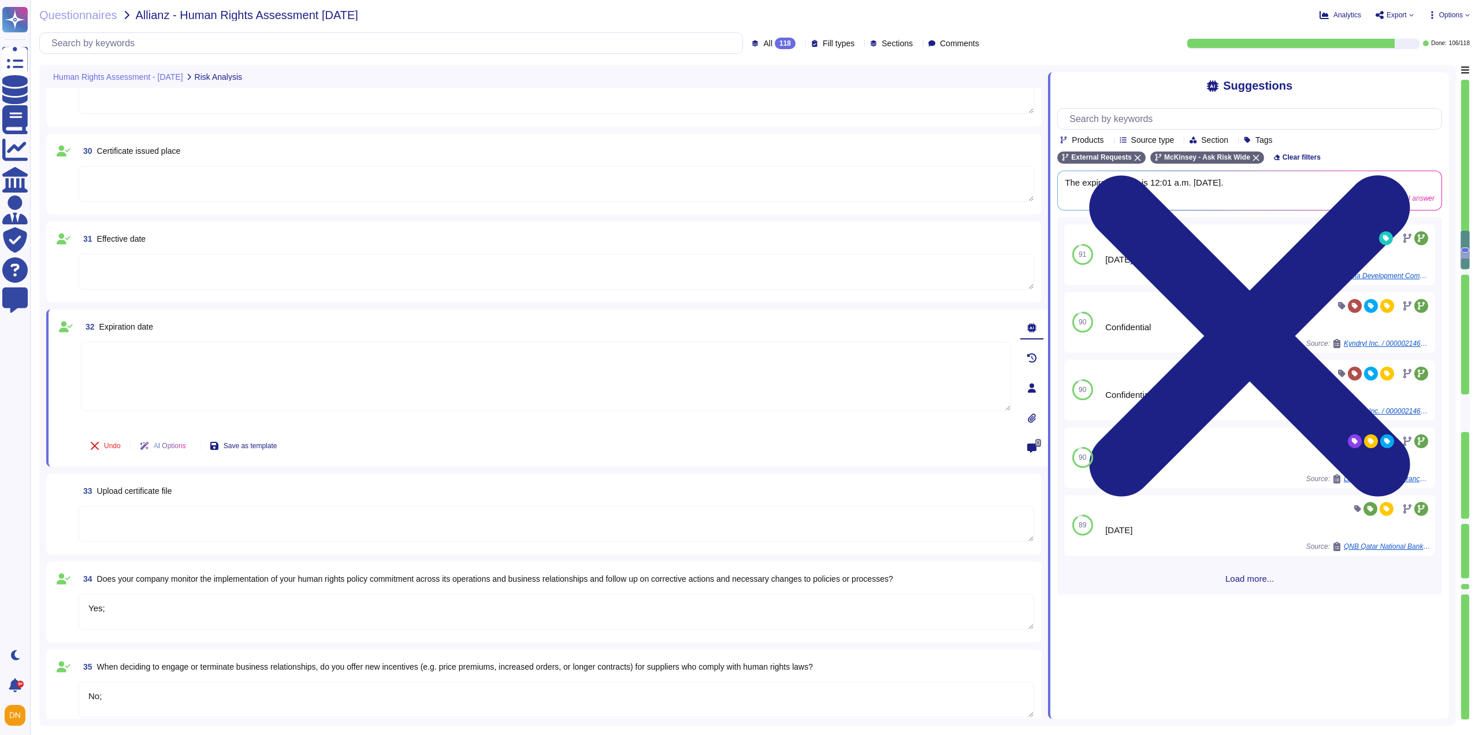
type textarea "For your own operations or locations;For majority-owned affiliated companies in…"
click at [127, 532] on textarea at bounding box center [557, 524] width 956 height 36
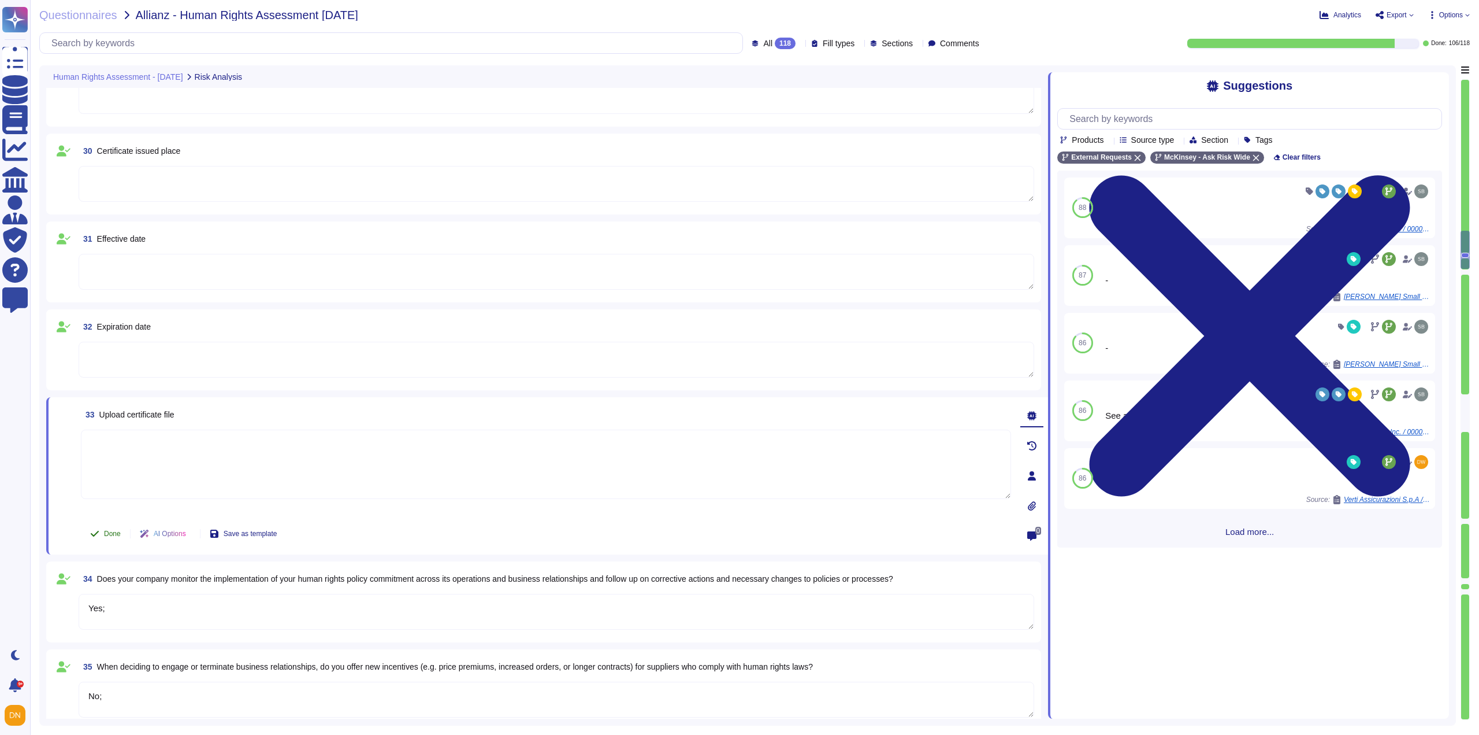
click at [112, 533] on span "Done" at bounding box center [112, 533] width 17 height 7
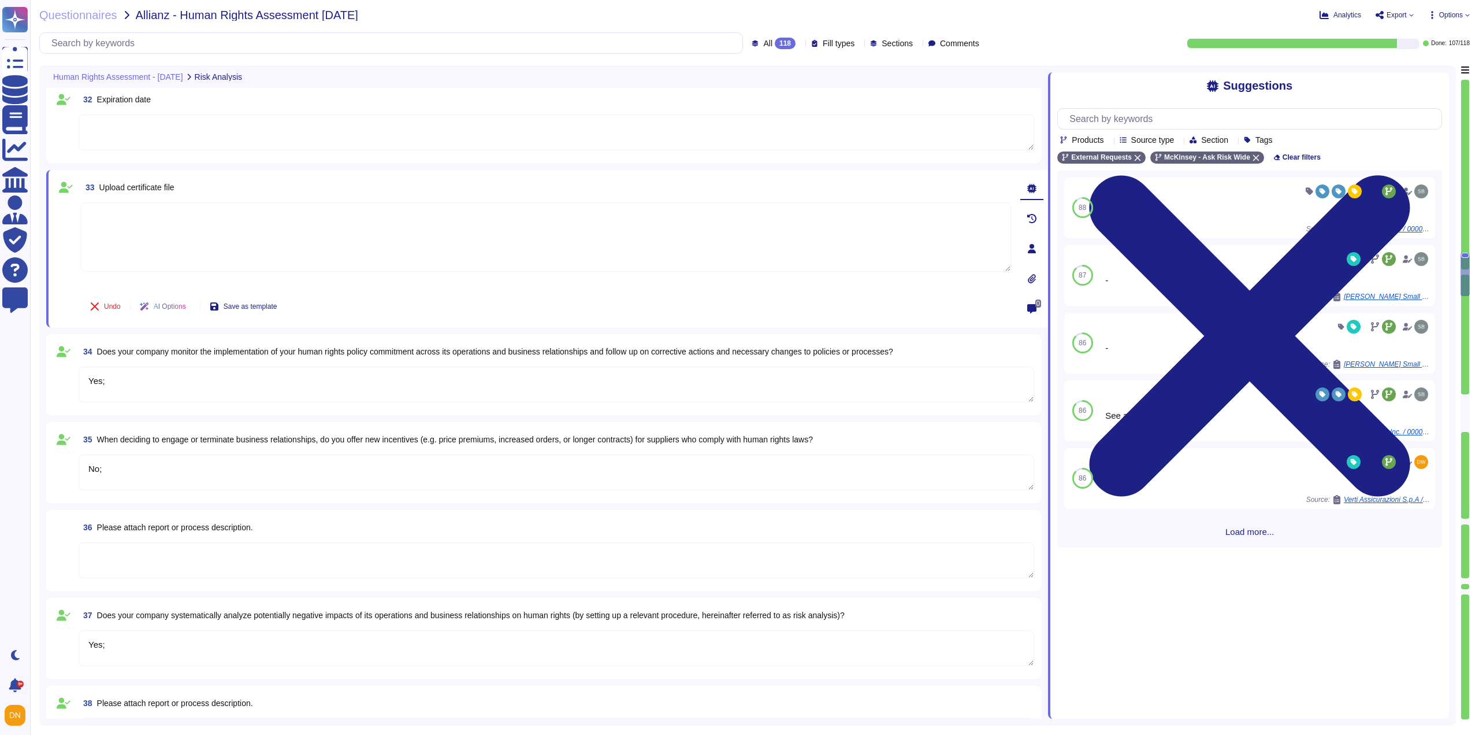
type textarea "Employees in your own company;Employees in affiliated companies;Employees in th…"
type textarea "Protection of children and freedom from child labor;Forced labor, modern slaver…"
type textarea "Lor, ipsum do sit ametcons ad eli seddoeius tempor;Inc, utlab et dol magnaaliq …"
type textarea "Impact directly caused by the company;Impact indirectly associated with the com…"
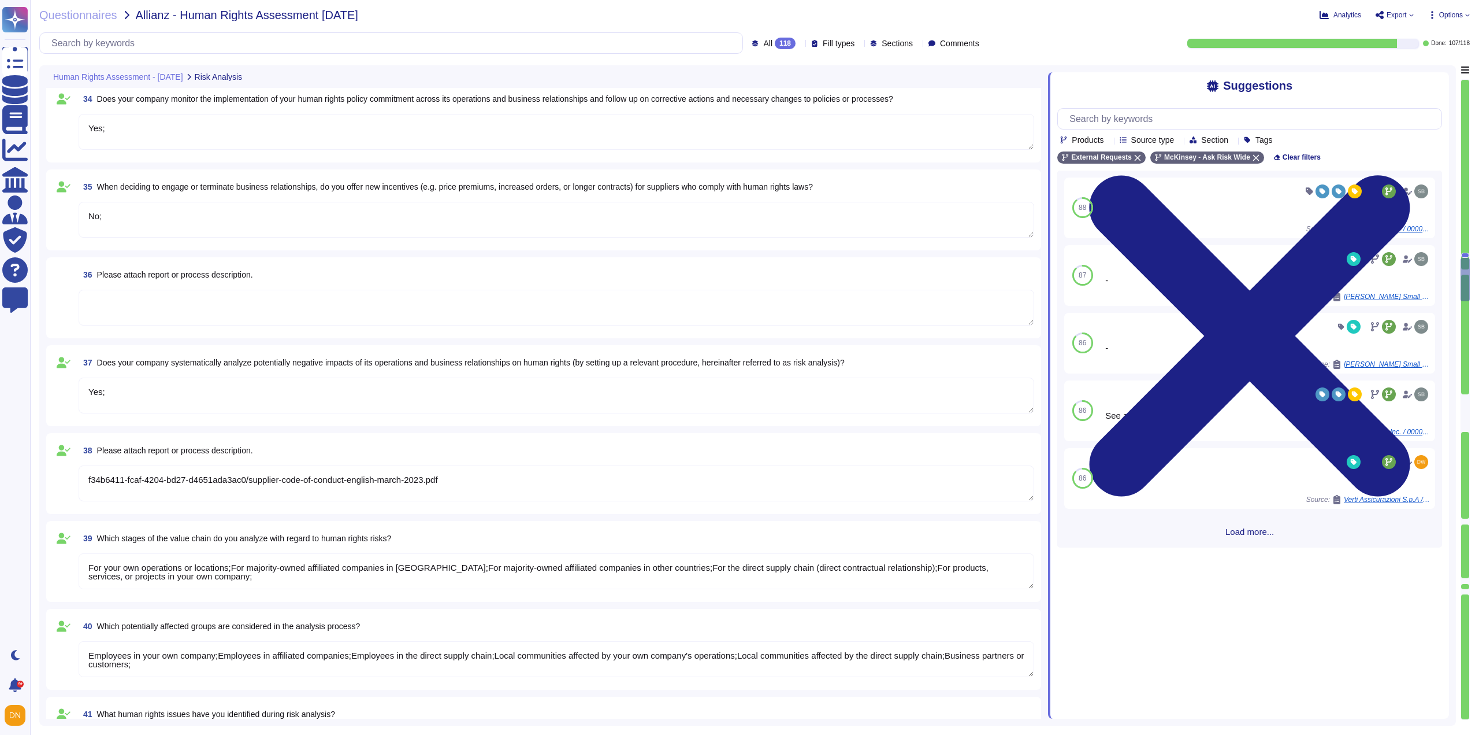
type textarea "Universal Declaration of Human Rights;Core labor standards of the International…"
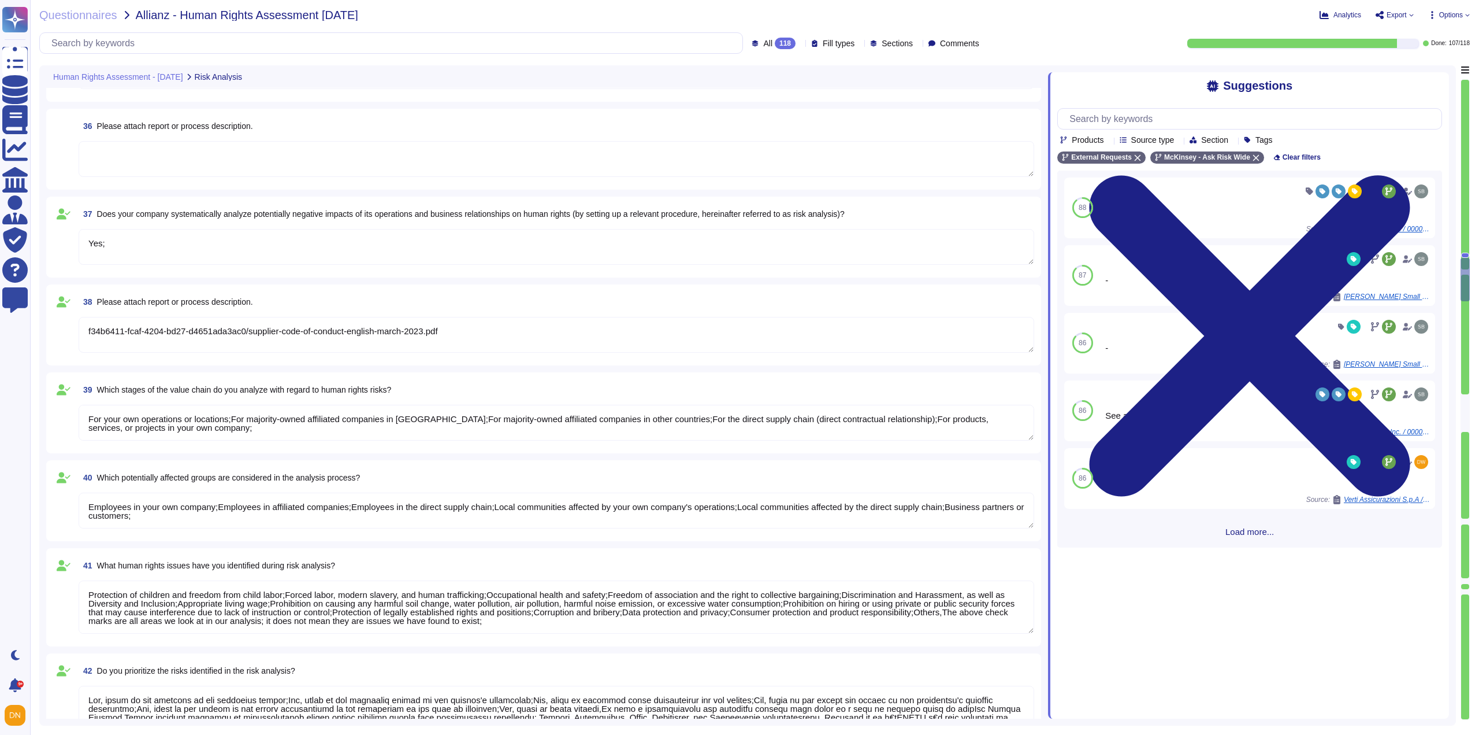
scroll to position [3063, 0]
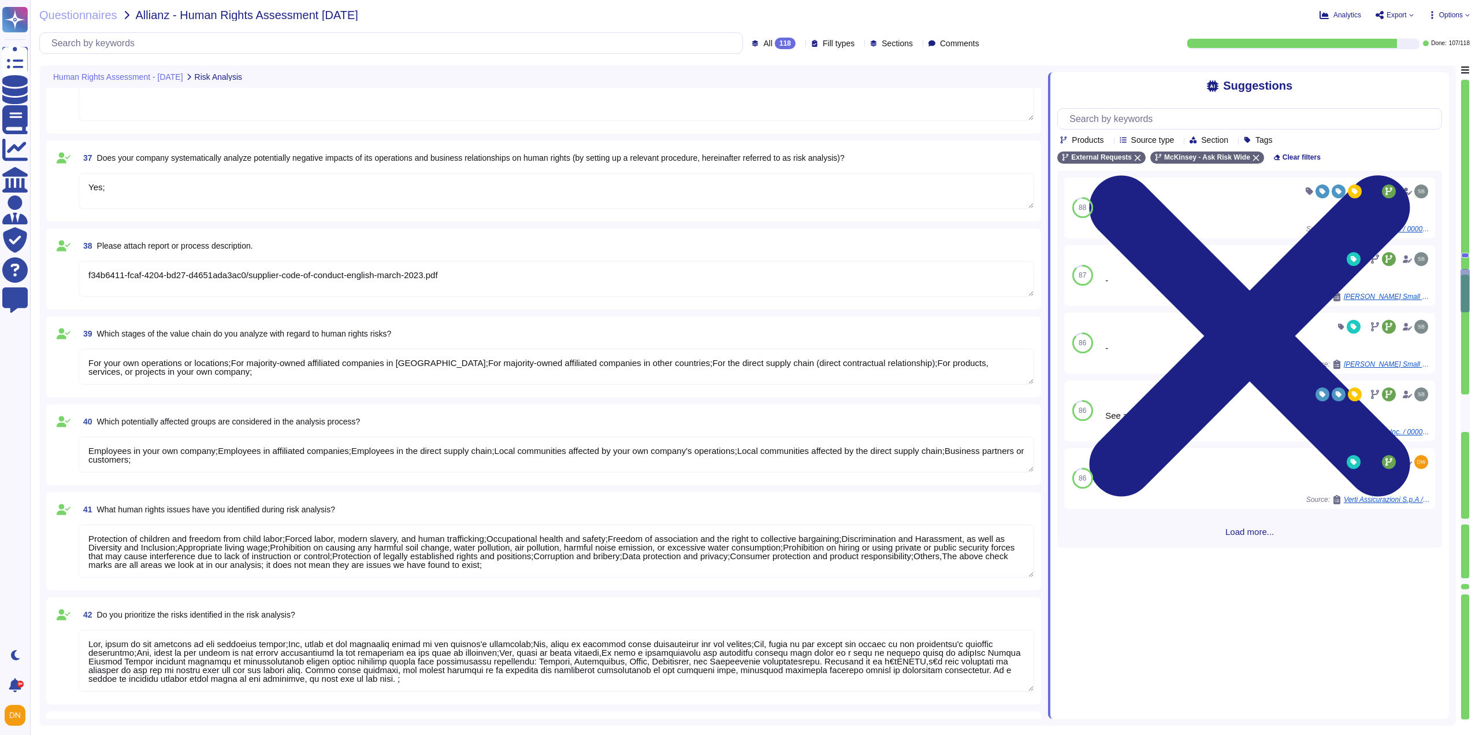
type textarea "Discussions in your own company;Discussions in affiliated companies;Discussions…"
type textarea "Yes, on other defined occasions,We conduct risk analyses for client service wor…"
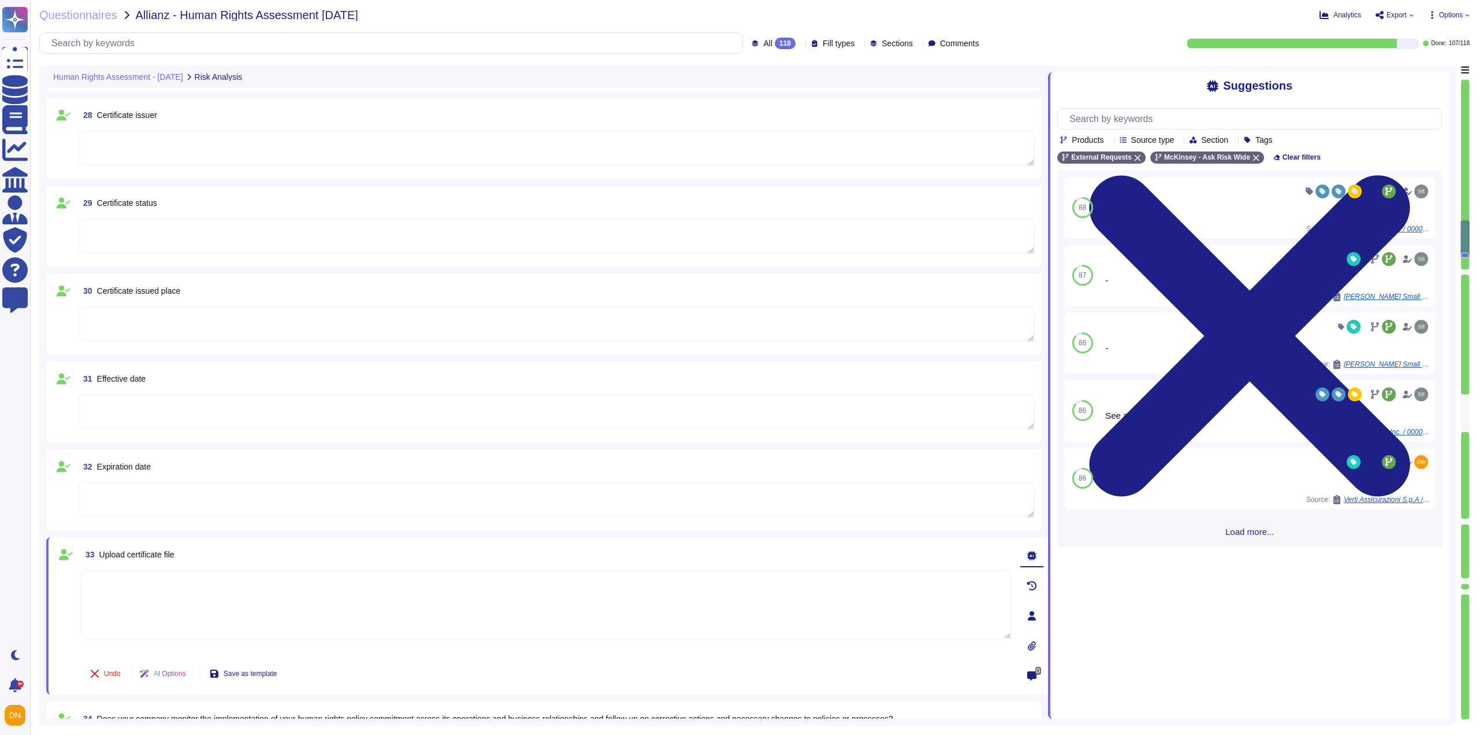
type textarea "147f7407-61ed-4c9b-b3cd-f7a58f521853/EcoVadis 20250801.jpg"
type textarea "No;"
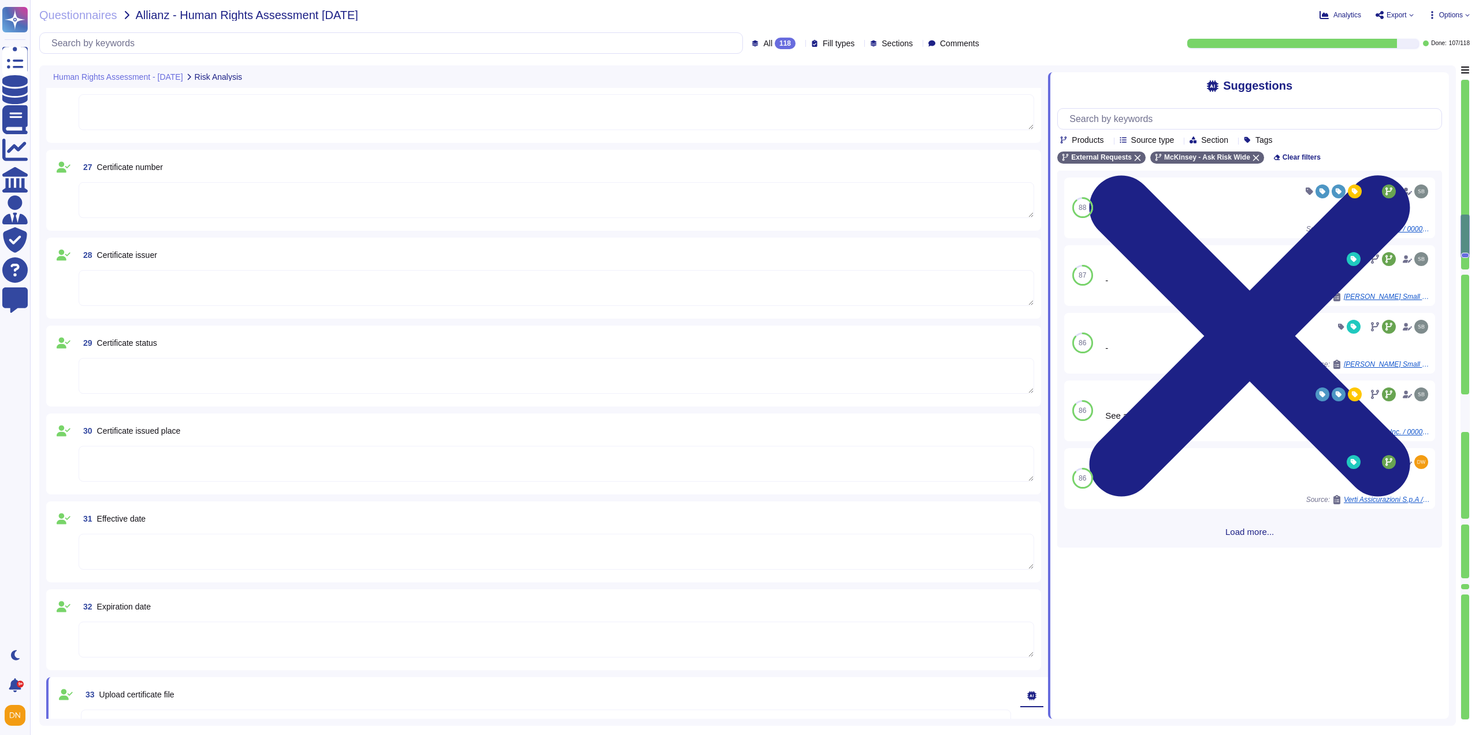
type textarea "80"
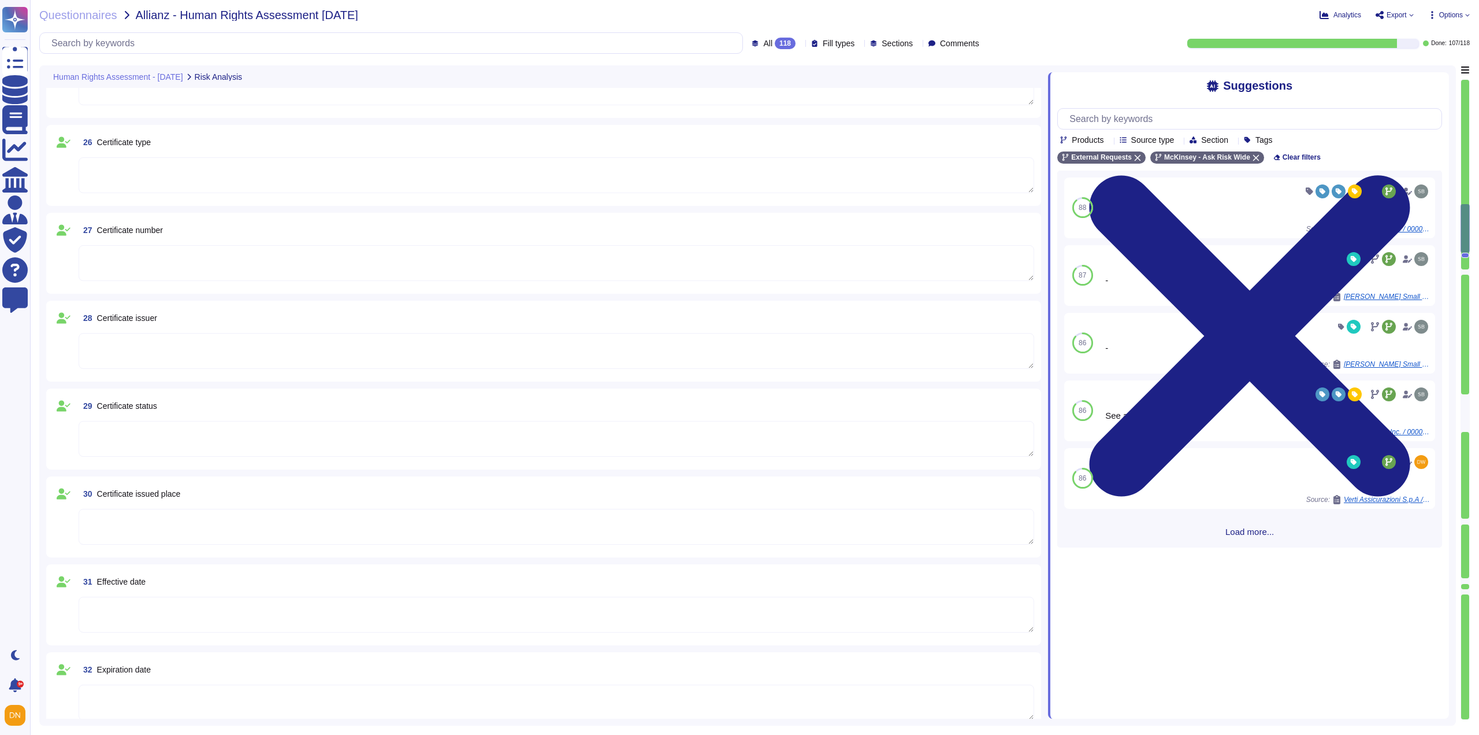
scroll to position [2053, 0]
type textarea "EcoVadis"
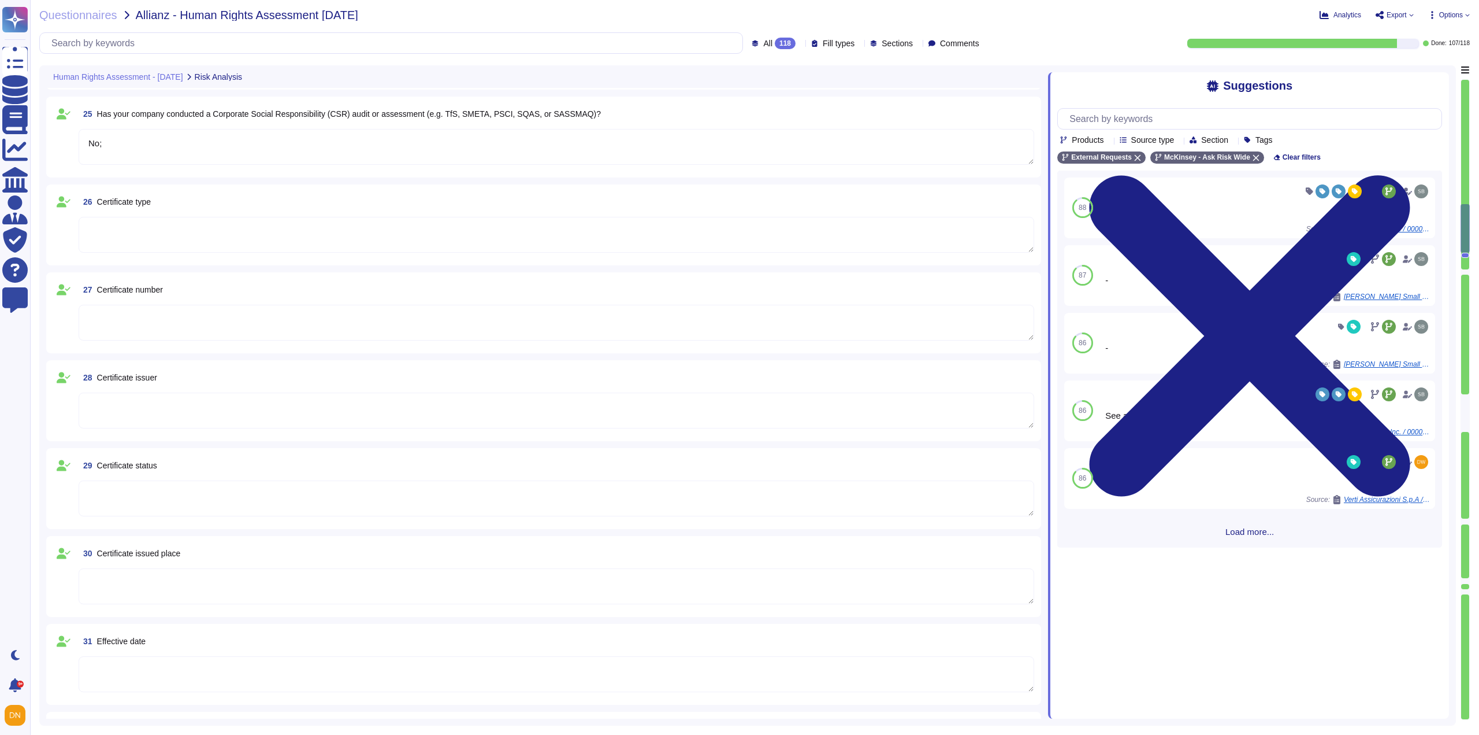
click at [800, 44] on icon at bounding box center [800, 44] width 0 height 0
click at [769, 100] on div "To do 11" at bounding box center [791, 101] width 94 height 13
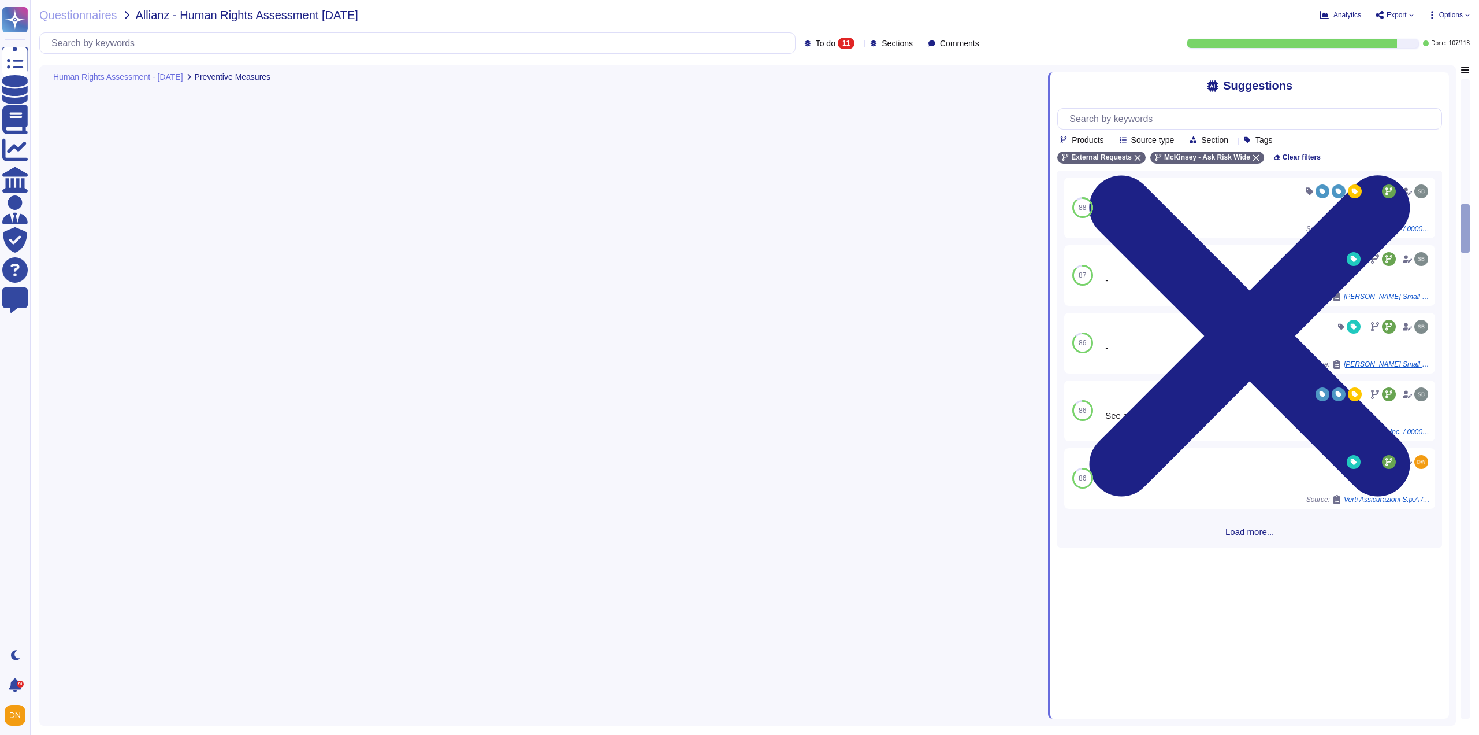
scroll to position [305, 0]
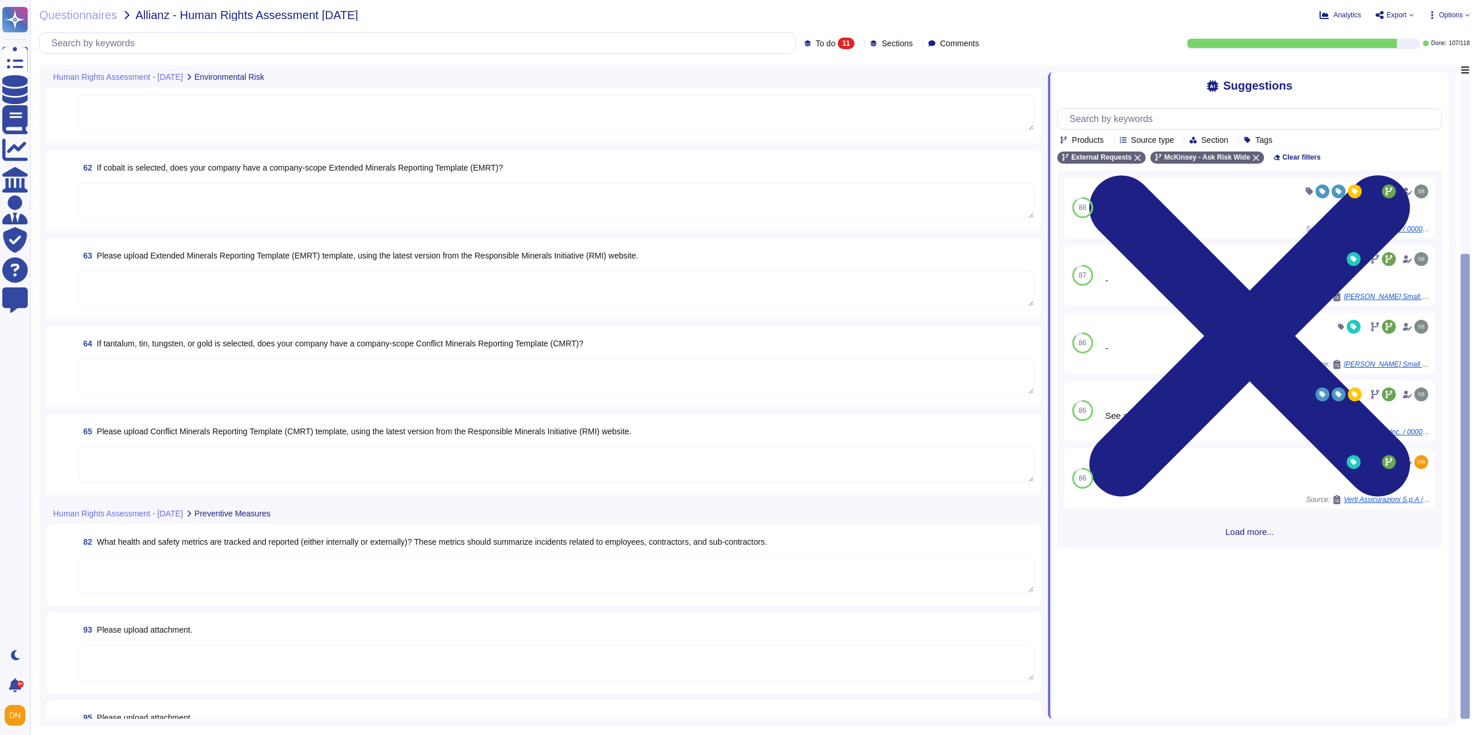
click at [147, 198] on textarea at bounding box center [557, 201] width 956 height 36
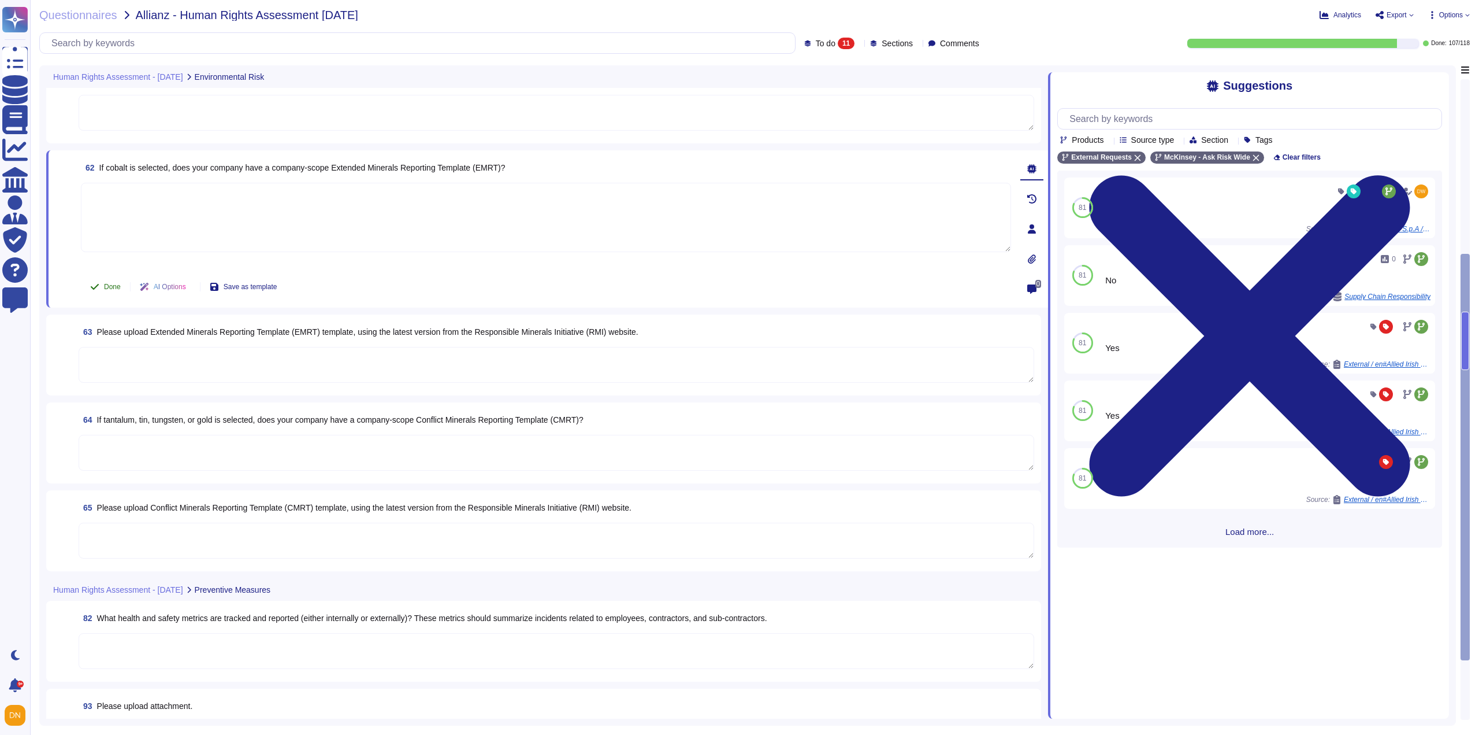
click at [98, 288] on icon at bounding box center [94, 286] width 9 height 9
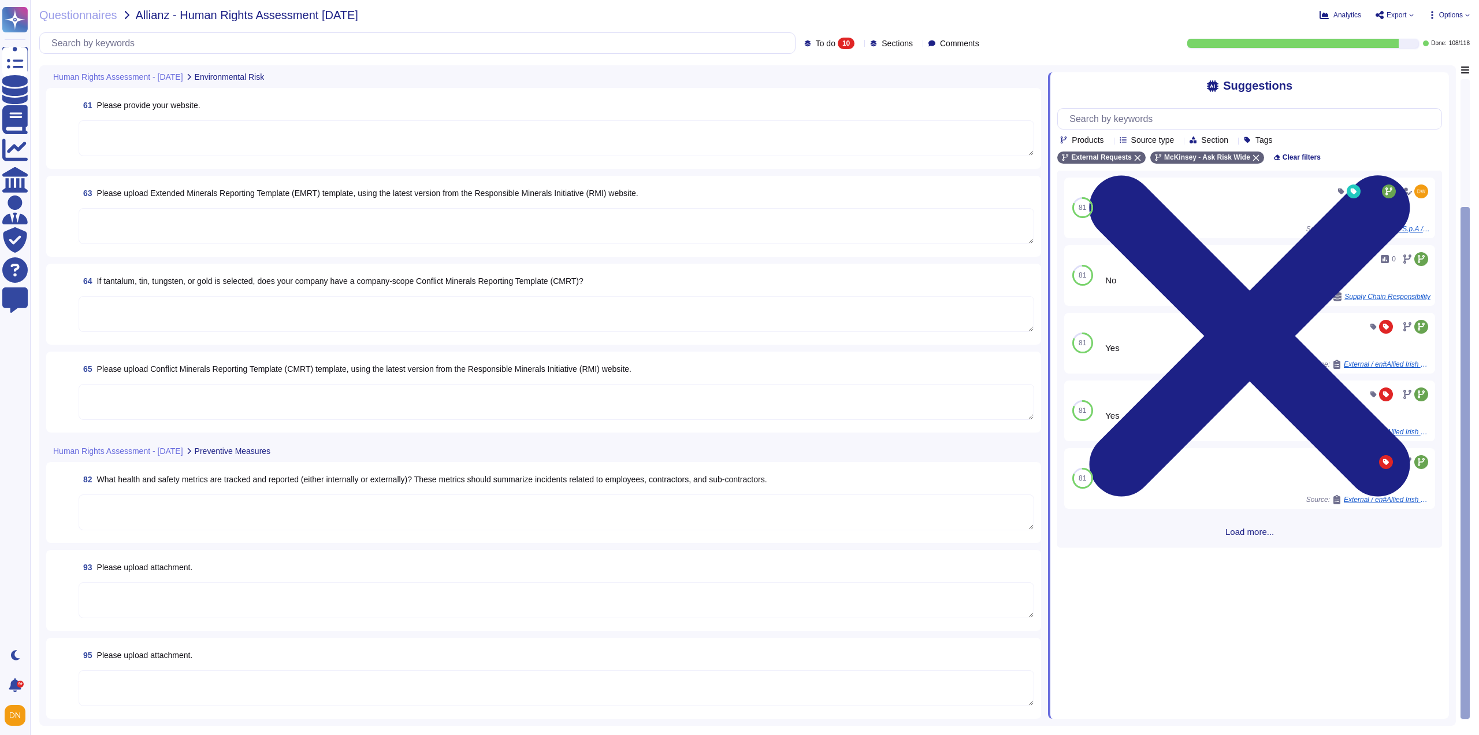
scroll to position [228, 0]
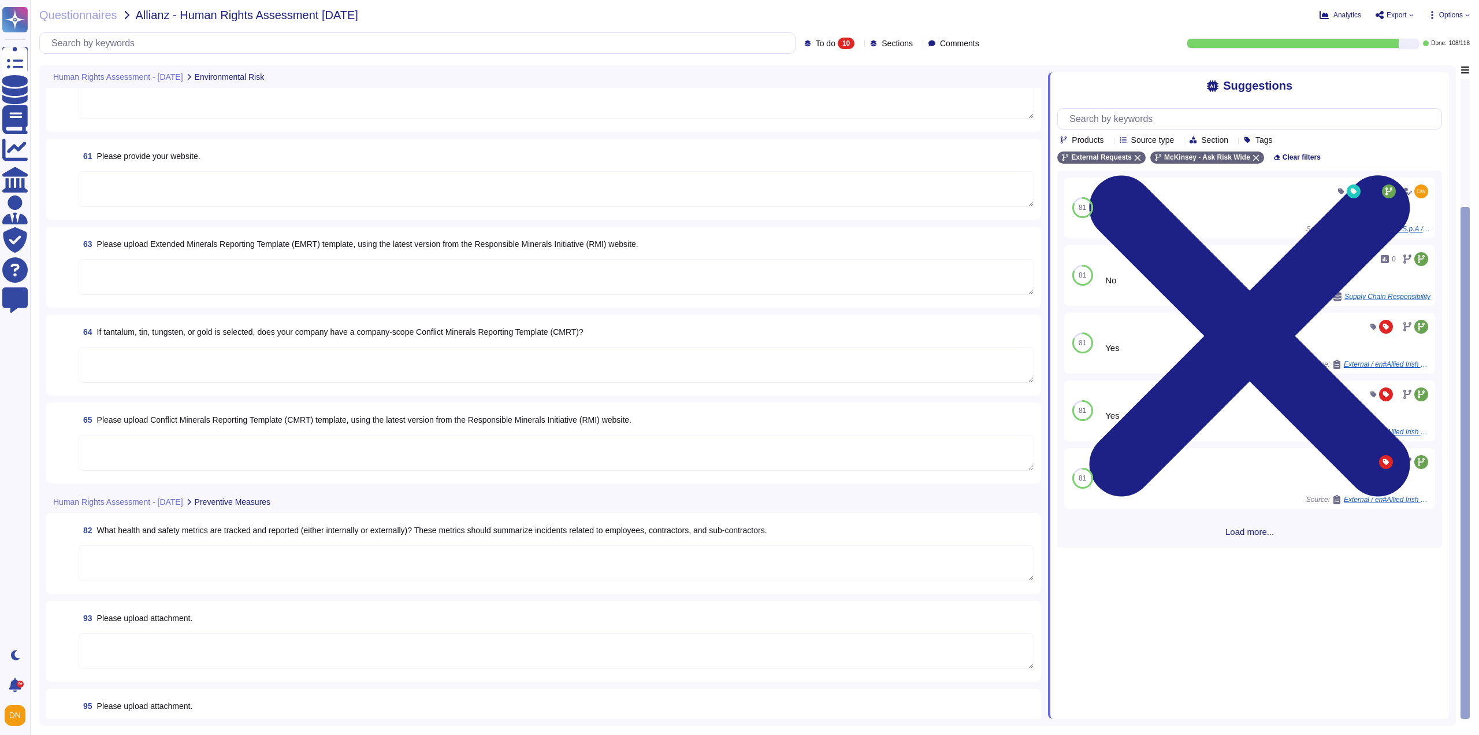
click at [101, 282] on textarea at bounding box center [557, 277] width 956 height 36
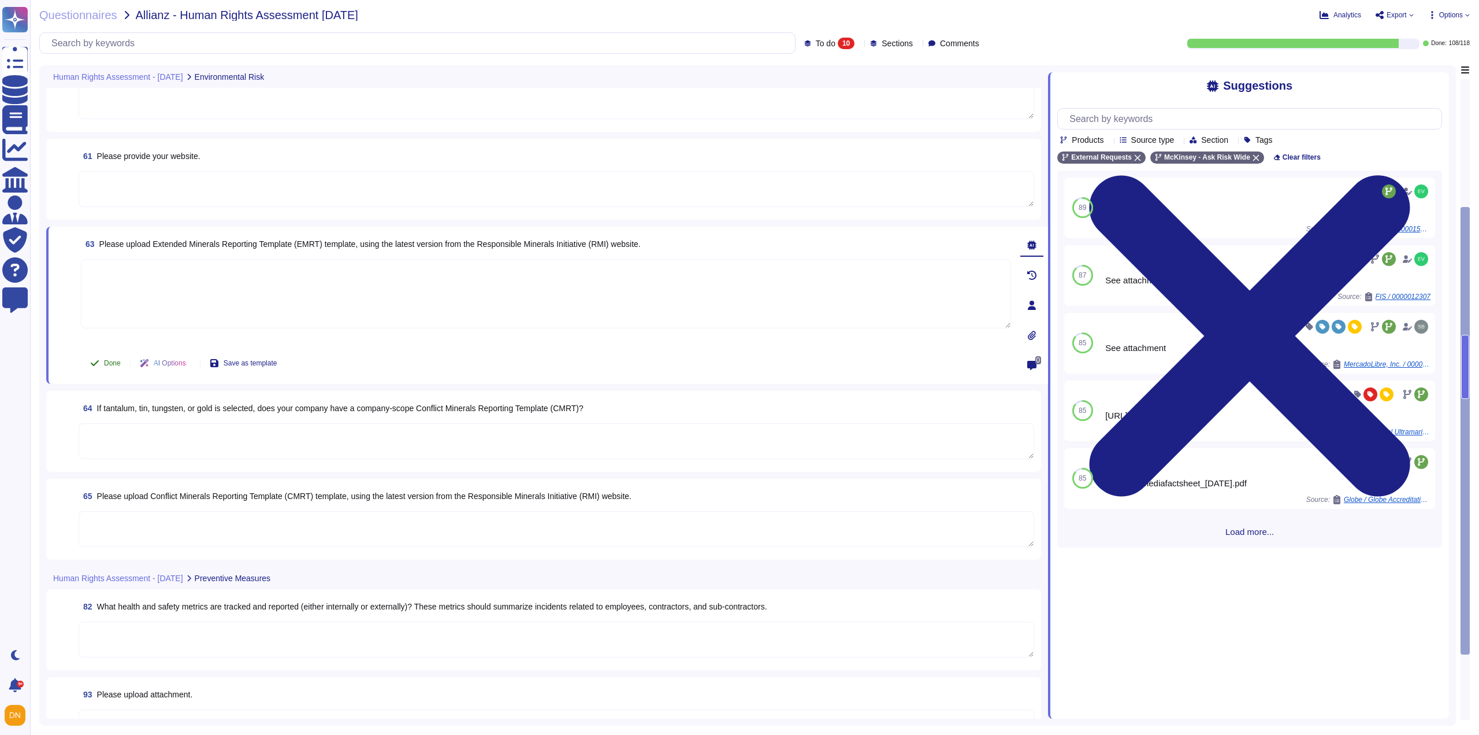
click at [108, 365] on span "Done" at bounding box center [112, 362] width 17 height 7
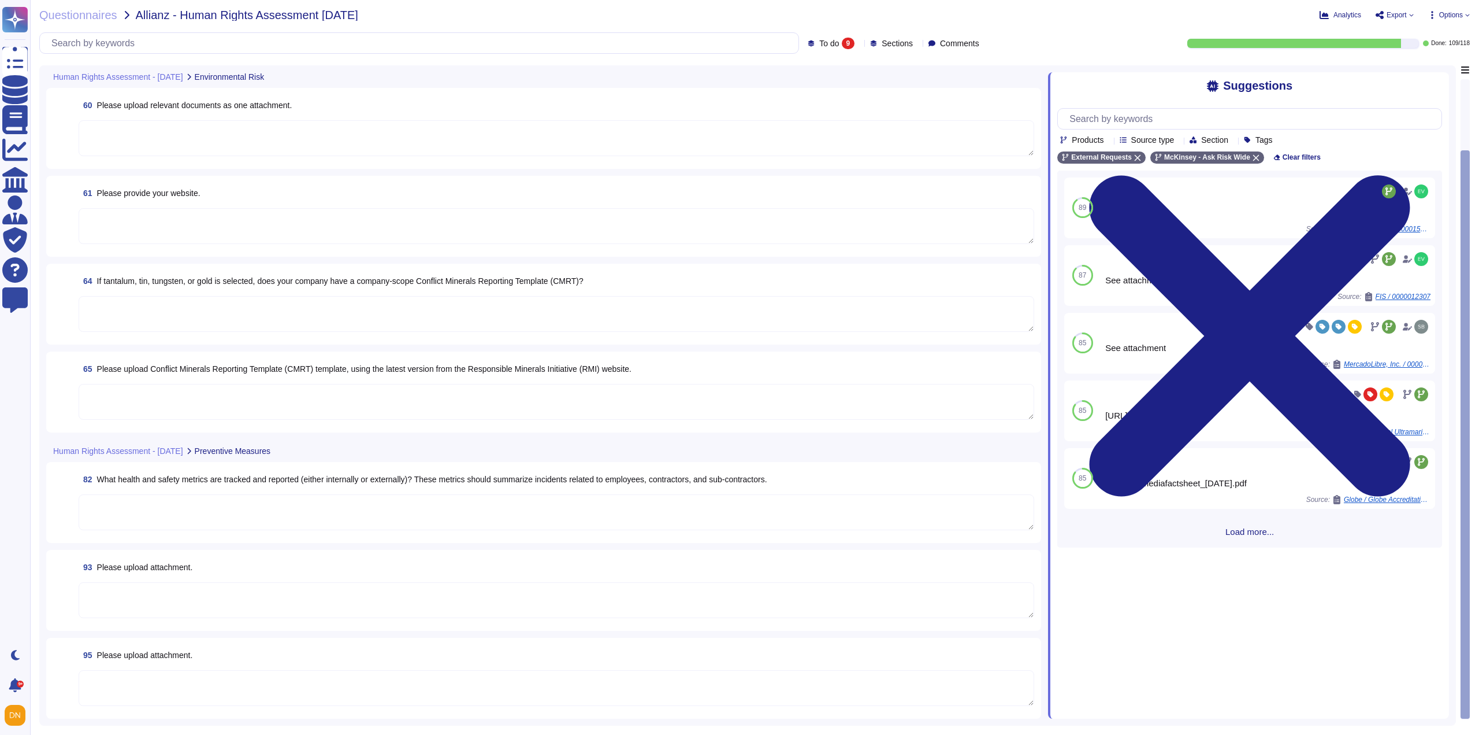
scroll to position [152, 0]
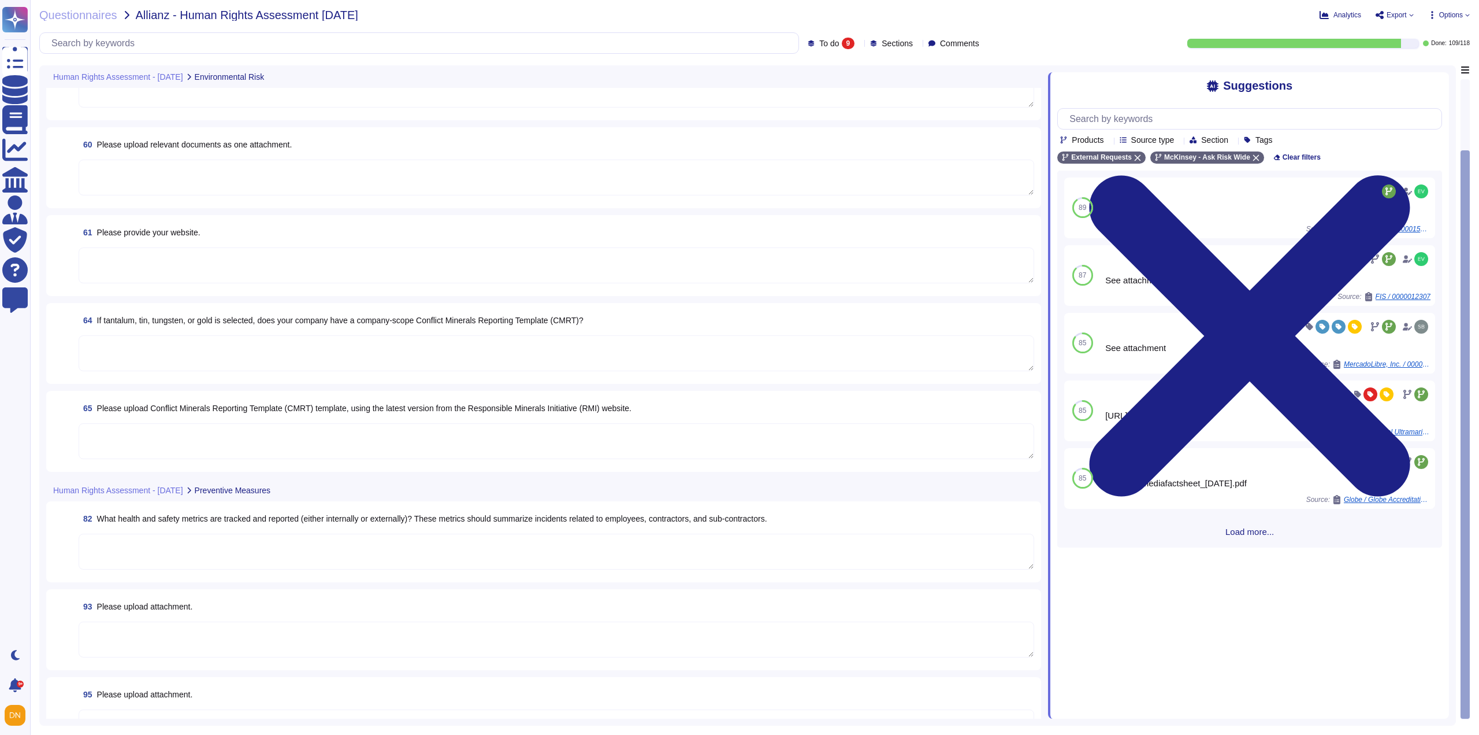
click at [116, 175] on textarea at bounding box center [557, 178] width 956 height 36
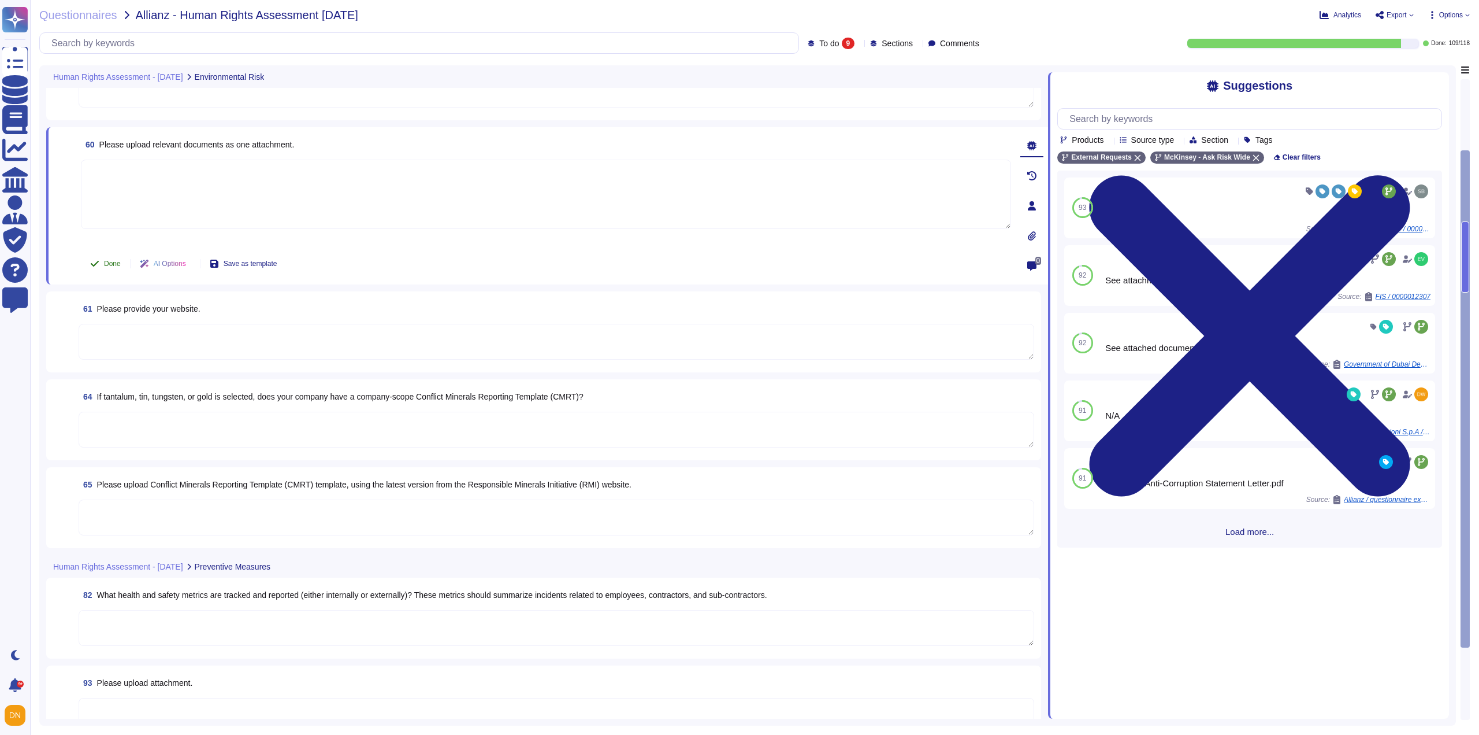
click at [118, 260] on span "Done" at bounding box center [112, 263] width 17 height 7
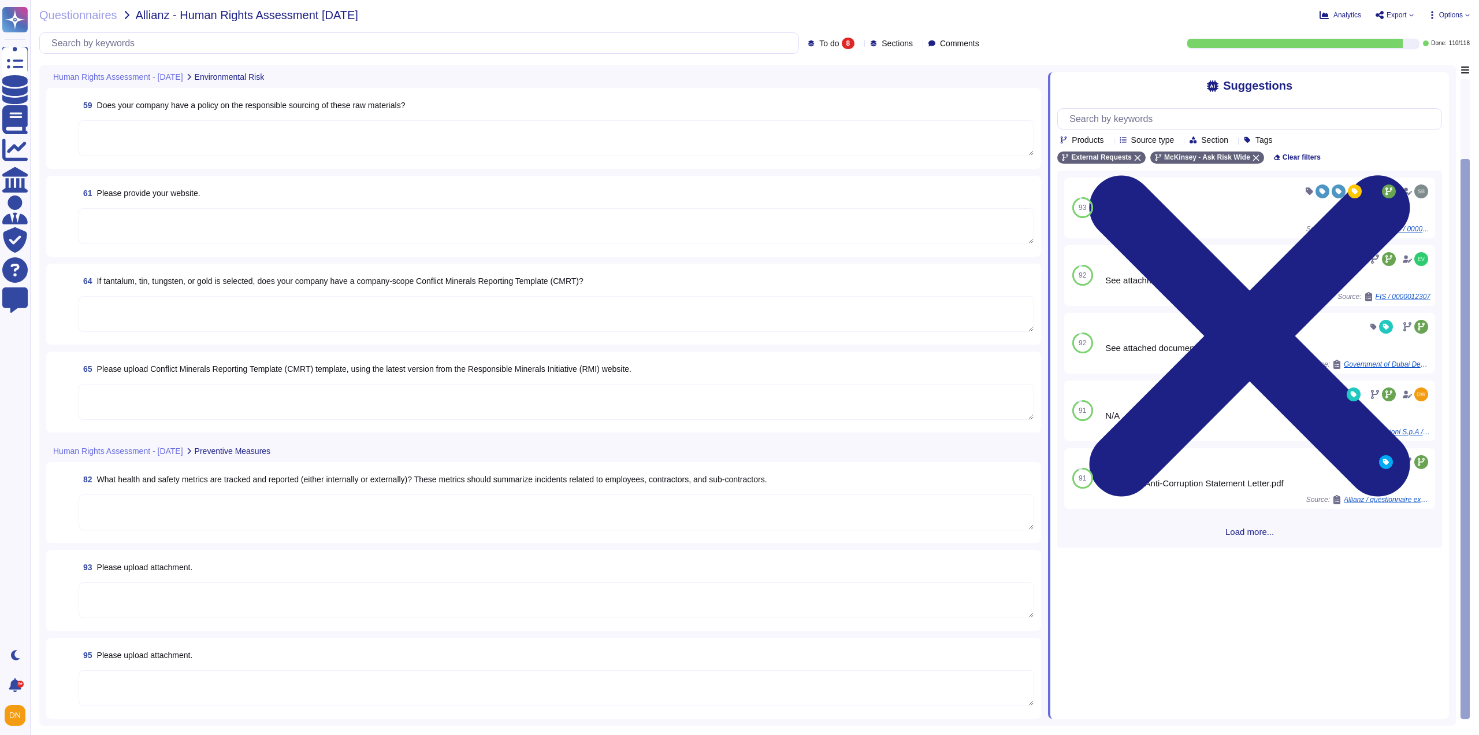
scroll to position [76, 0]
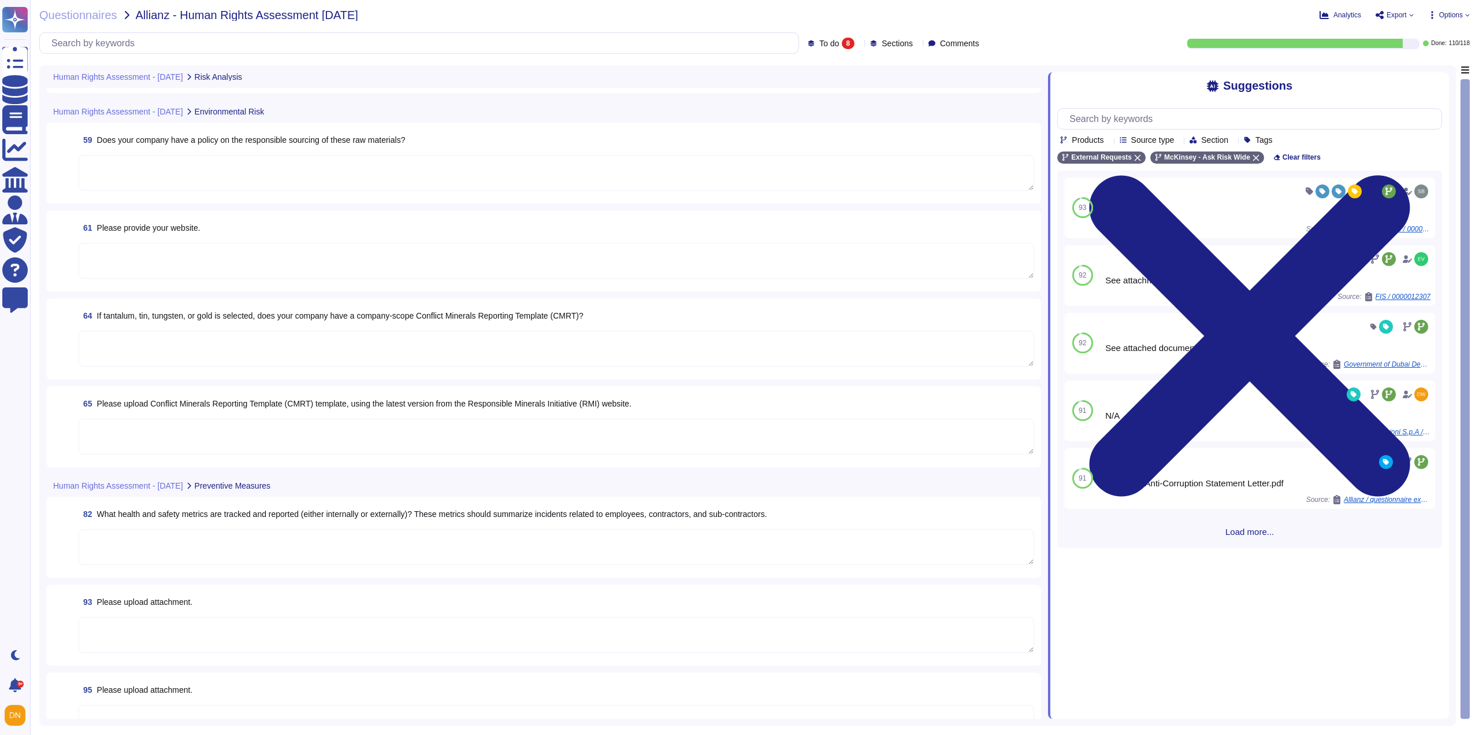
click at [121, 261] on textarea at bounding box center [557, 261] width 956 height 36
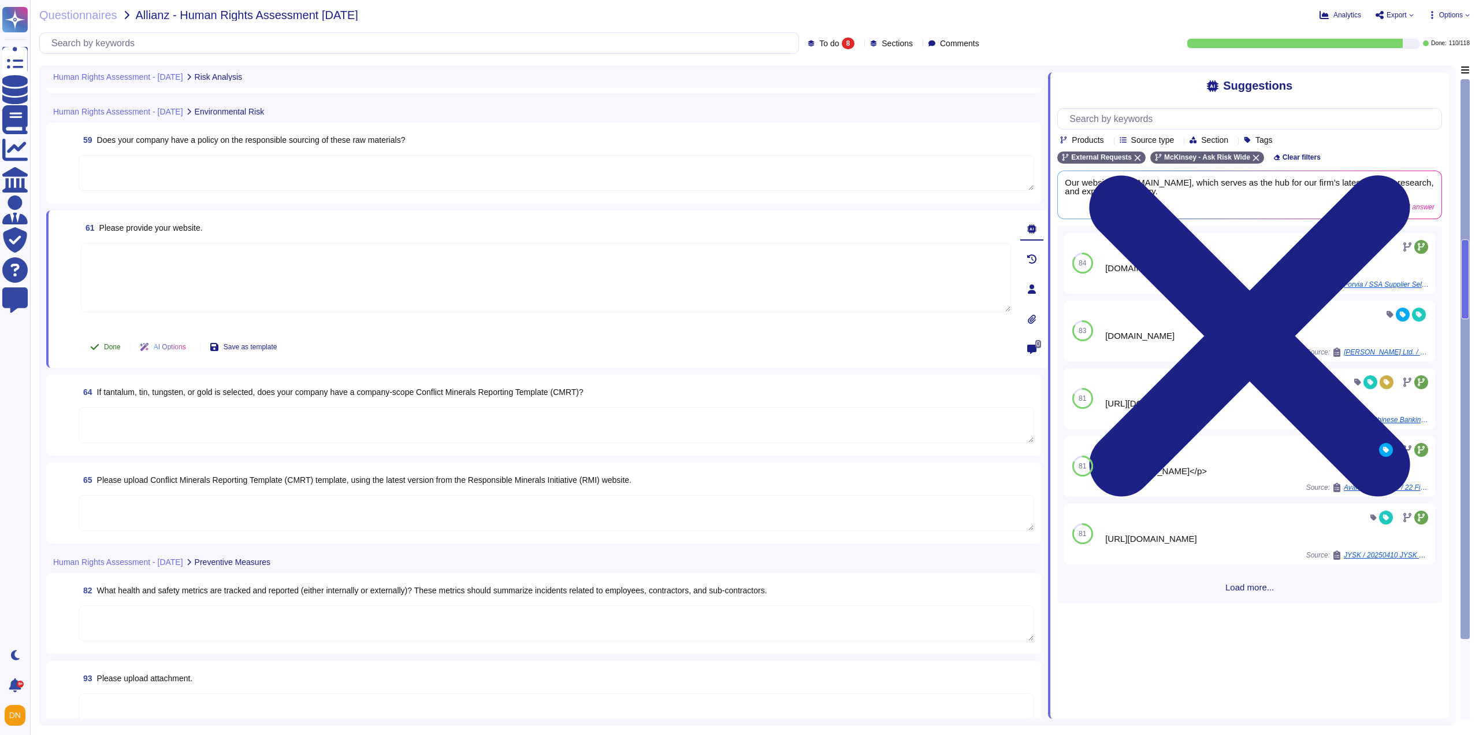
click at [124, 343] on button "Done" at bounding box center [105, 346] width 49 height 23
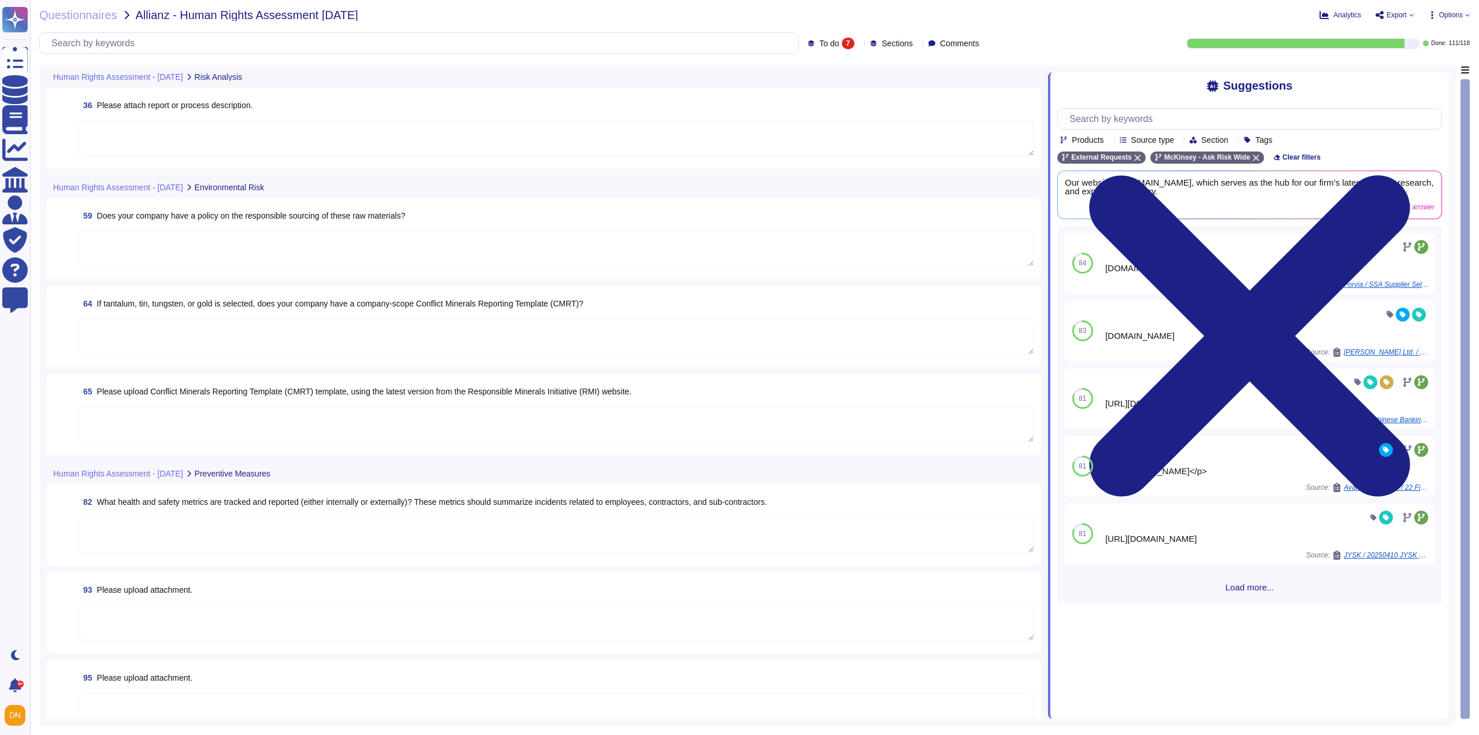
click at [140, 234] on textarea at bounding box center [557, 249] width 956 height 36
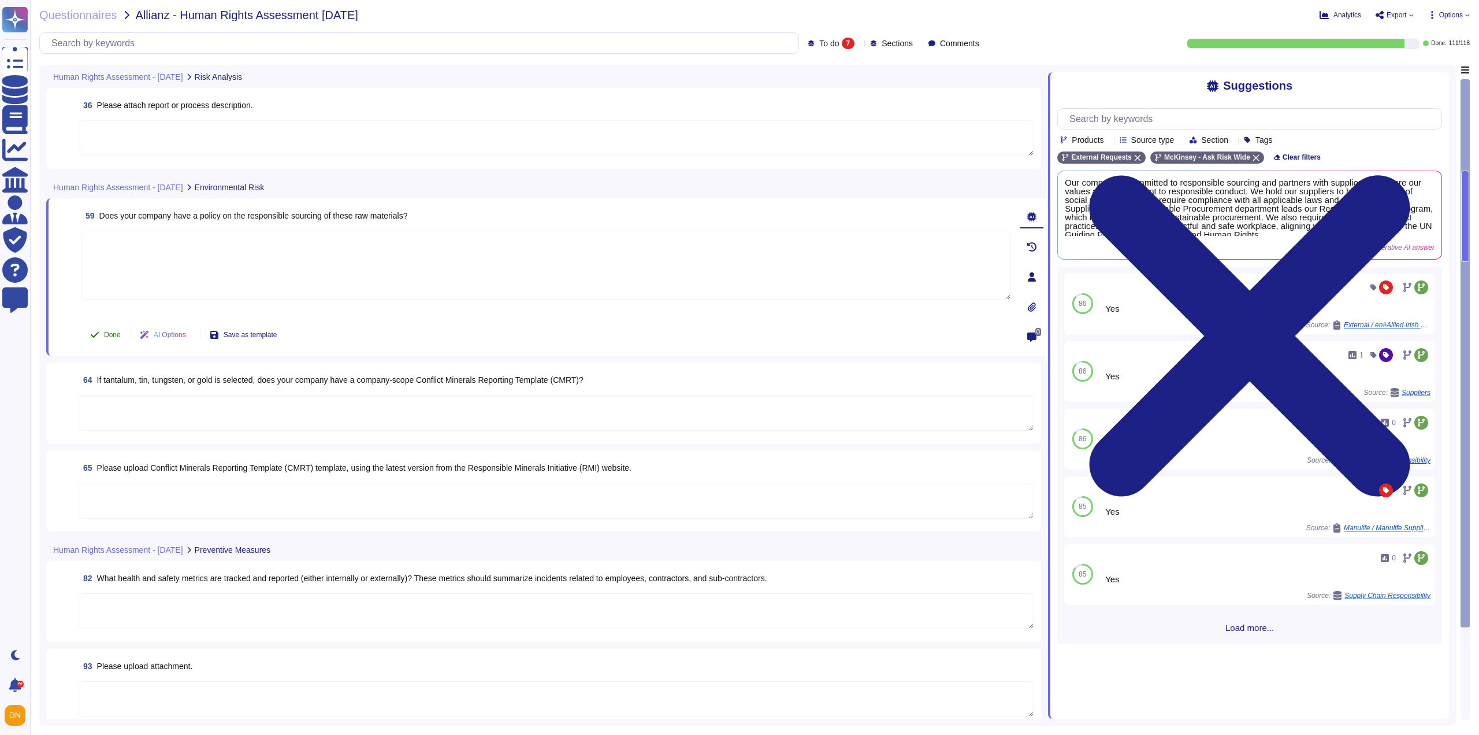
click at [110, 335] on span "Done" at bounding box center [112, 334] width 17 height 7
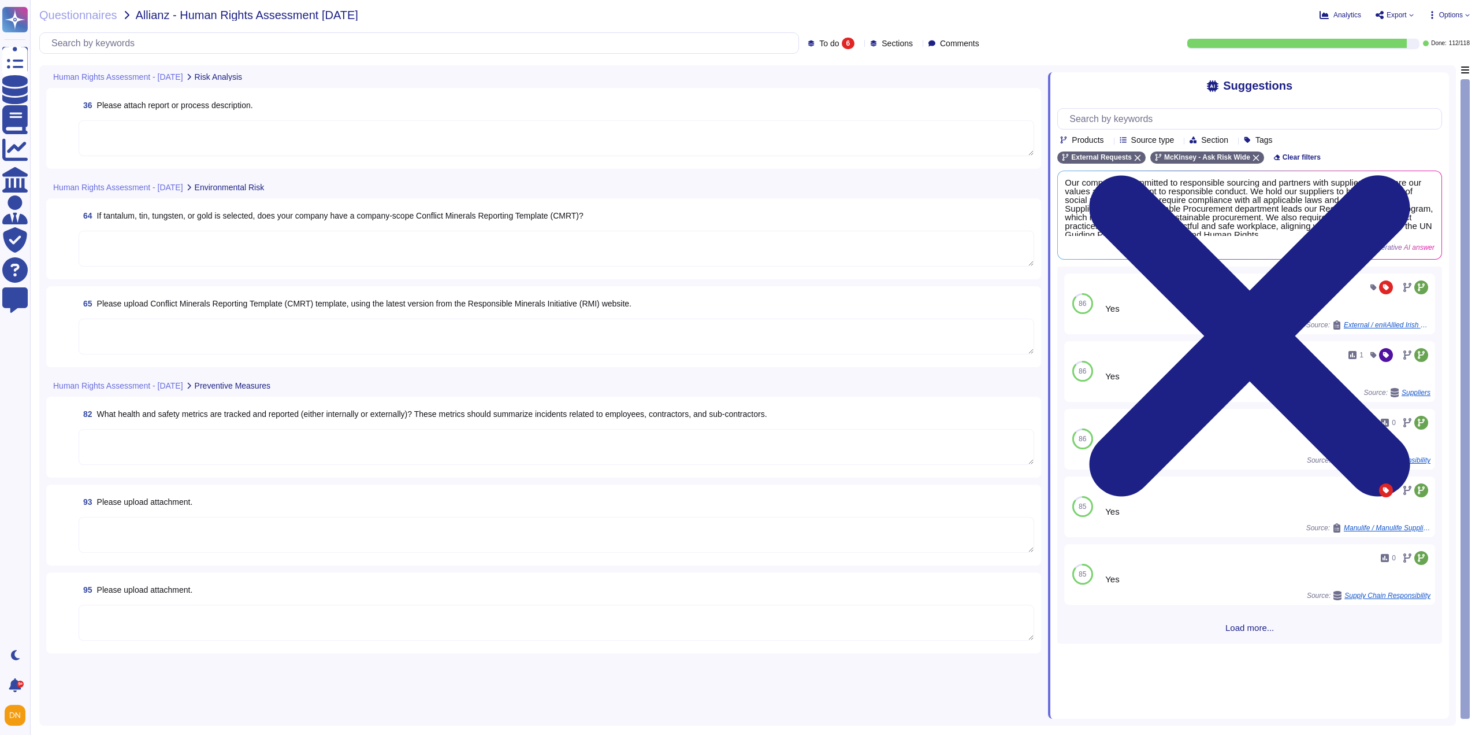
click at [110, 332] on textarea at bounding box center [557, 336] width 956 height 36
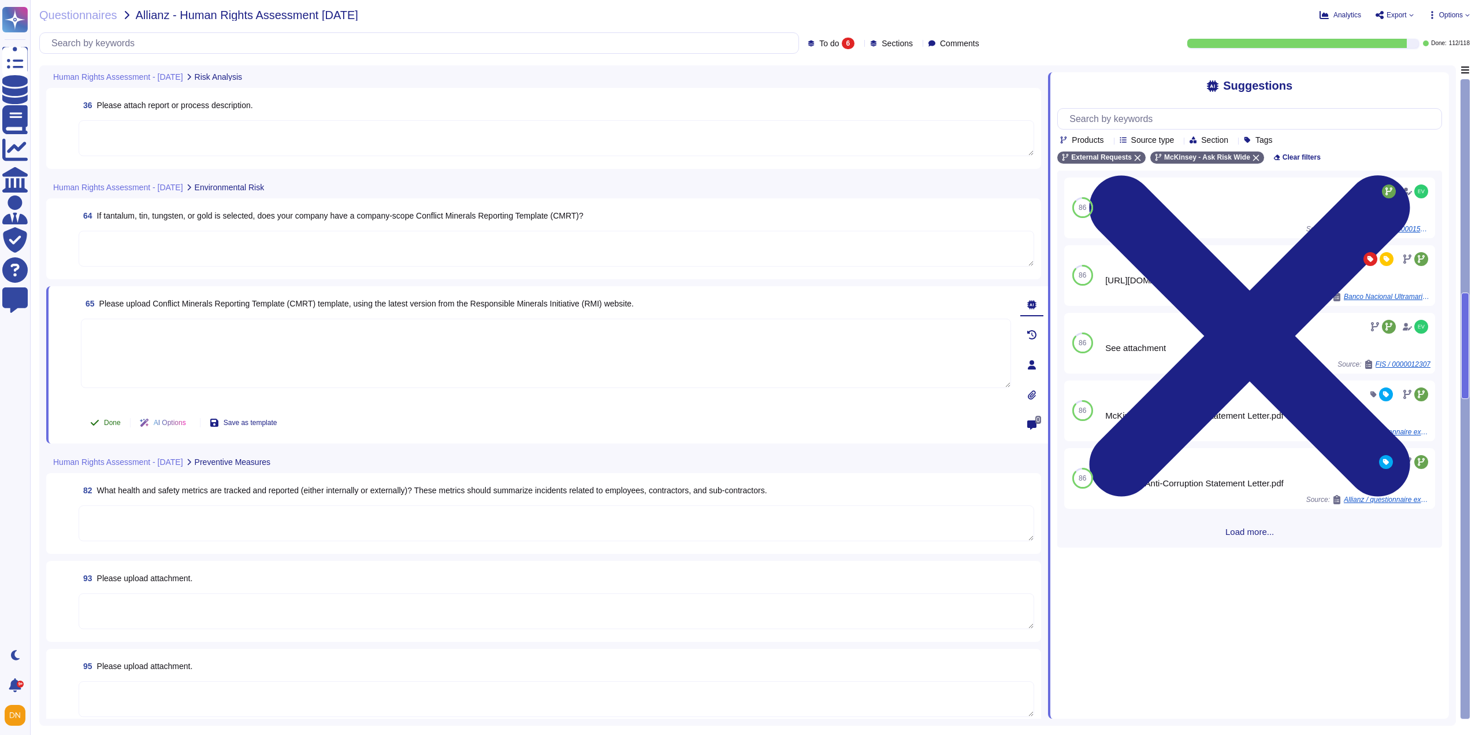
click at [111, 426] on span "Done" at bounding box center [112, 422] width 17 height 7
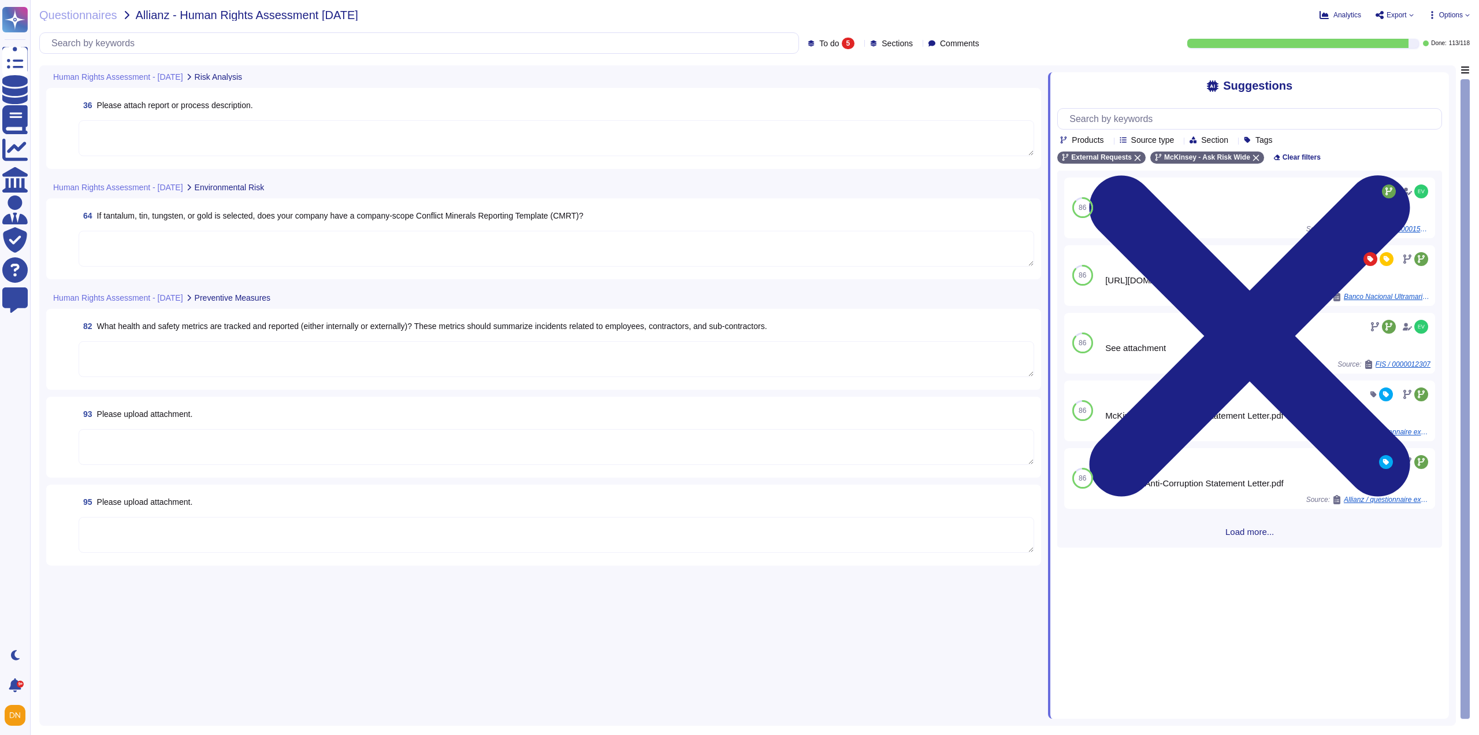
click at [128, 242] on textarea at bounding box center [557, 249] width 956 height 36
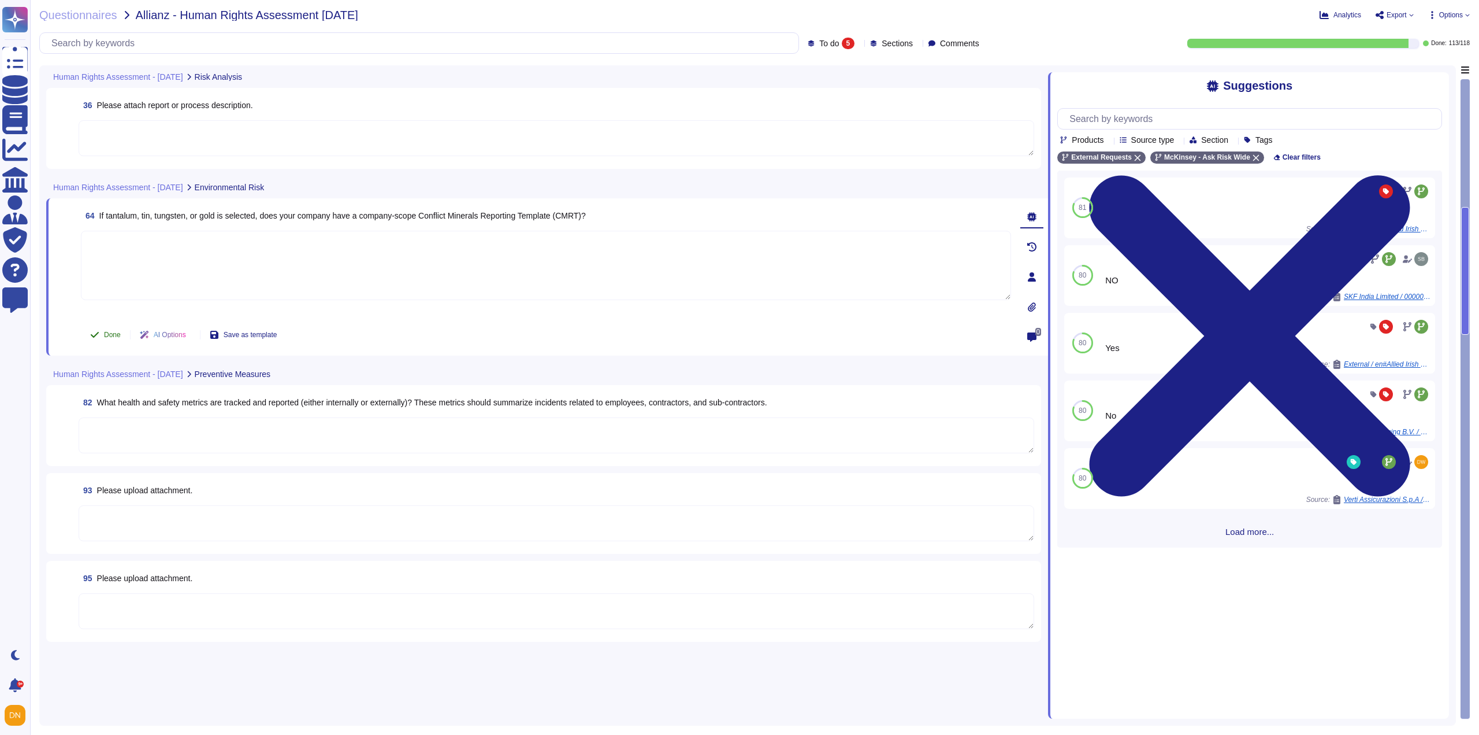
click at [107, 338] on span "Done" at bounding box center [112, 334] width 17 height 7
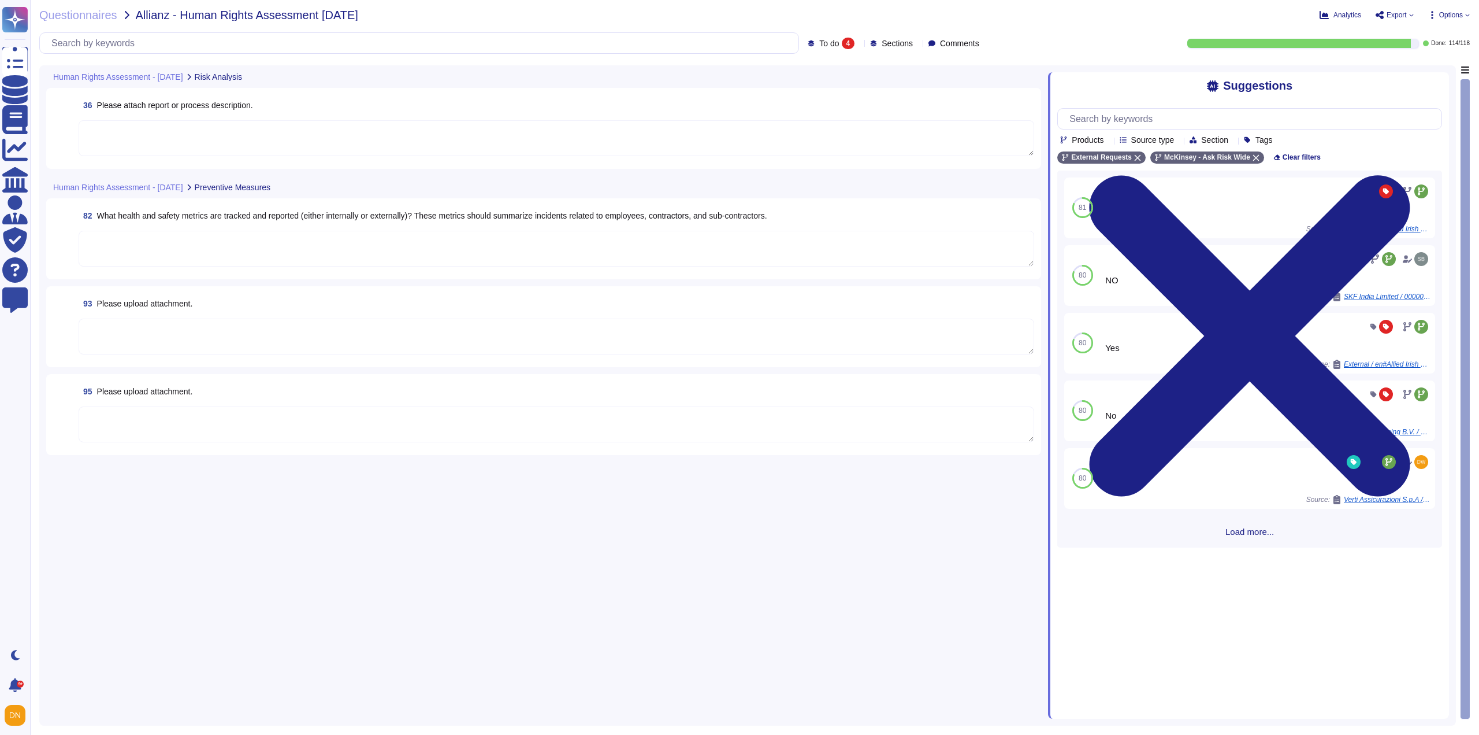
click at [125, 140] on textarea at bounding box center [557, 138] width 956 height 36
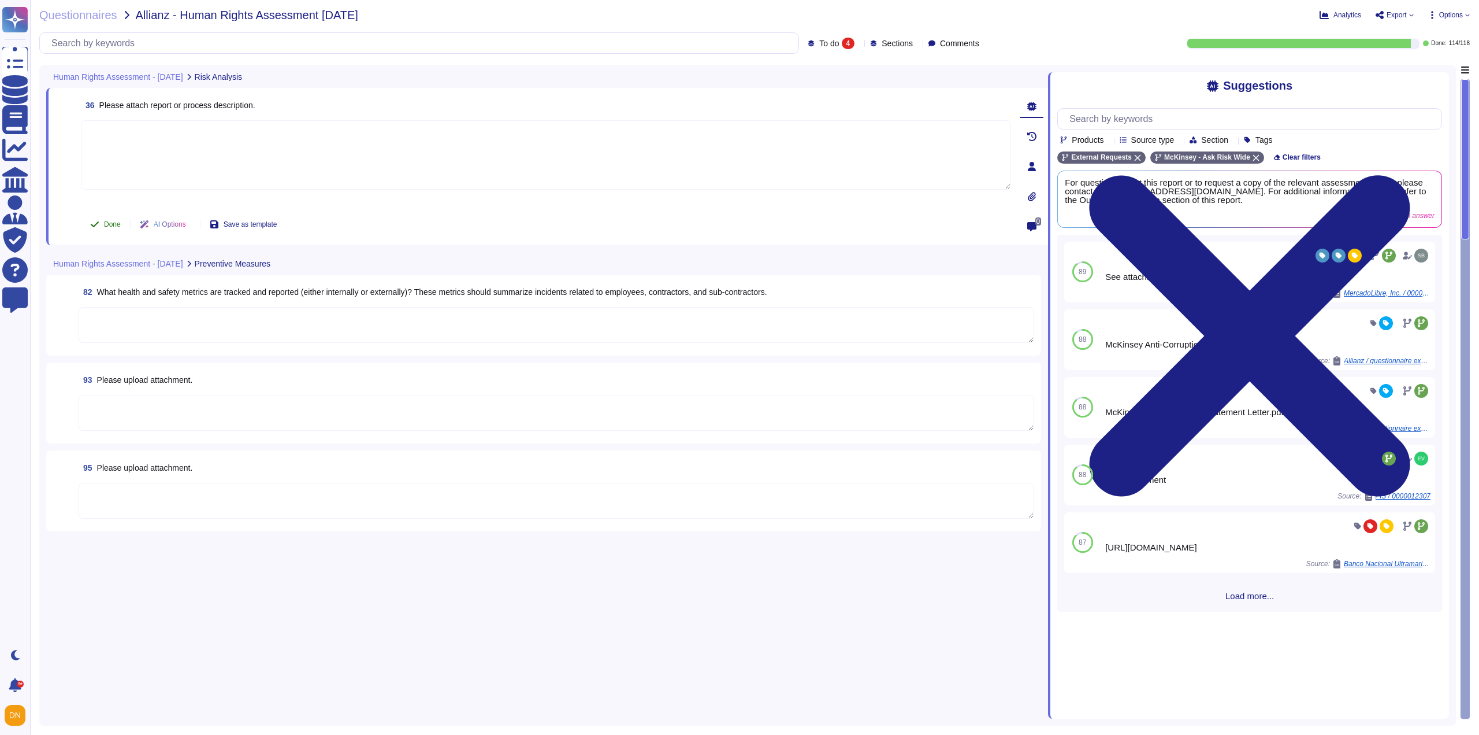
click at [106, 221] on span "Done" at bounding box center [112, 224] width 17 height 7
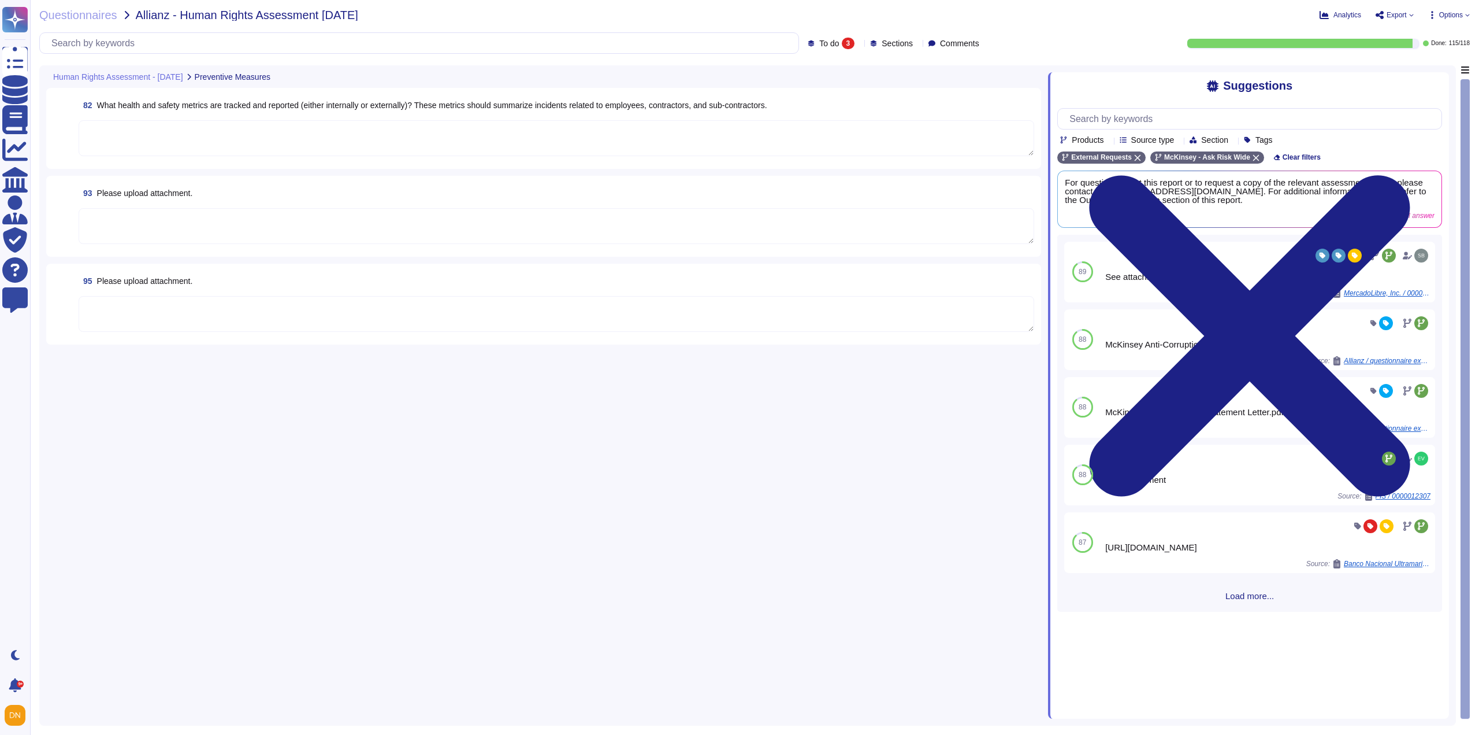
click at [113, 217] on textarea at bounding box center [557, 226] width 956 height 36
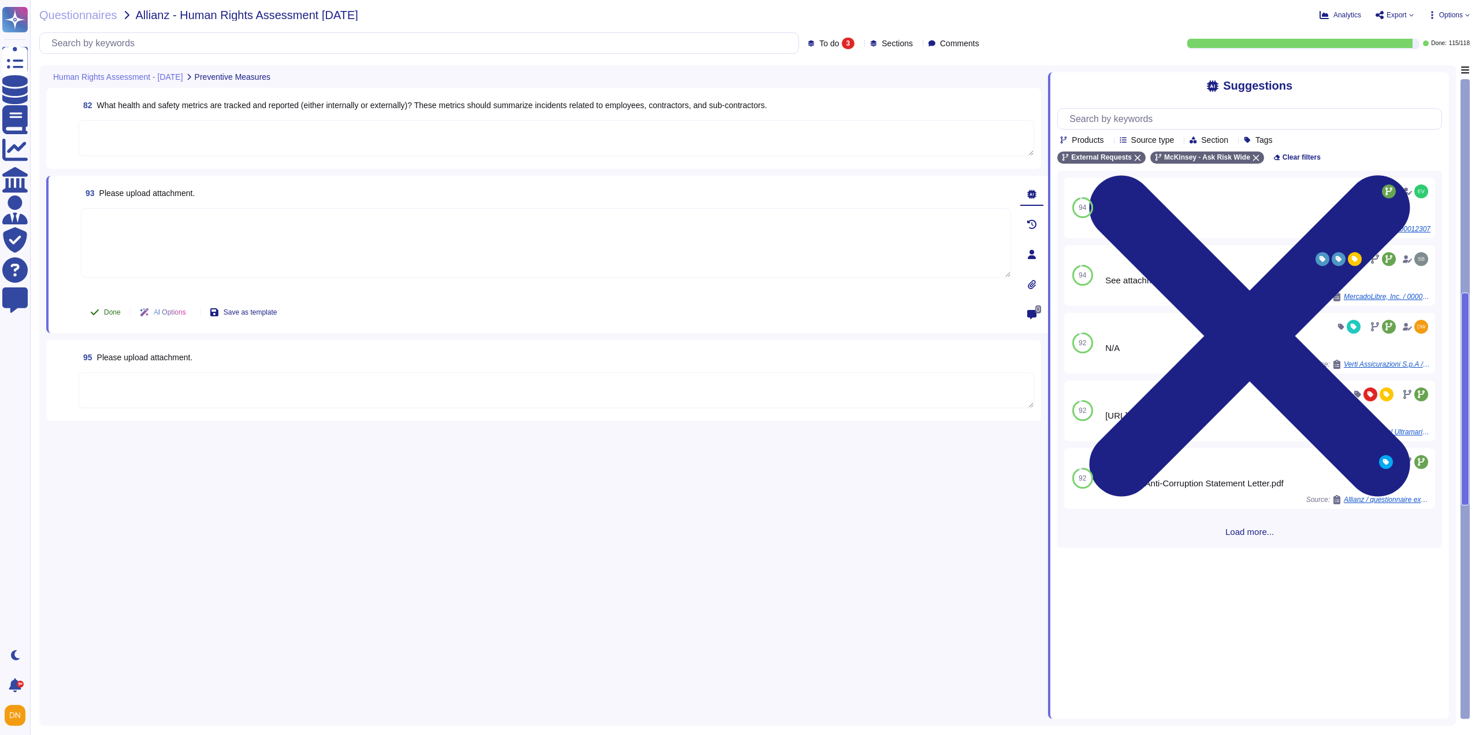
click at [112, 309] on span "Done" at bounding box center [112, 312] width 17 height 7
click at [134, 136] on textarea at bounding box center [557, 138] width 956 height 36
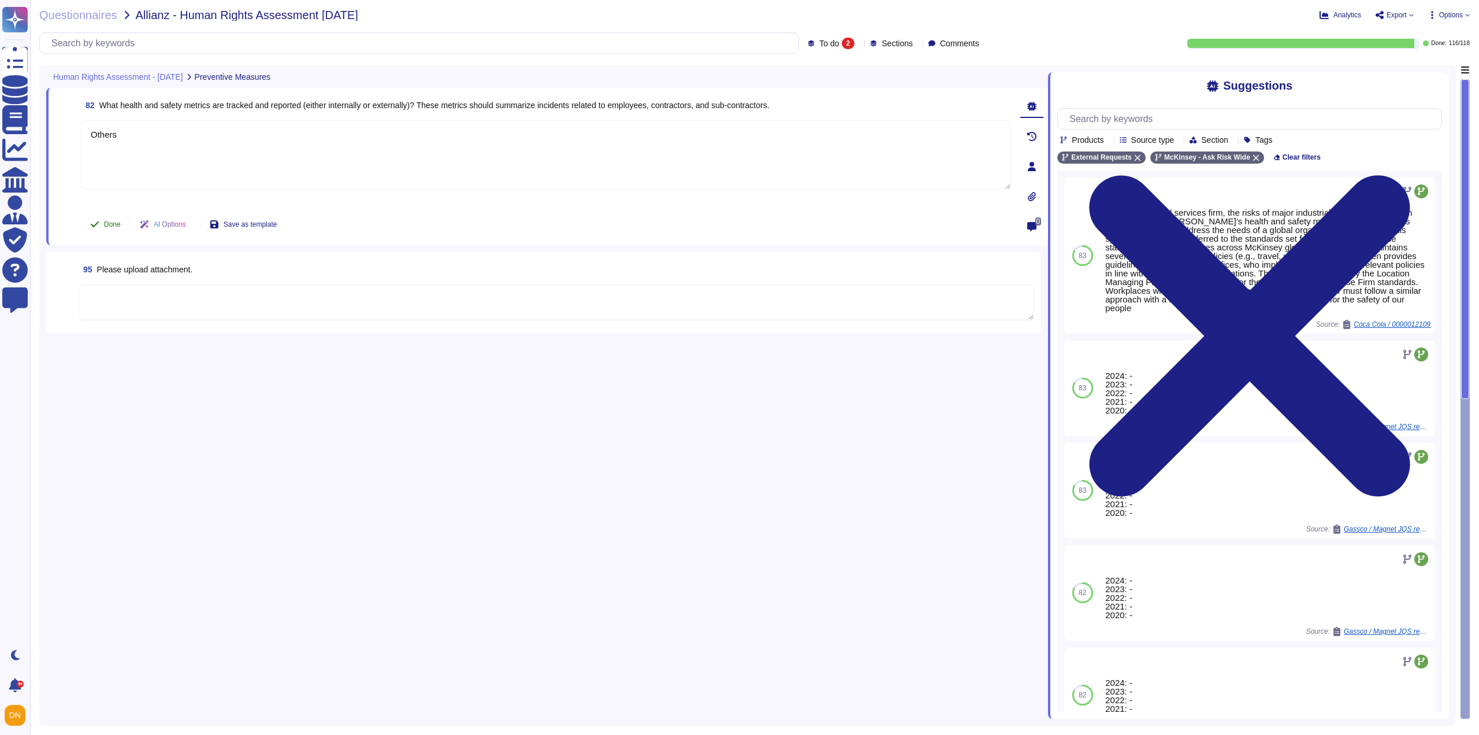
type textarea "Others"
click at [103, 224] on button "Done" at bounding box center [105, 224] width 49 height 23
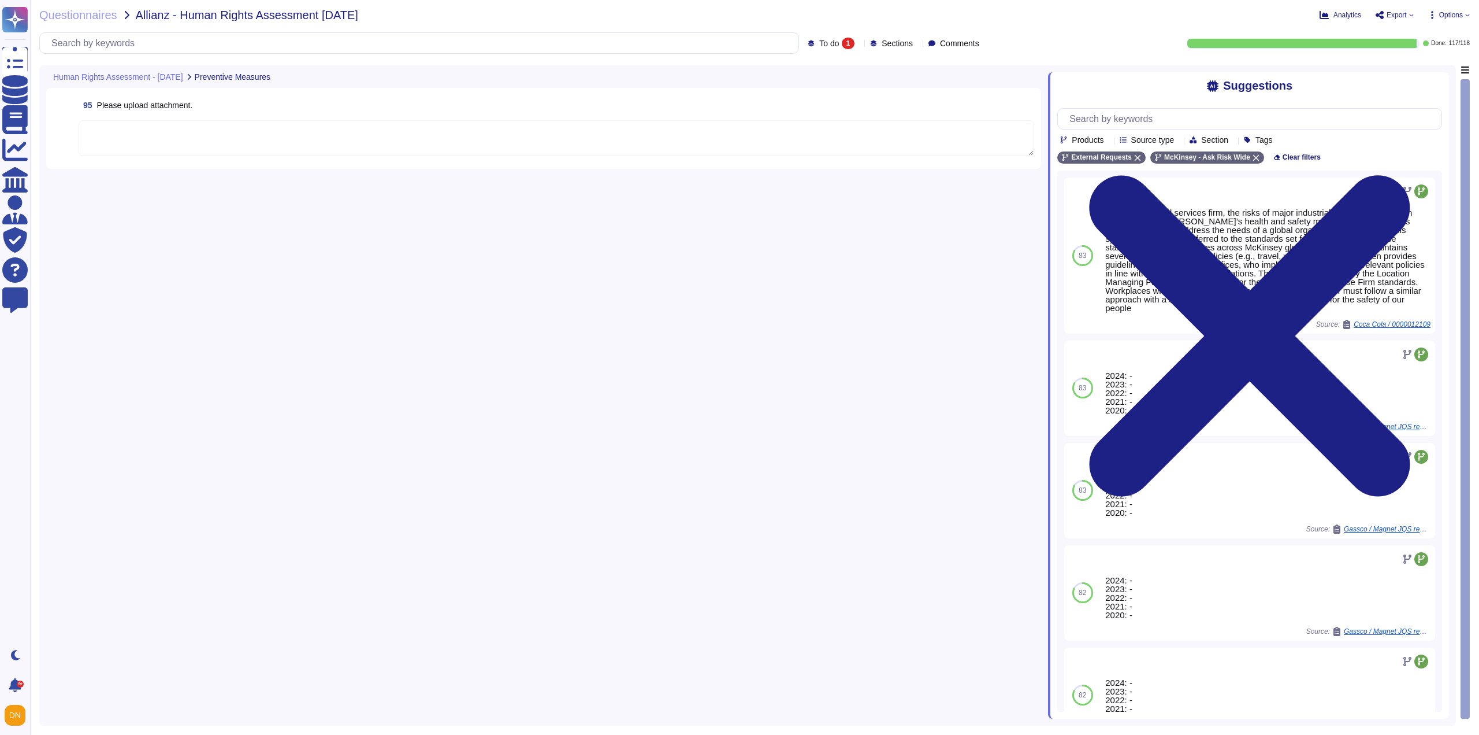
click at [133, 147] on textarea at bounding box center [557, 138] width 956 height 36
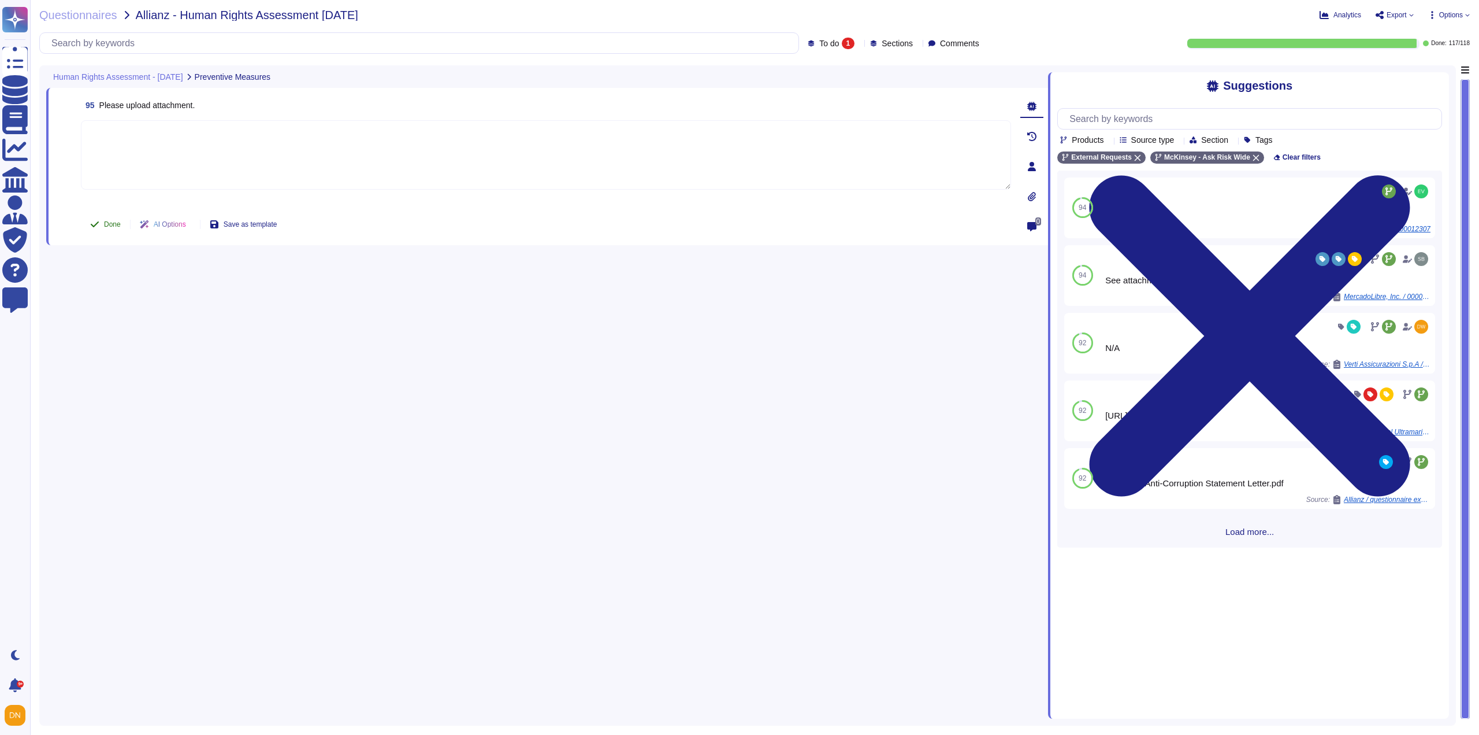
click at [107, 222] on span "Done" at bounding box center [112, 224] width 17 height 7
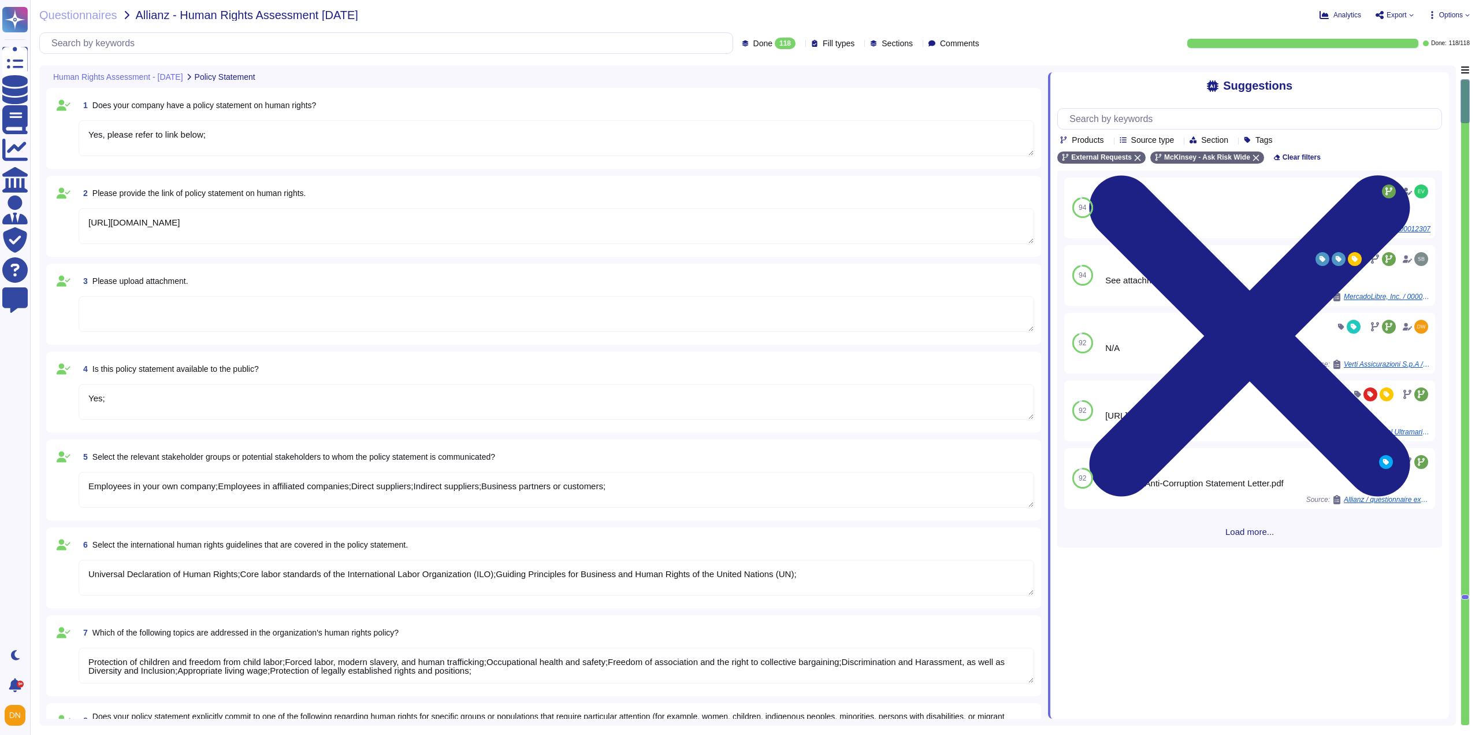
type textarea "Yes, please refer to link below;"
type textarea "[URL][DOMAIN_NAME]"
type textarea "Yes;"
type textarea "Employees in your own company;Employees in affiliated companies;Direct supplier…"
type textarea "Universal Declaration of Human Rights;Core labor standards of the International…"
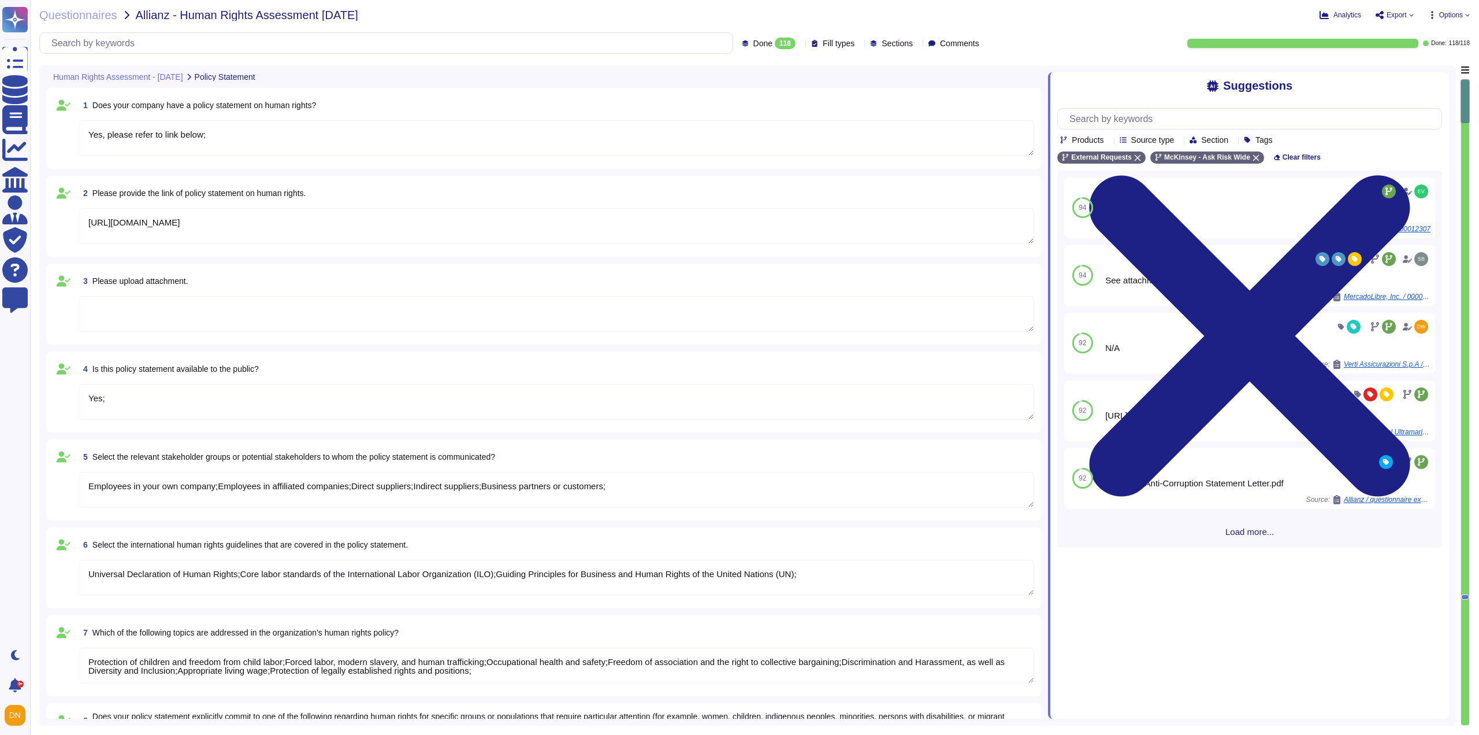
type textarea "Protection of children and freedom from child labor;Forced labor, modern slaver…"
type textarea "Person belonging to national or ethnic, religious and linguistic minorities;"
type textarea "Yes;"
type textarea "Board level;Top management (up to two levels below C-Level);Junior management (…"
